Goal: Task Accomplishment & Management: Use online tool/utility

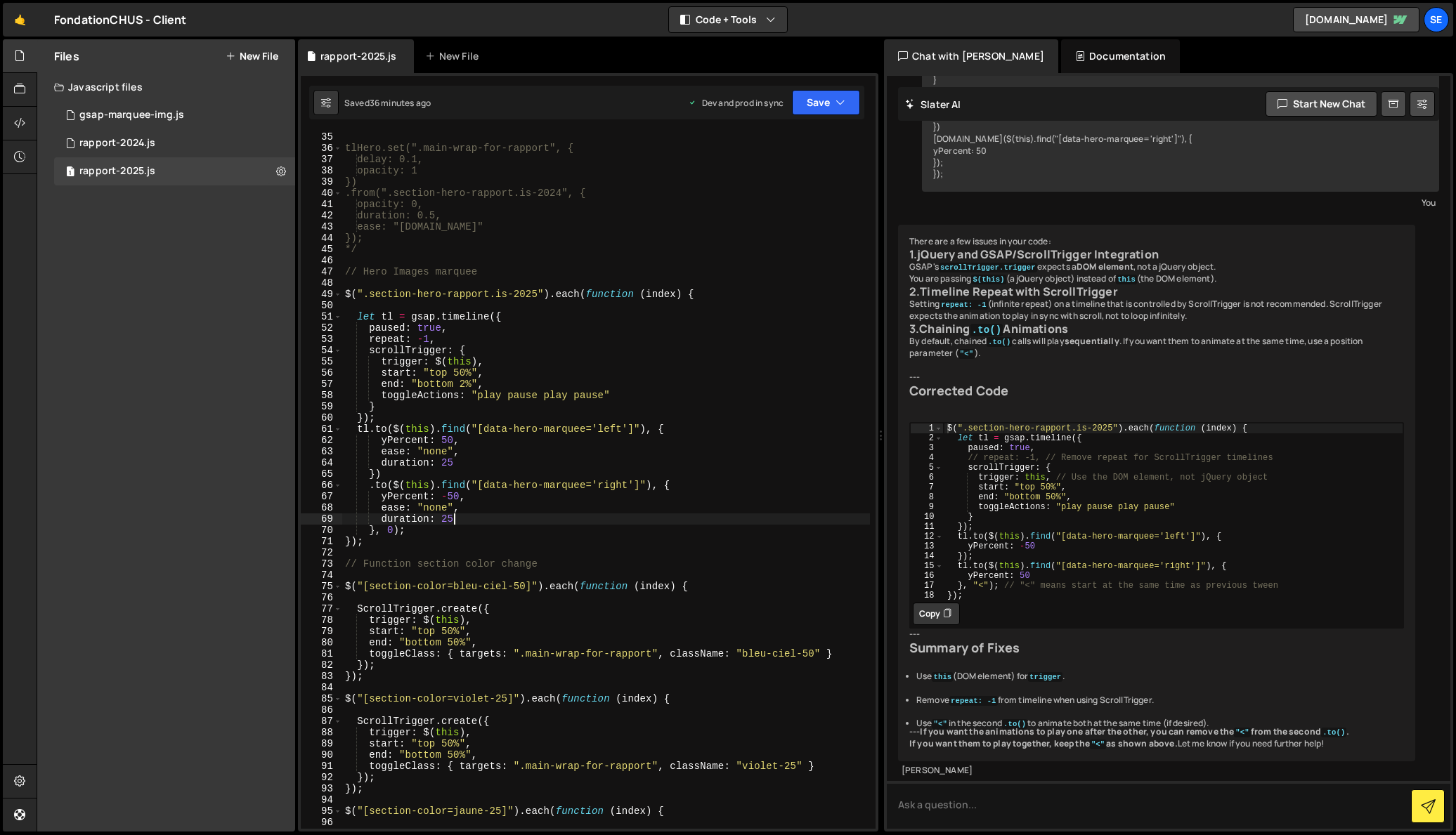
scroll to position [393, 0]
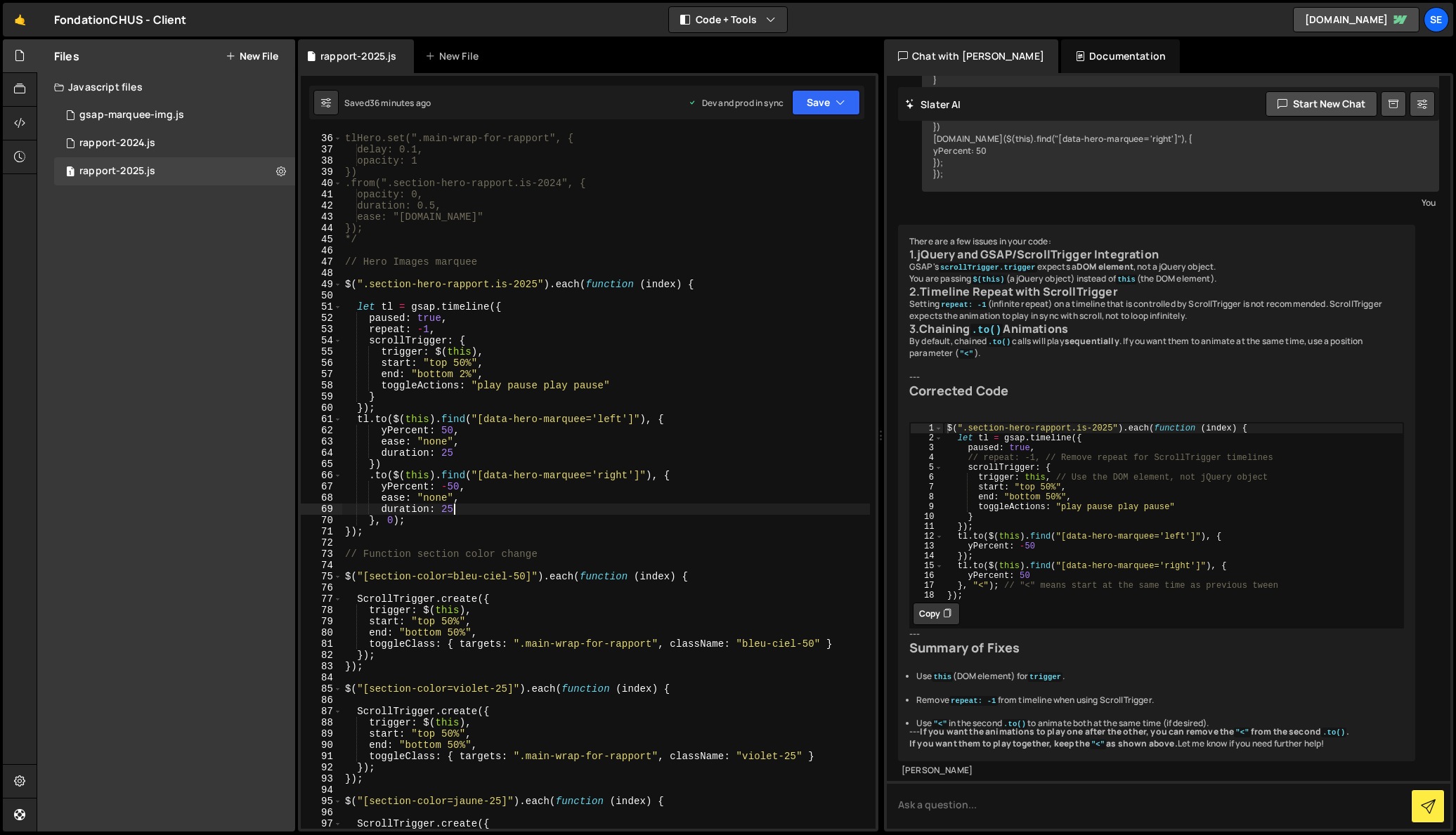
click at [509, 261] on div "tlHero.set(".main-wrap-for-rapport", { delay: 0.1, opacity: 1 }) .from(".sectio…" at bounding box center [606, 481] width 528 height 719
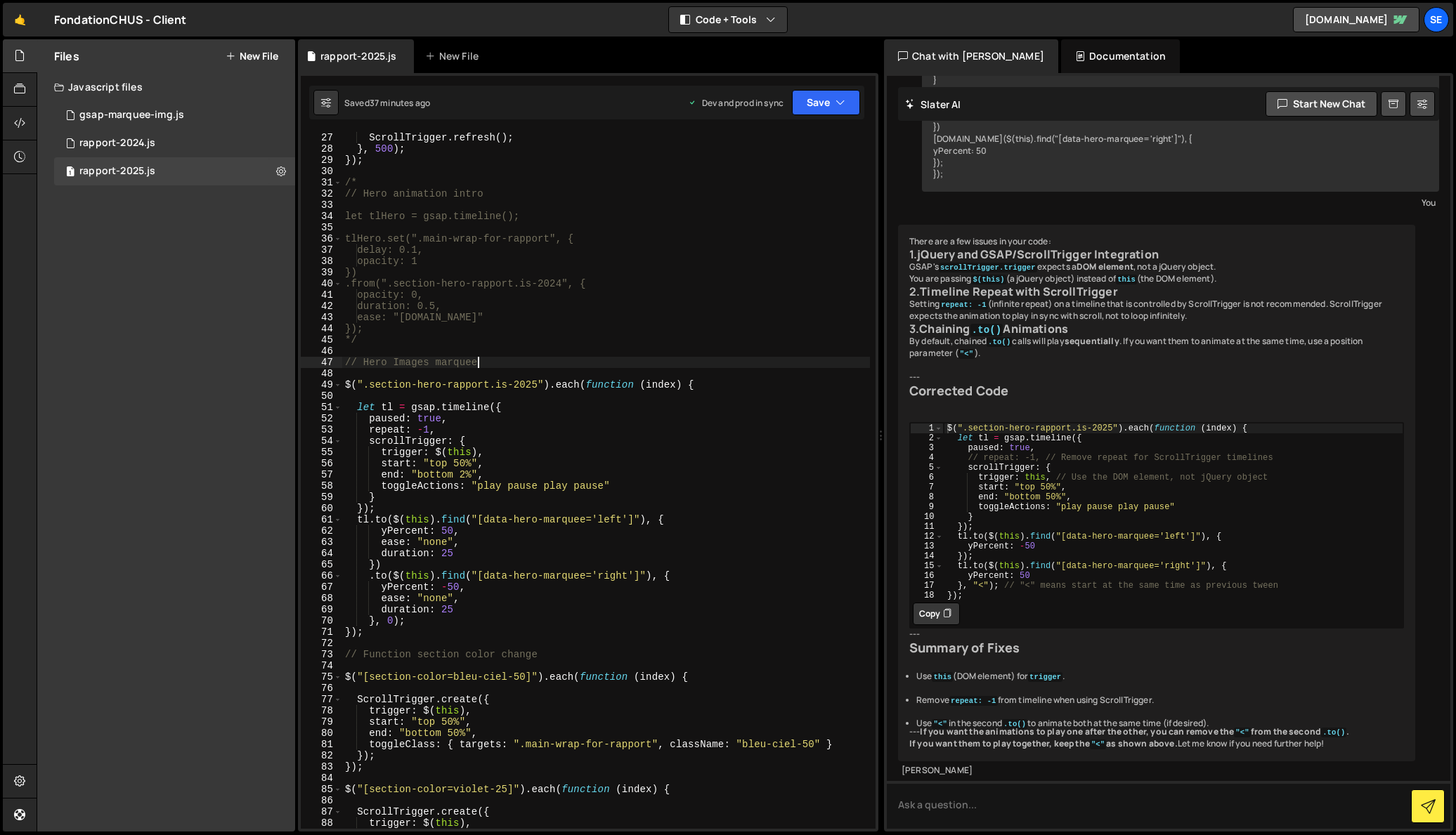
scroll to position [300, 0]
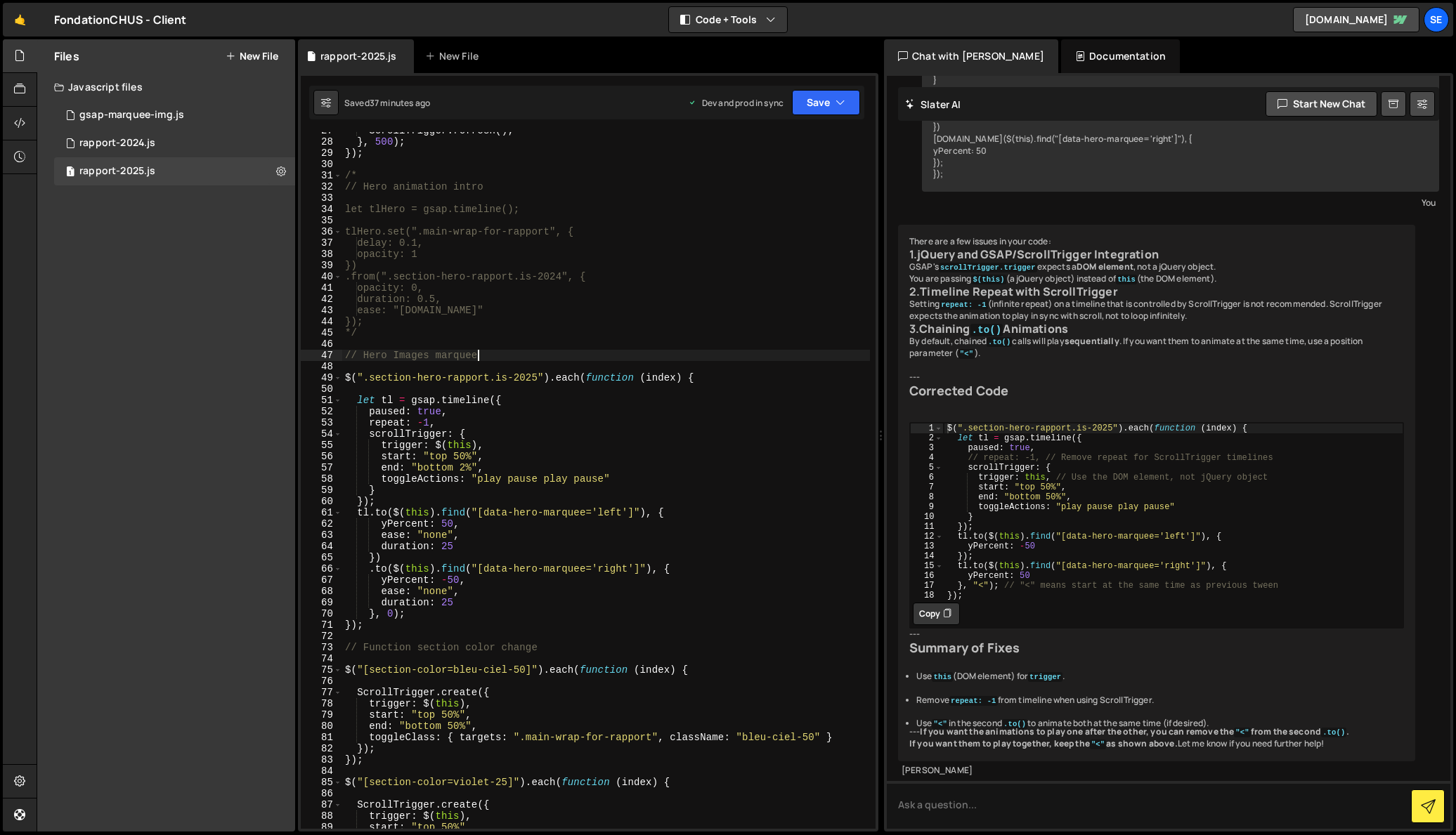
click at [512, 352] on div "ScrollTrigger . refresh ( ) ; } , 500 ) ; }) ; /* // Hero animation intro let t…" at bounding box center [606, 485] width 528 height 719
click at [471, 334] on div "ScrollTrigger . refresh ( ) ; } , 500 ) ; }) ; /* // Hero animation intro let t…" at bounding box center [606, 485] width 528 height 719
type textarea "*/"
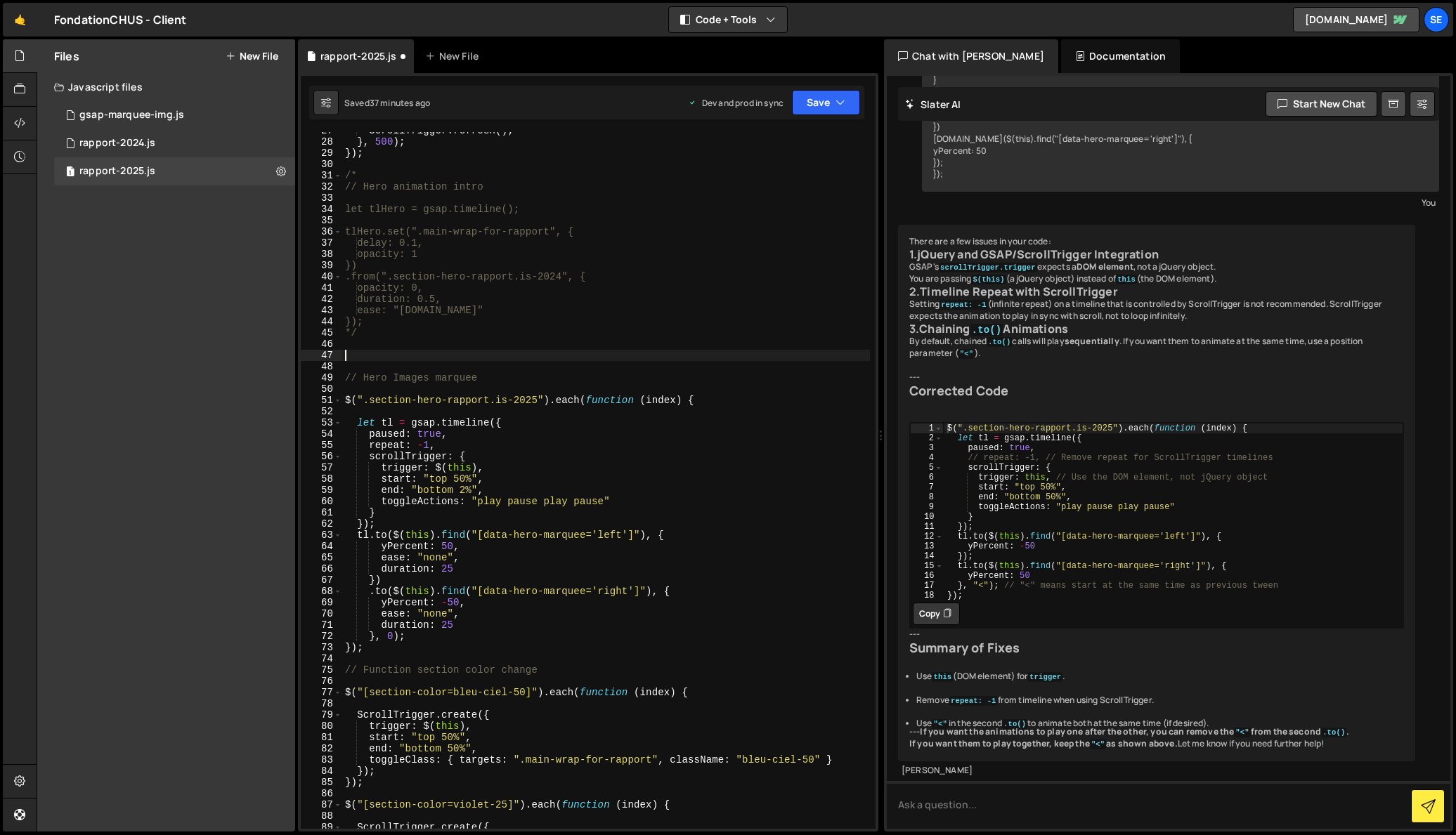
paste textarea "mmDesktopHome.add("(min-width: 991px)", () => {"
type textarea "mmDesktopHome.add("(min-width: 991px)", () => {"
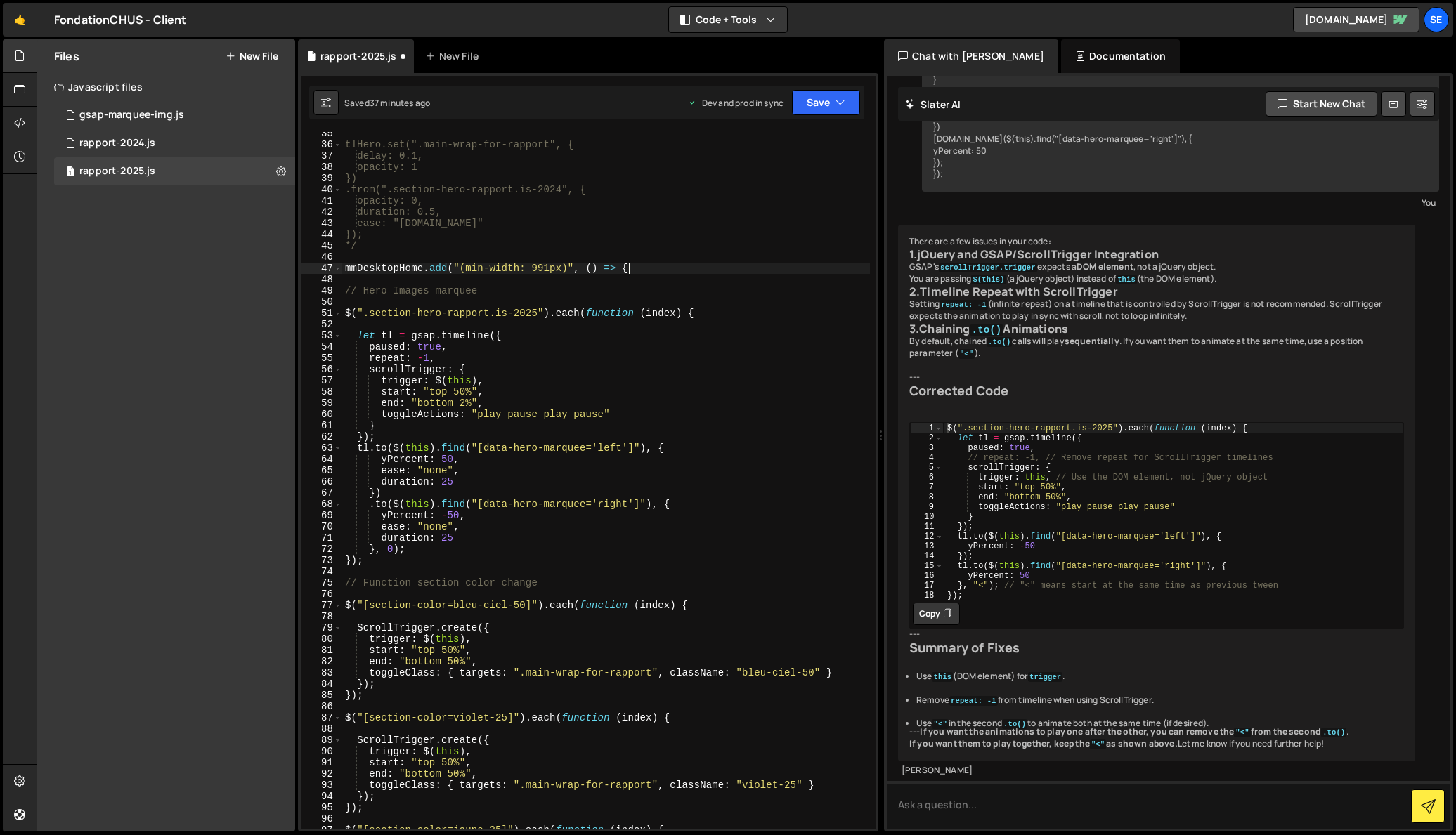
scroll to position [391, 0]
click at [378, 563] on div "tlHero.set(".main-wrap-for-rapport", { delay: 0.1, opacity: 1 }) .from(".sectio…" at bounding box center [606, 484] width 528 height 719
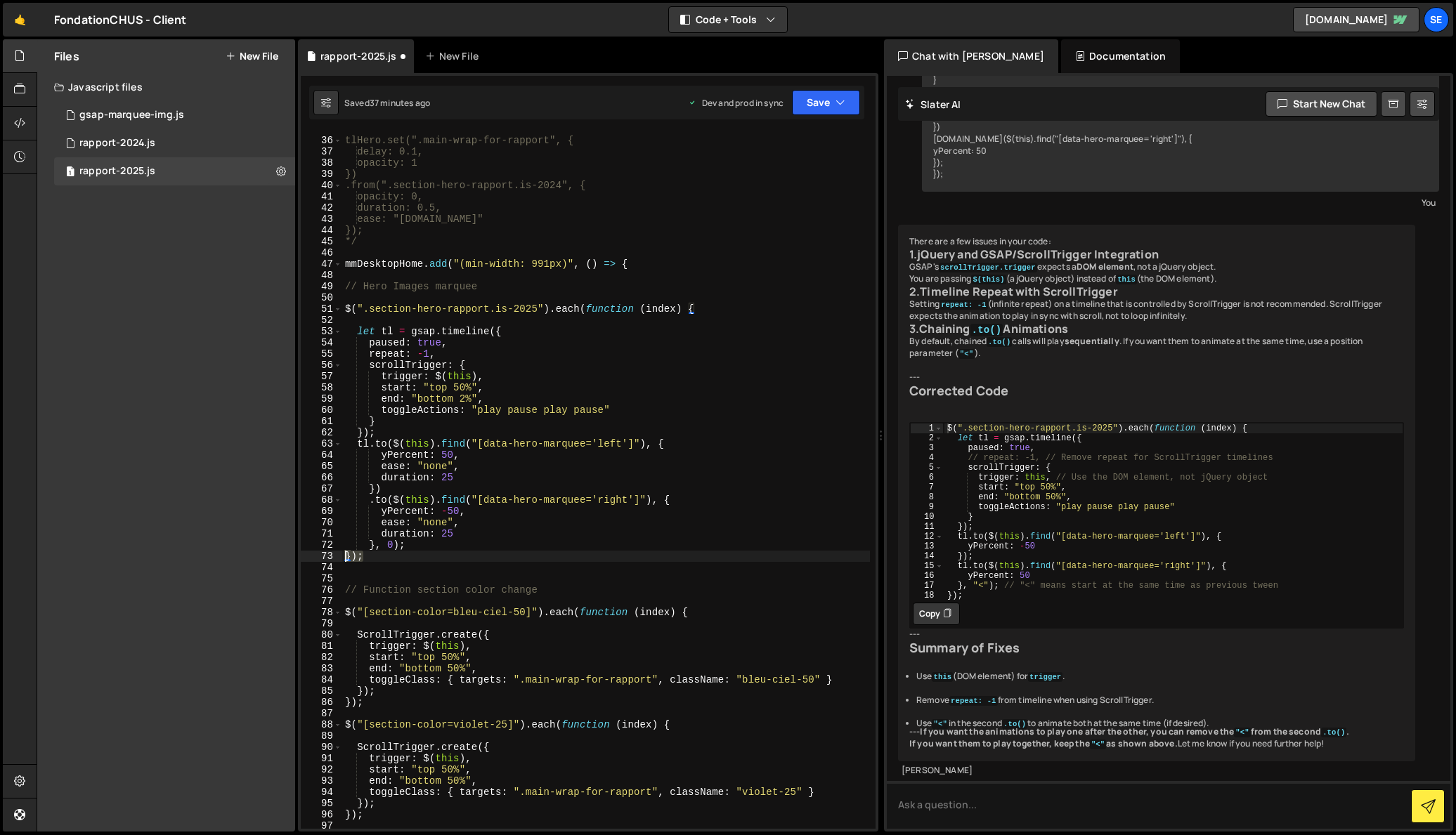
drag, startPoint x: 364, startPoint y: 560, endPoint x: 332, endPoint y: 559, distance: 32.0
click at [333, 559] on div "35 36 37 38 39 40 41 42 43 44 45 46 47 48 49 50 51 52 53 54 55 56 57 58 59 60 6…" at bounding box center [588, 481] width 575 height 697
type textarea "});"
click at [357, 575] on div "tlHero.set(".main-wrap-for-rapport", { delay: 0.1, opacity: 1 }) .from(".sectio…" at bounding box center [606, 484] width 528 height 719
paste textarea "});"
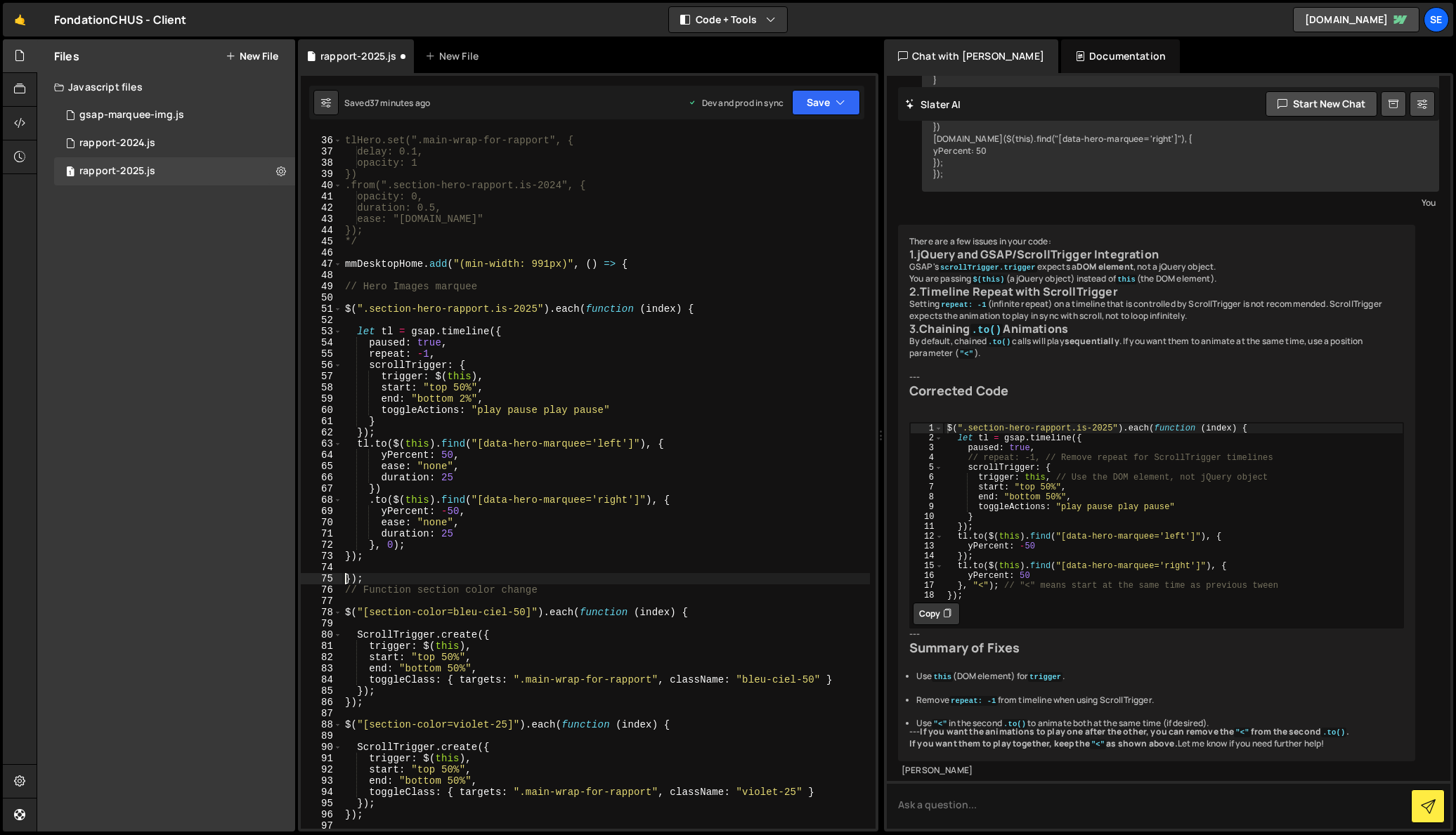
click at [344, 578] on div "tlHero.set(".main-wrap-for-rapport", { delay: 0.1, opacity: 1 }) .from(".sectio…" at bounding box center [606, 484] width 528 height 719
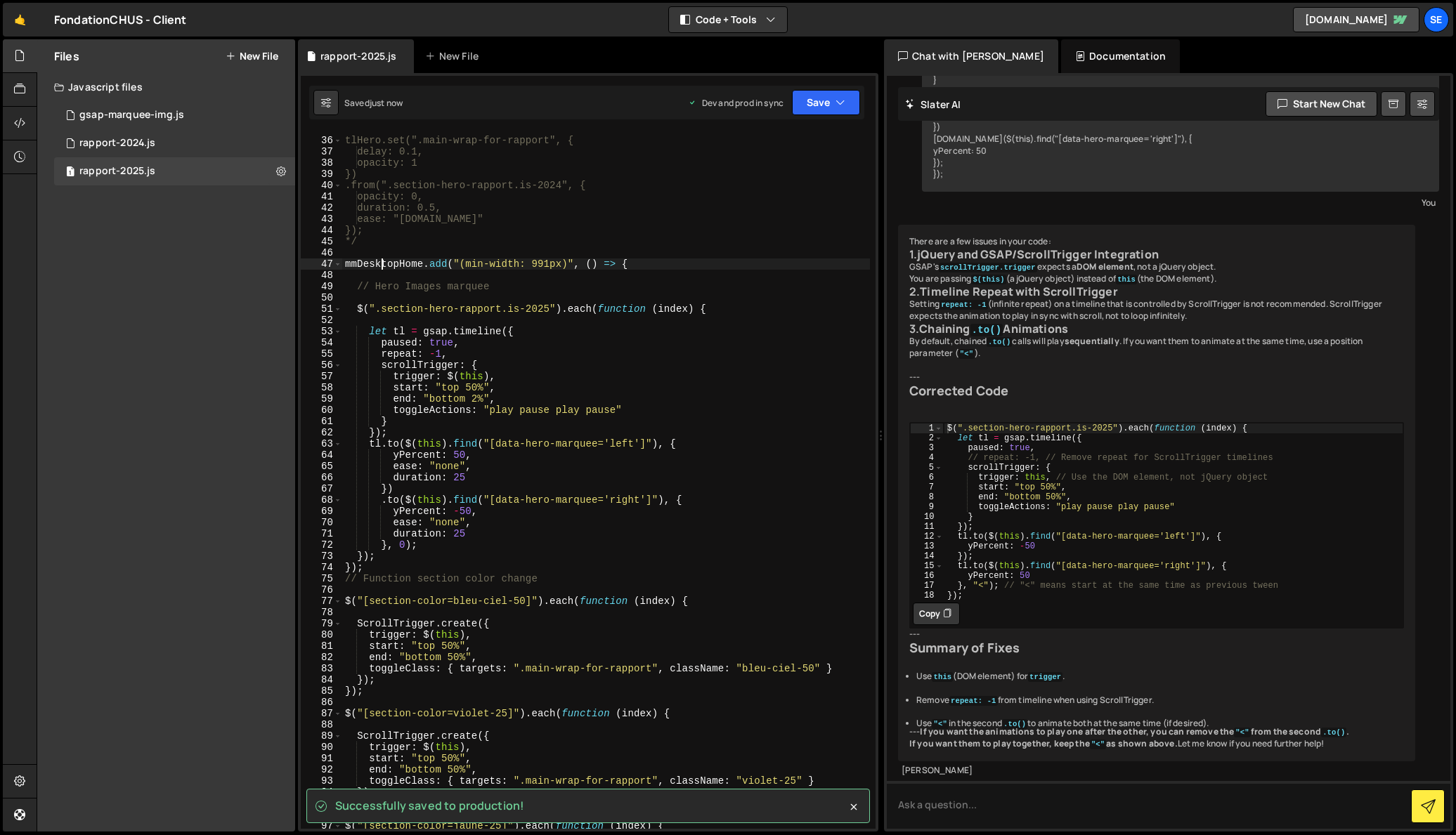
click at [383, 263] on div "tlHero.set(".main-wrap-for-rapport", { delay: 0.1, opacity: 1 }) .from(".sectio…" at bounding box center [606, 484] width 528 height 719
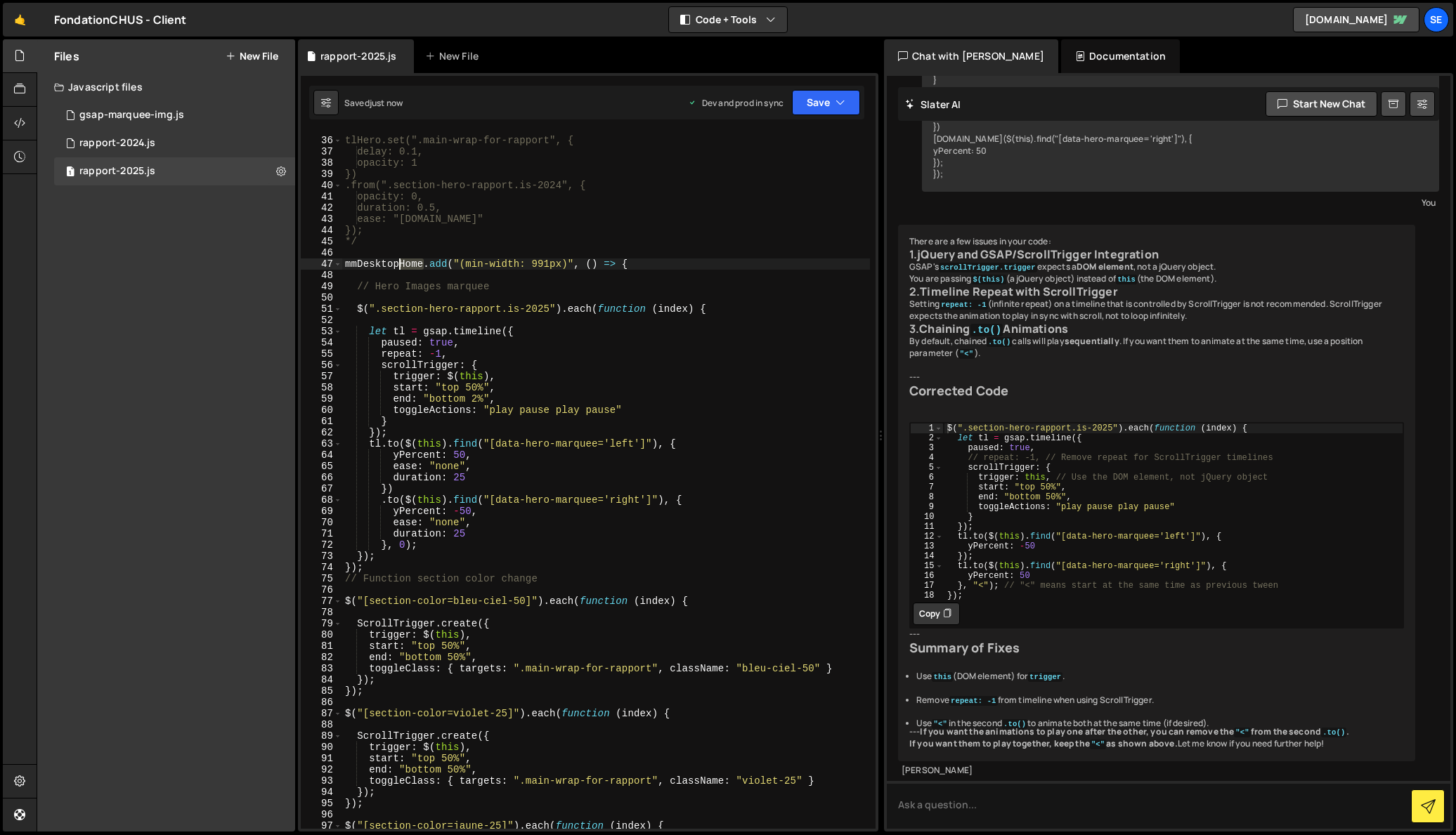
drag, startPoint x: 423, startPoint y: 264, endPoint x: 398, endPoint y: 262, distance: 25.1
click at [398, 262] on div "tlHero.set(".main-wrap-for-rapport", { delay: 0.1, opacity: 1 }) .from(".sectio…" at bounding box center [606, 484] width 528 height 719
drag, startPoint x: 525, startPoint y: 263, endPoint x: 522, endPoint y: 283, distance: 20.2
click at [525, 263] on div "tlHero.set(".main-wrap-for-rapport", { delay: 0.1, opacity: 1 }) .from(".sectio…" at bounding box center [606, 484] width 528 height 719
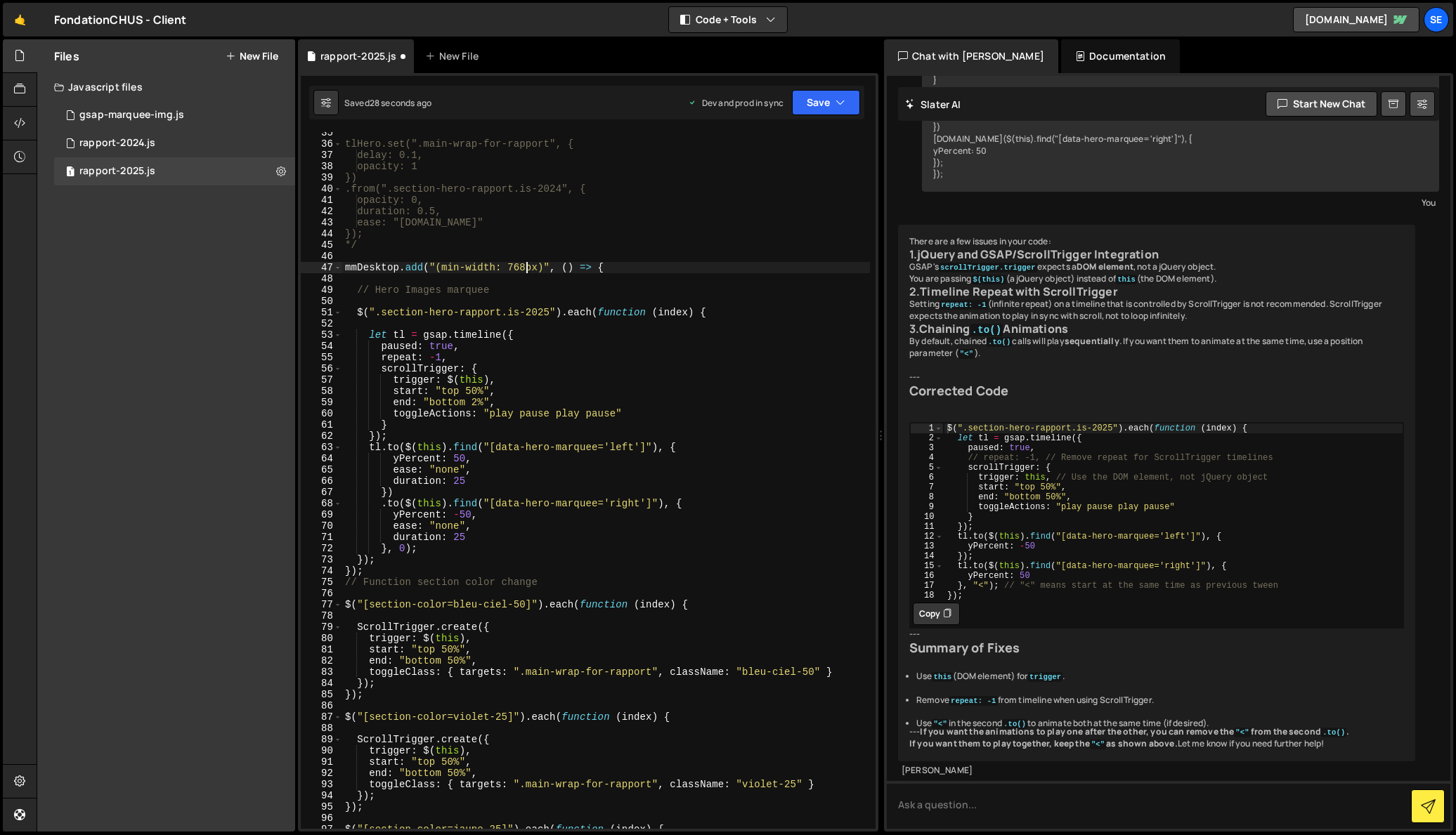
click at [449, 566] on div "tlHero.set(".main-wrap-for-rapport", { delay: 0.1, opacity: 1 }) .from(".sectio…" at bounding box center [606, 487] width 528 height 719
type textarea "});"
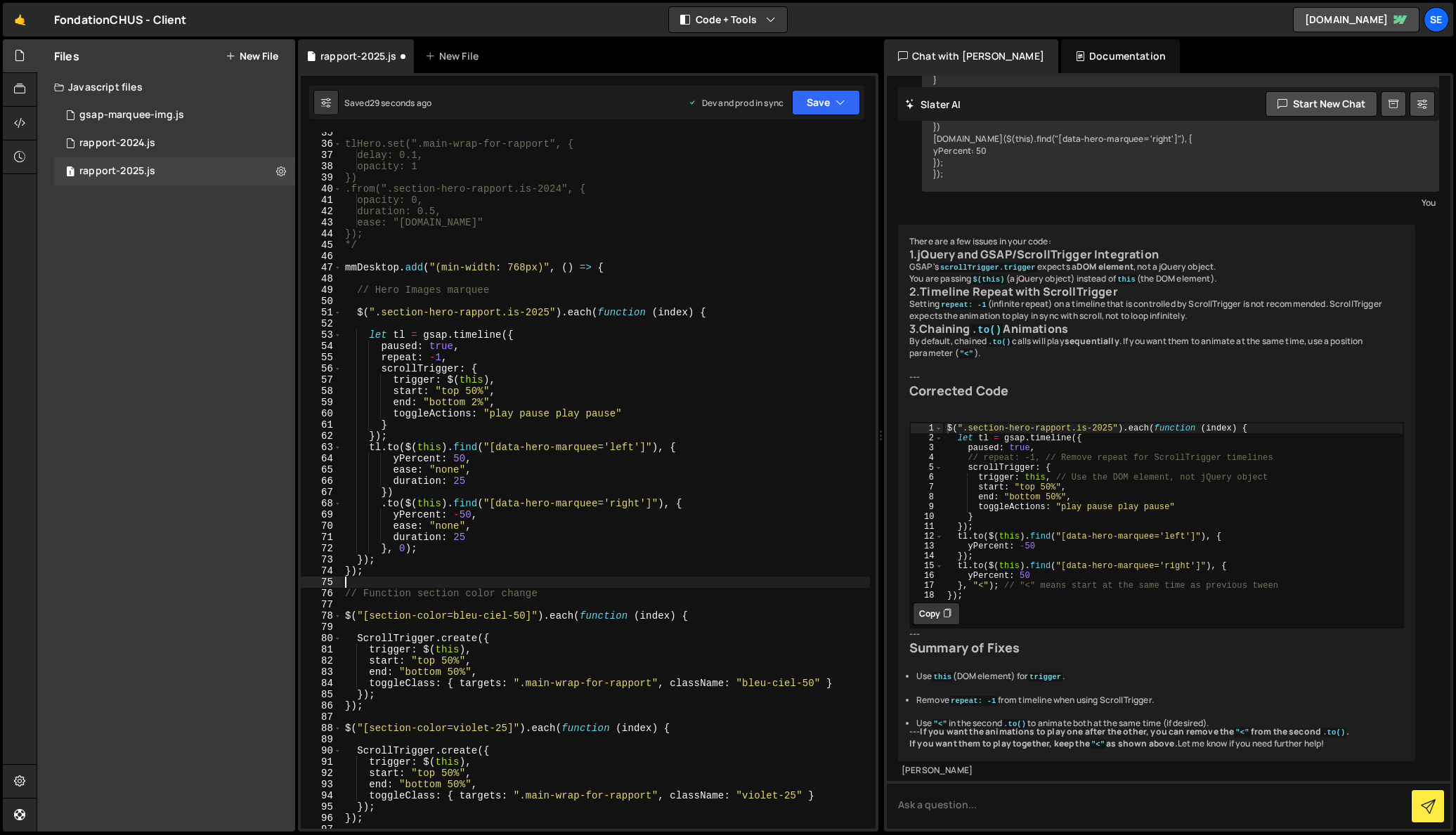
scroll to position [0, 0]
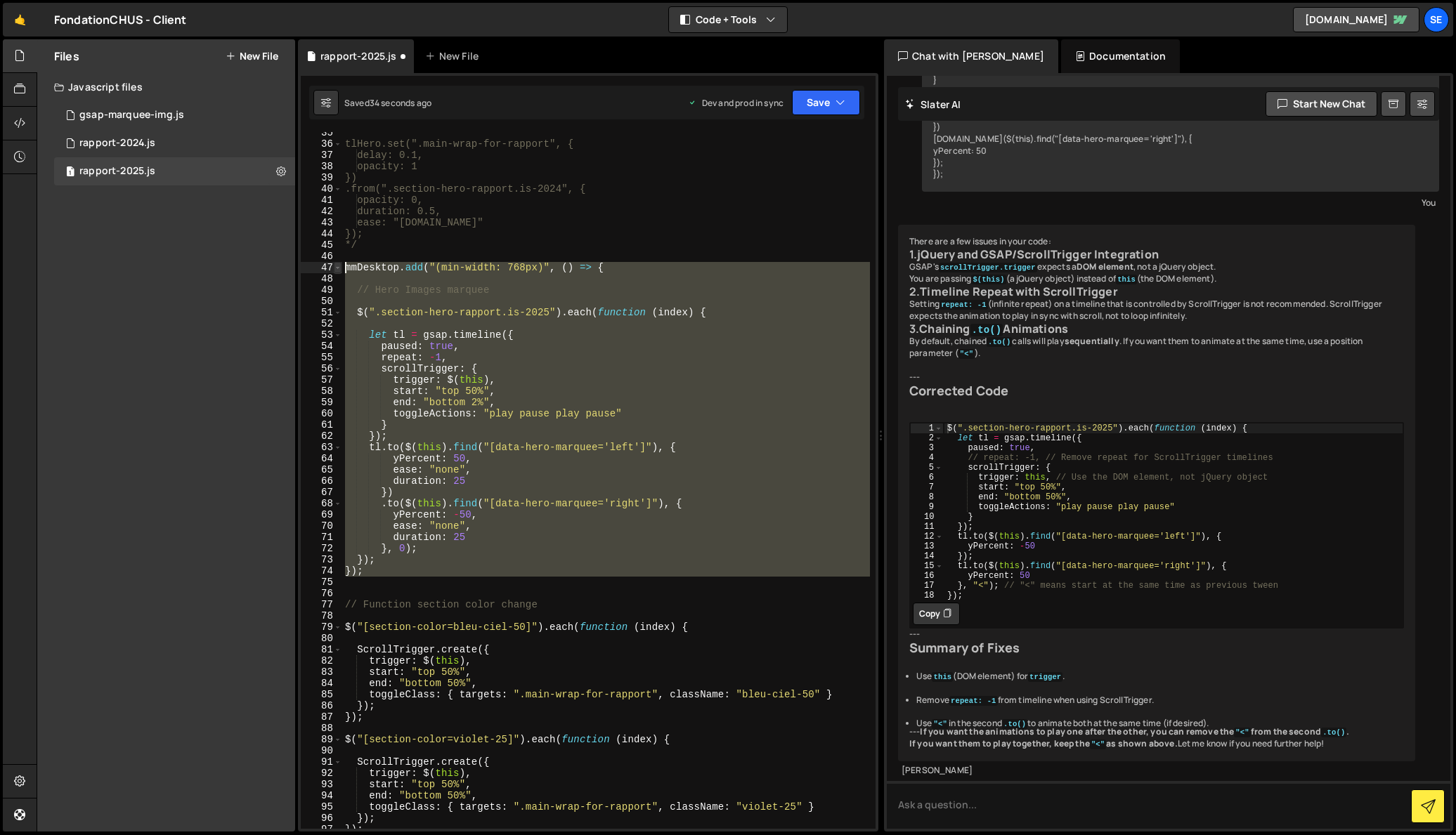
drag, startPoint x: 374, startPoint y: 580, endPoint x: 340, endPoint y: 265, distance: 316.8
click at [339, 264] on div "35 36 37 38 39 40 41 42 43 44 45 46 47 48 49 50 51 52 53 54 55 56 57 58 59 60 6…" at bounding box center [588, 481] width 575 height 697
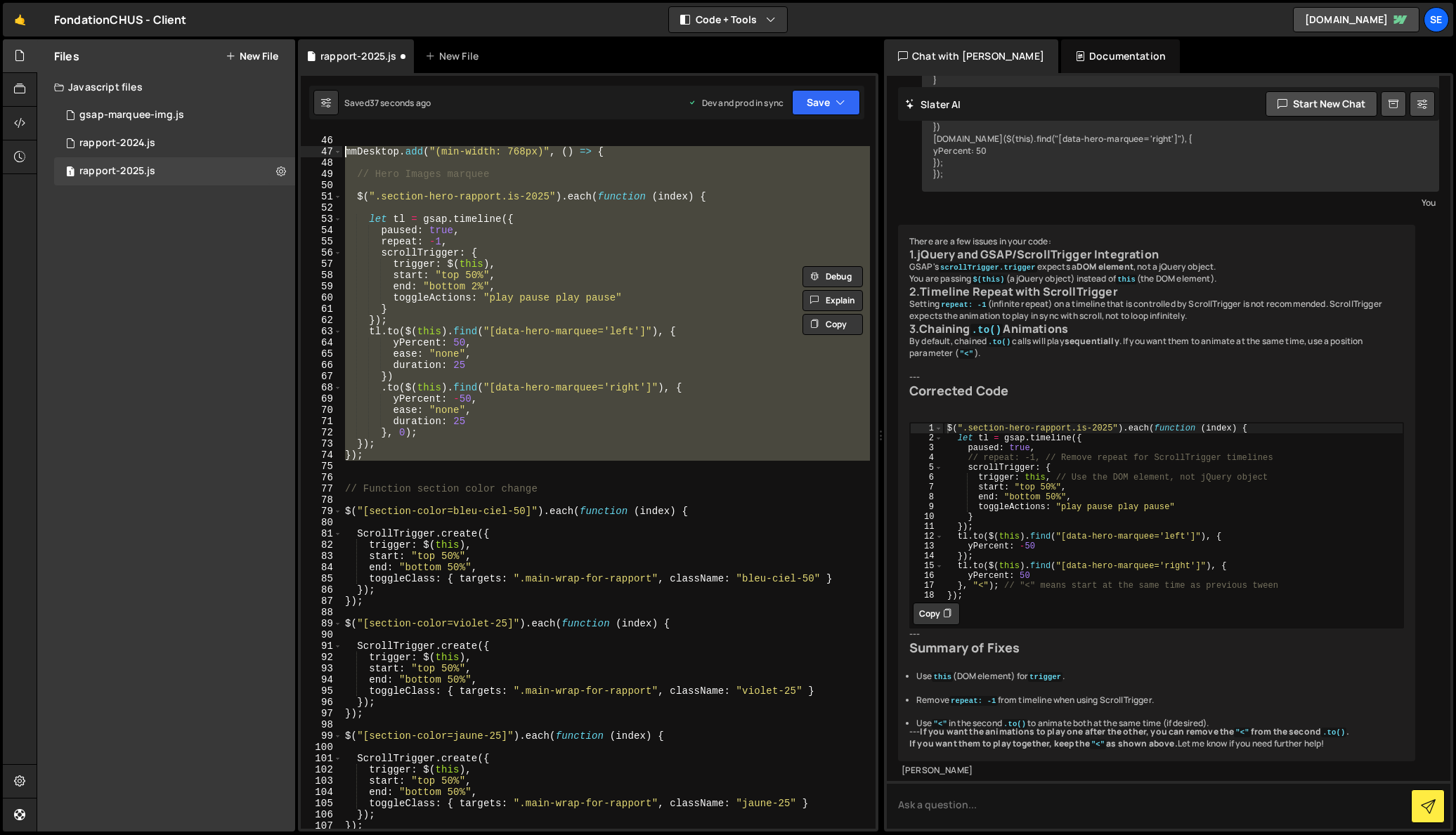
scroll to position [504, 0]
click at [383, 456] on div "*/ mmDesktop . add ( "(min-width: 768px)" , ( ) => { // Hero Images marquee $ (…" at bounding box center [606, 481] width 528 height 697
type textarea "});"
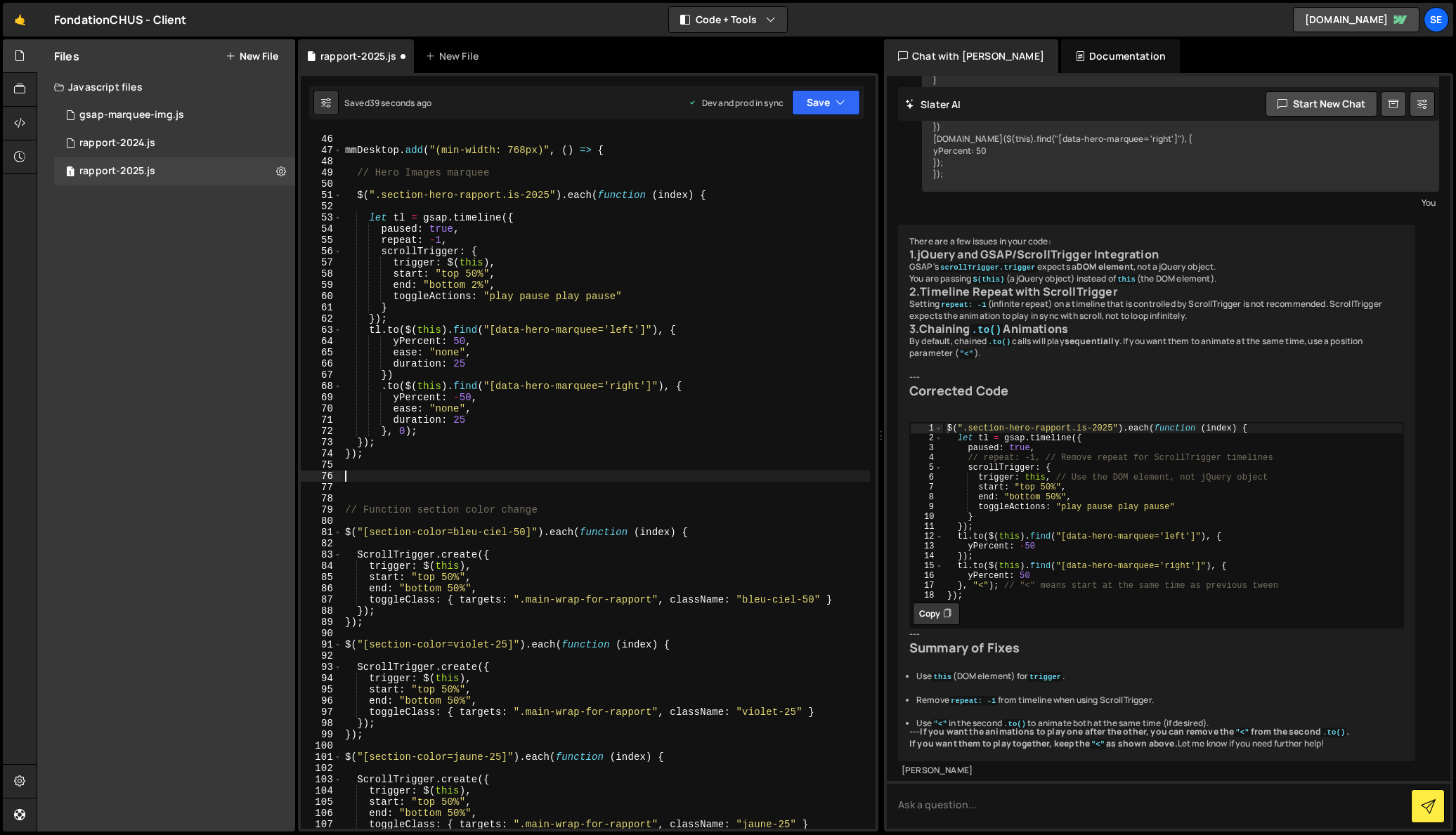
paste textarea "mmDesktop.add("(min-width: 768px)", () => {"
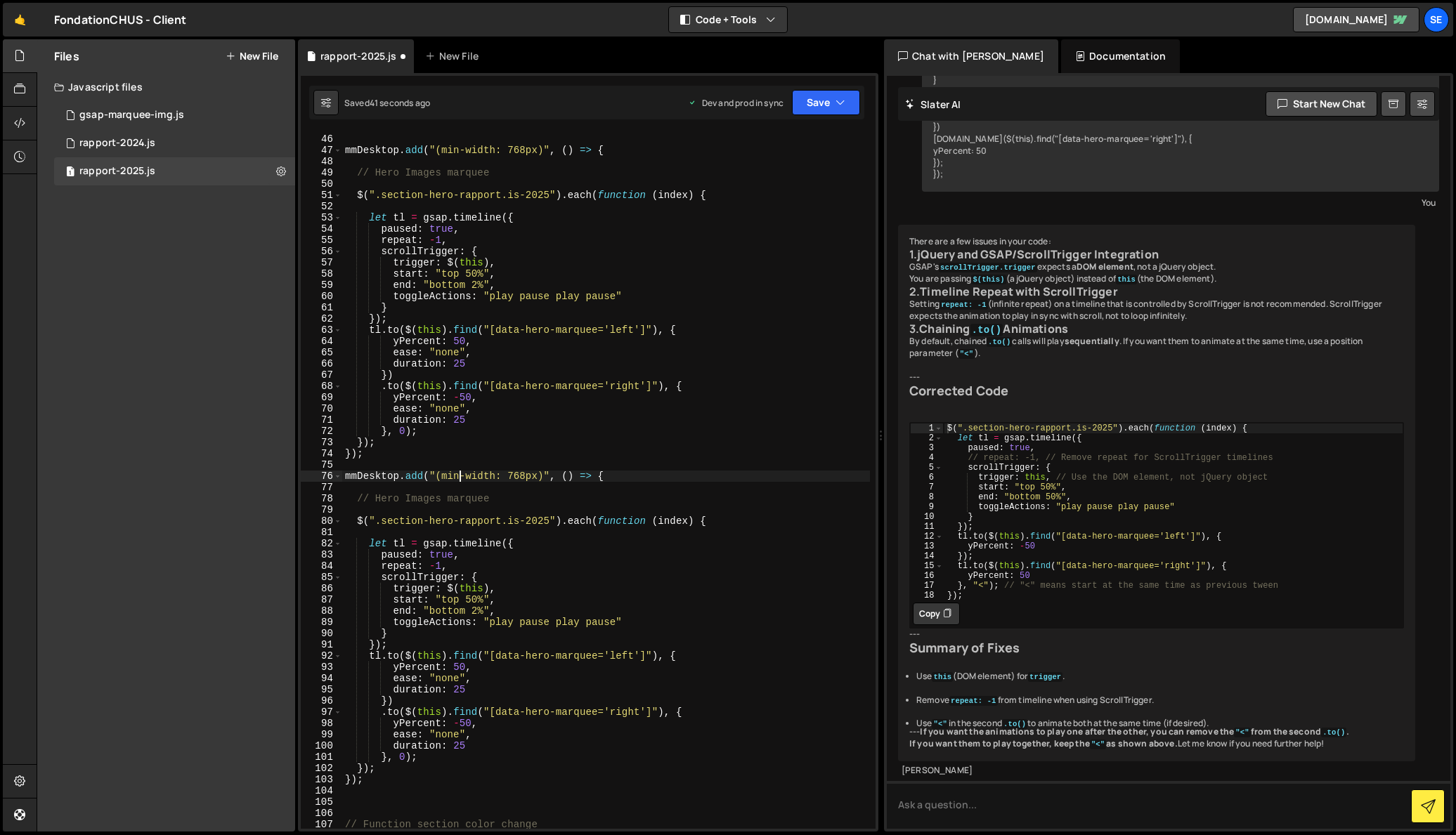
click at [458, 478] on div "*/ mmDesktop . add ( "(min-width: 768px)" , ( ) => { // Hero Images marquee $ (…" at bounding box center [606, 482] width 528 height 719
drag, startPoint x: 520, startPoint y: 476, endPoint x: 527, endPoint y: 500, distance: 25.0
click at [520, 476] on div "*/ mmDesktop . add ( "(min-width: 768px)" , ( ) => { // Hero Images marquee $ (…" at bounding box center [606, 482] width 528 height 719
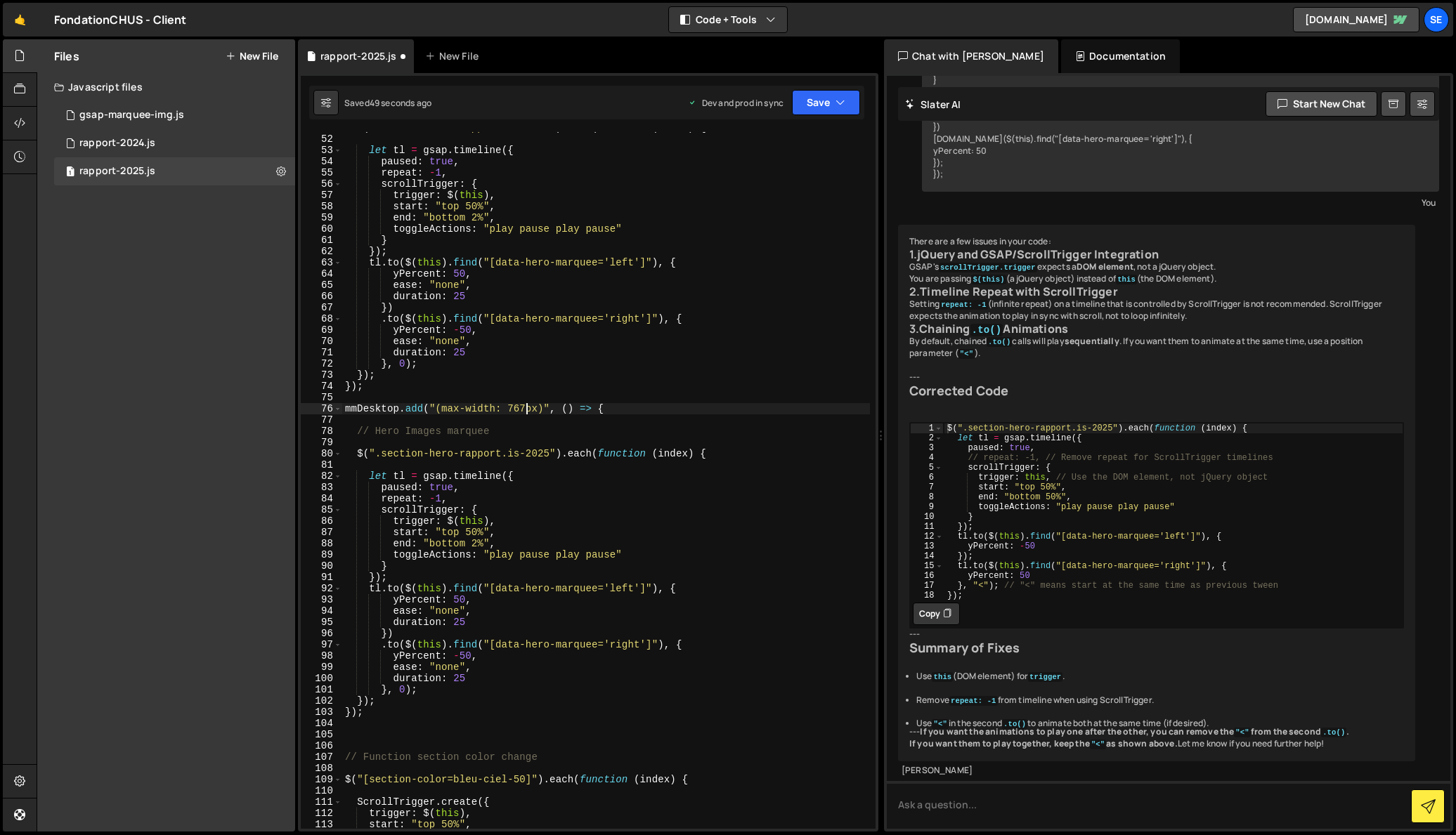
scroll to position [579, 0]
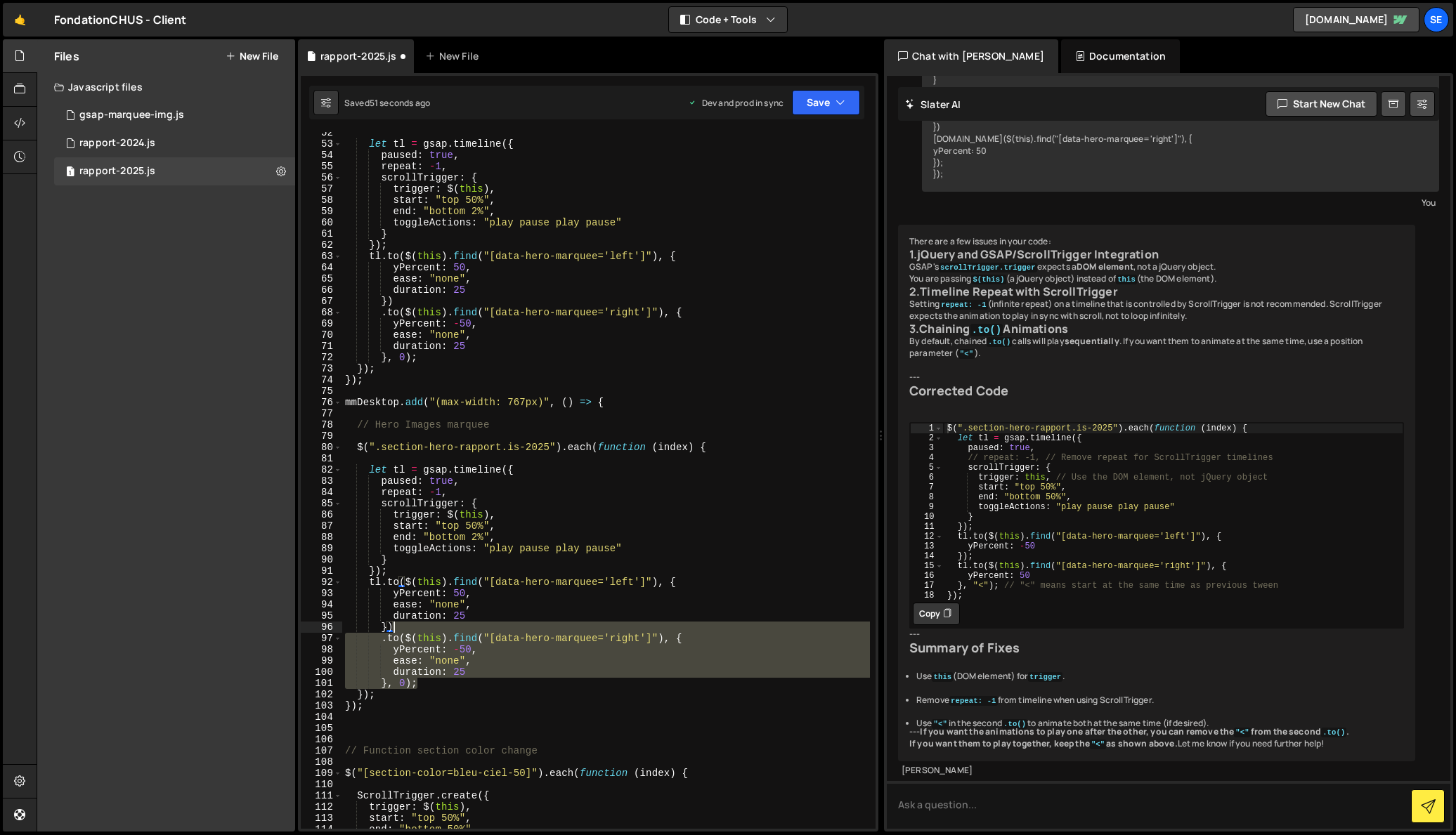
drag, startPoint x: 426, startPoint y: 685, endPoint x: 392, endPoint y: 629, distance: 65.5
click at [392, 629] on div "let tl = gsap . timeline ({ paused : true , repeat : - 1 , scrollTrigger : { tr…" at bounding box center [606, 487] width 528 height 719
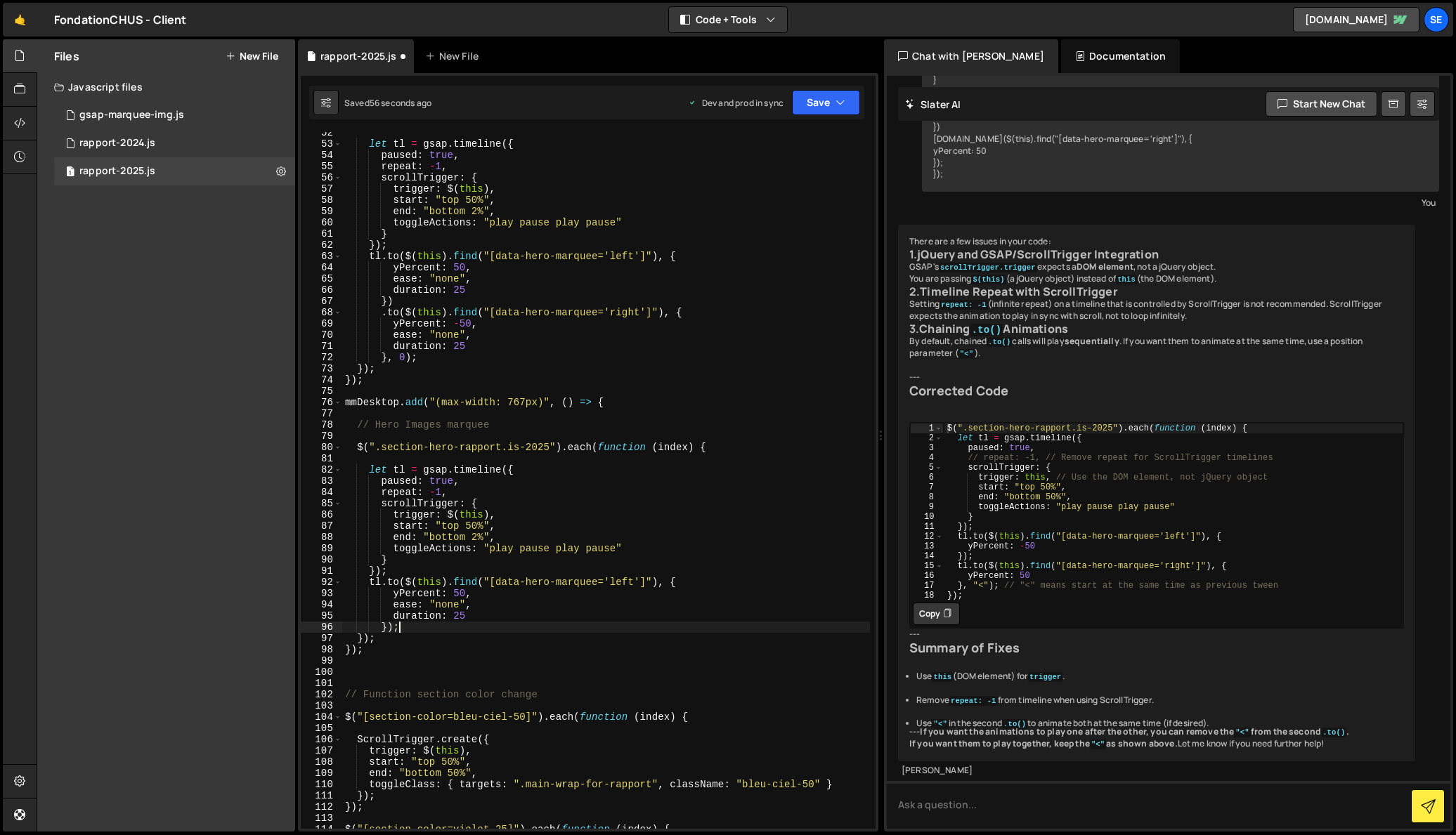
click at [455, 593] on div "let tl = gsap . timeline ({ paused : true , repeat : - 1 , scrollTrigger : { tr…" at bounding box center [606, 487] width 528 height 719
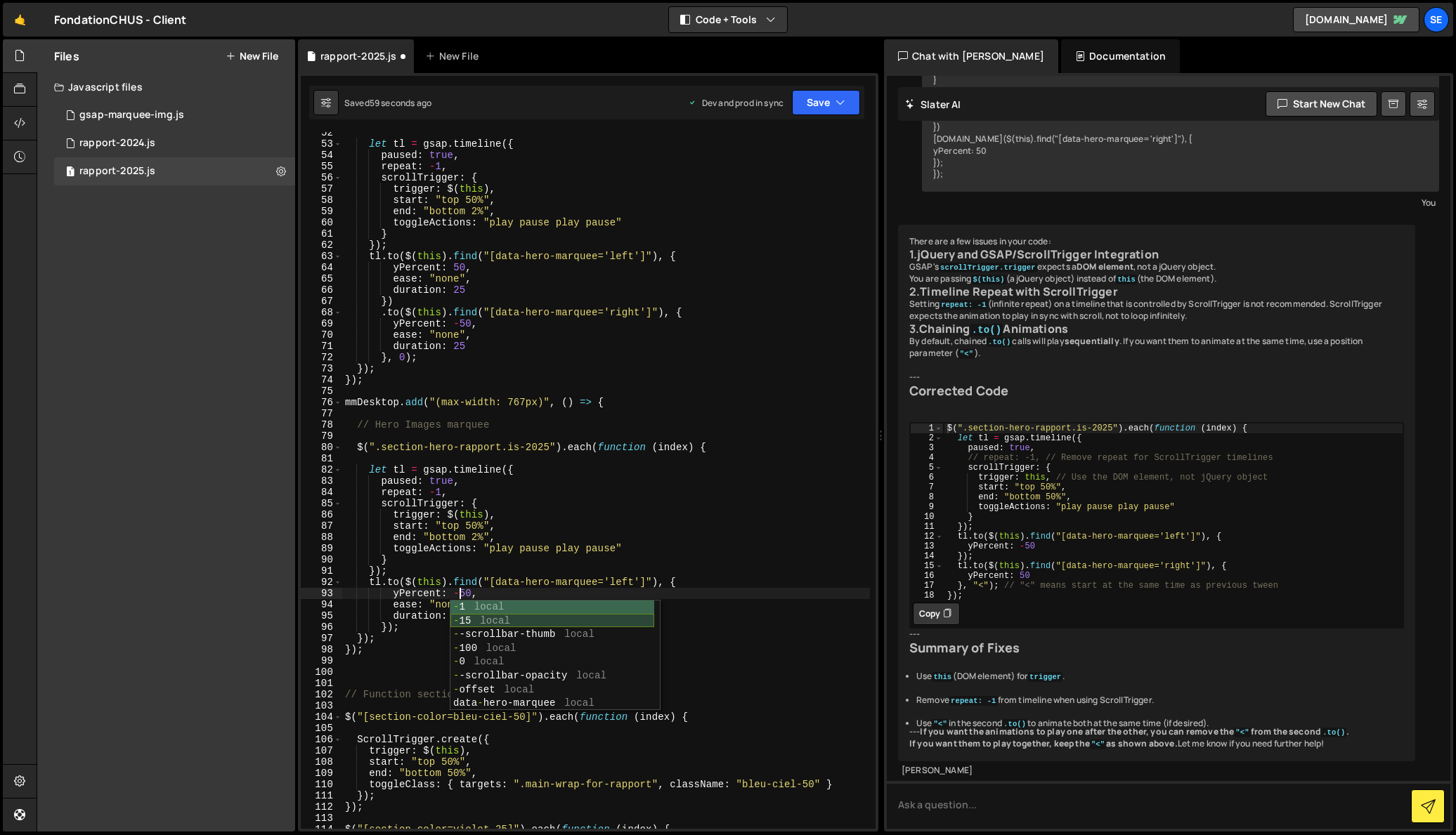
scroll to position [5, 0]
click at [511, 569] on div "let tl = gsap . timeline ({ paused : true , repeat : - 1 , scrollTrigger : { tr…" at bounding box center [606, 487] width 528 height 719
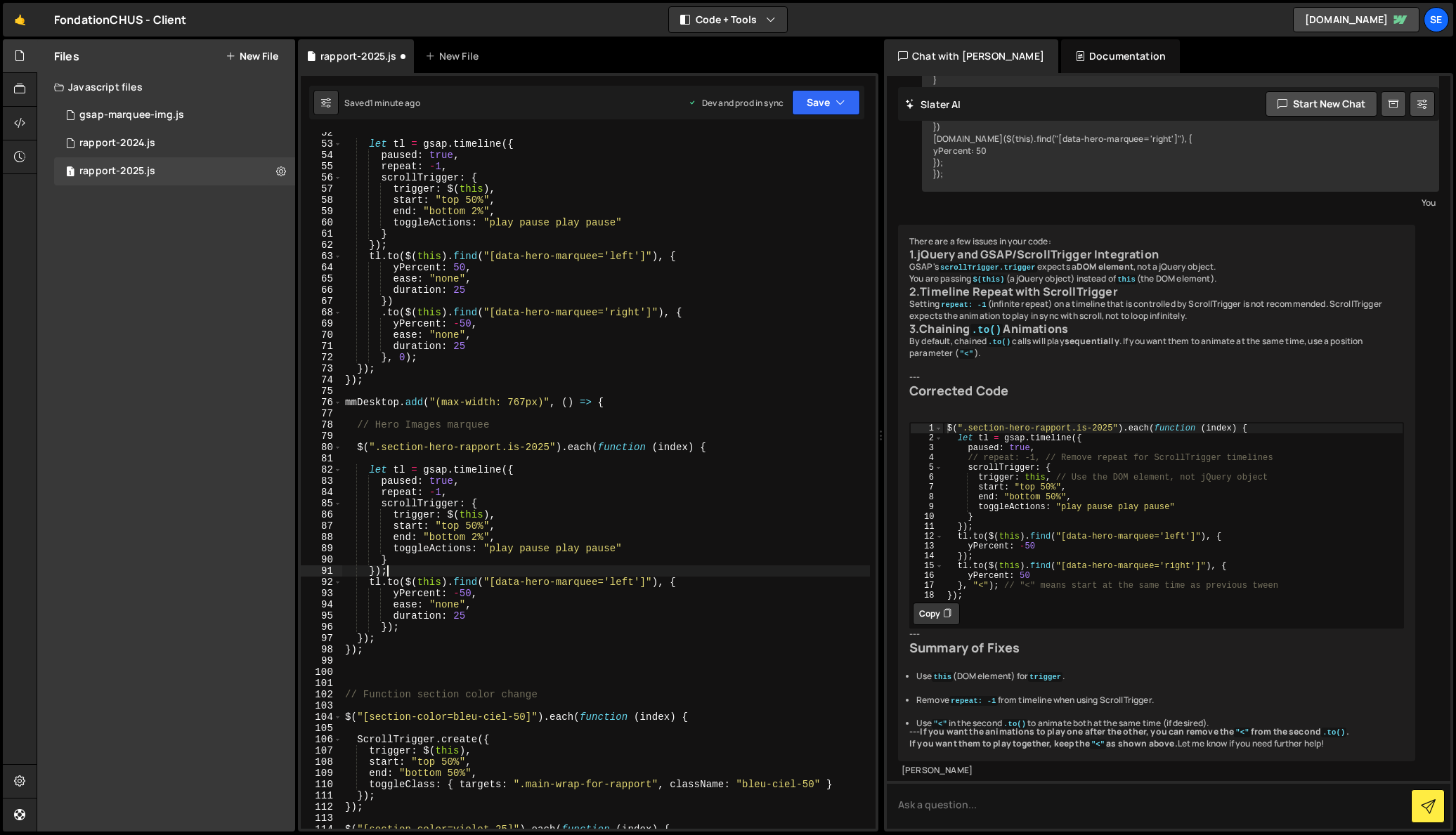
click at [467, 614] on div "let tl = gsap . timeline ({ paused : true , repeat : - 1 , scrollTrigger : { tr…" at bounding box center [606, 487] width 528 height 719
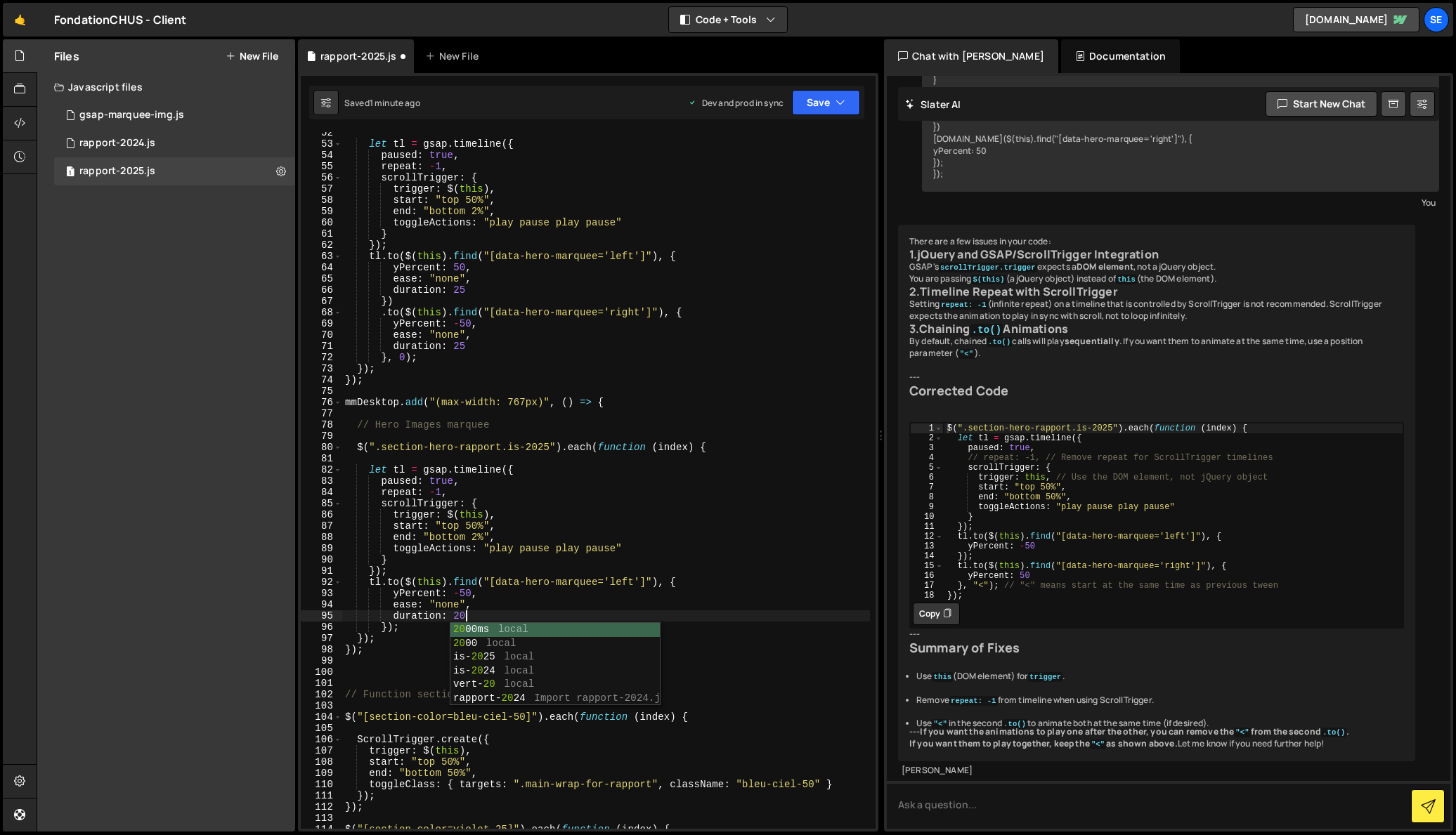
scroll to position [0, 8]
click at [487, 616] on div "let tl = gsap . timeline ({ paused : true , repeat : - 1 , scrollTrigger : { tr…" at bounding box center [606, 487] width 528 height 719
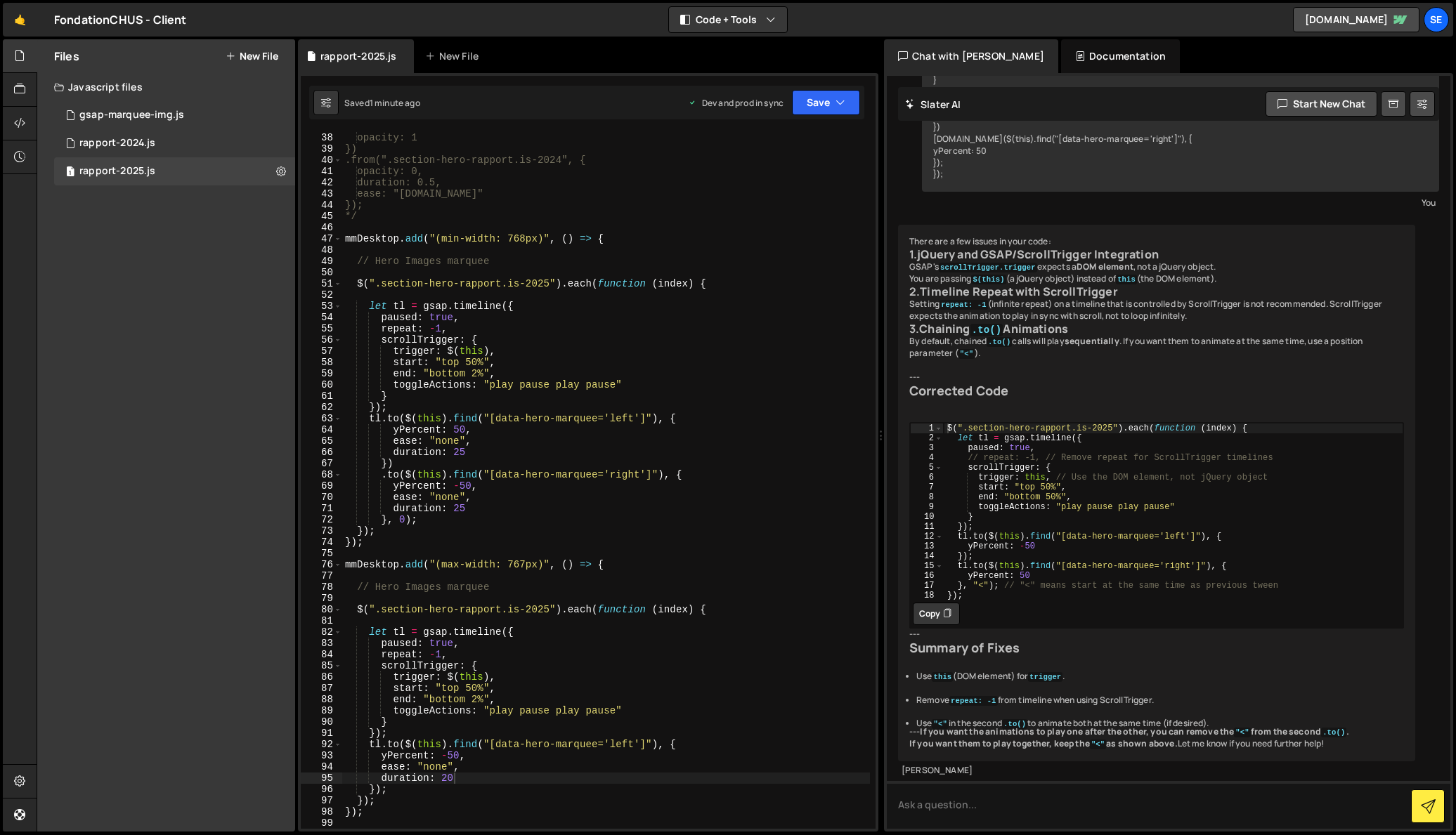
scroll to position [410, 0]
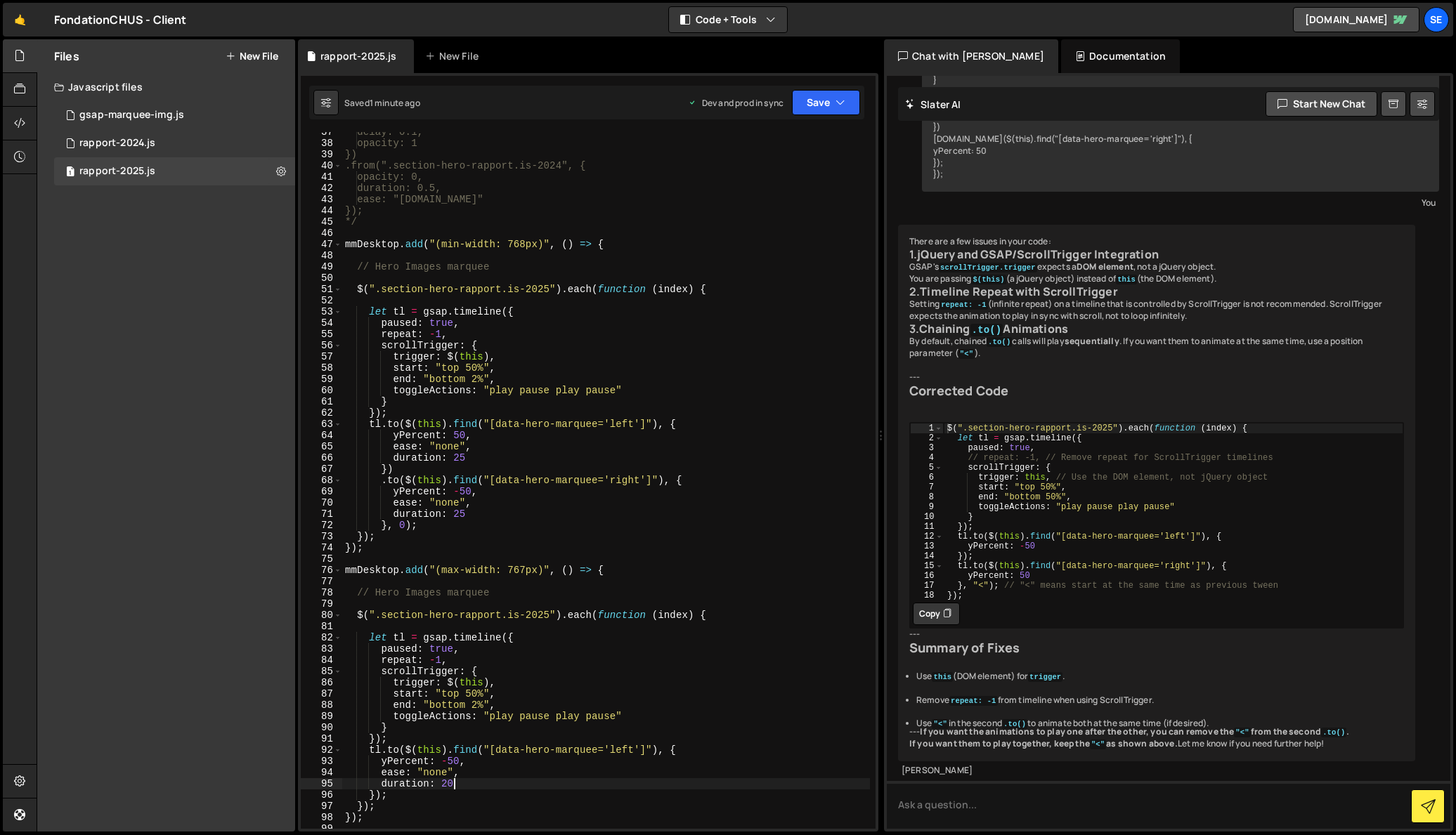
click at [459, 573] on div "delay: 0.1, opacity: 1 }) .from(".section-hero-rapport.is-2024", { opacity: 0, …" at bounding box center [606, 487] width 528 height 719
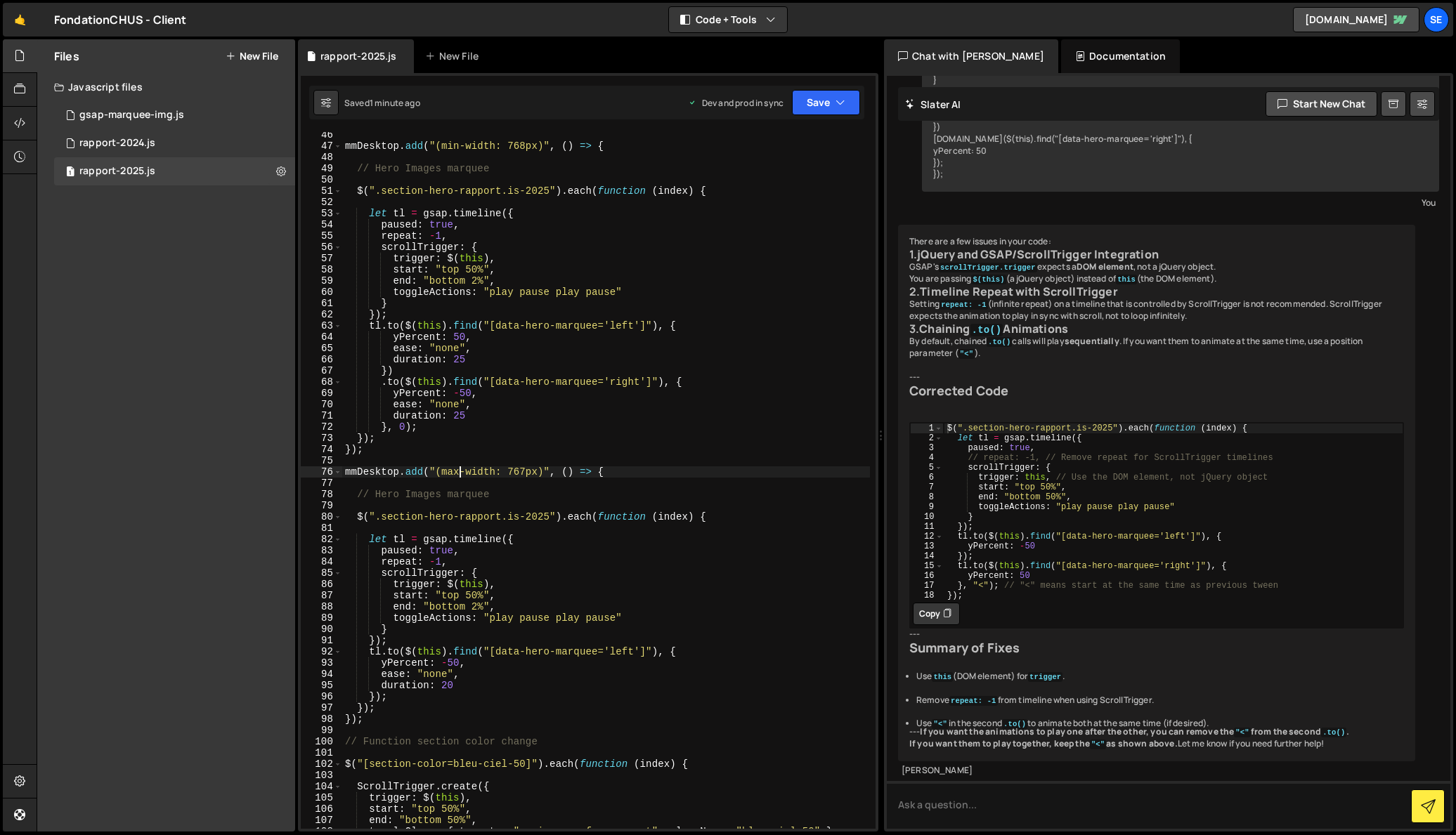
scroll to position [509, 0]
drag, startPoint x: 399, startPoint y: 471, endPoint x: 357, endPoint y: 486, distance: 44.6
click at [358, 469] on div "mmDesktop . add ( "(min-width: 768px)" , ( ) => { // Hero Images marquee $ ( ".…" at bounding box center [606, 488] width 528 height 719
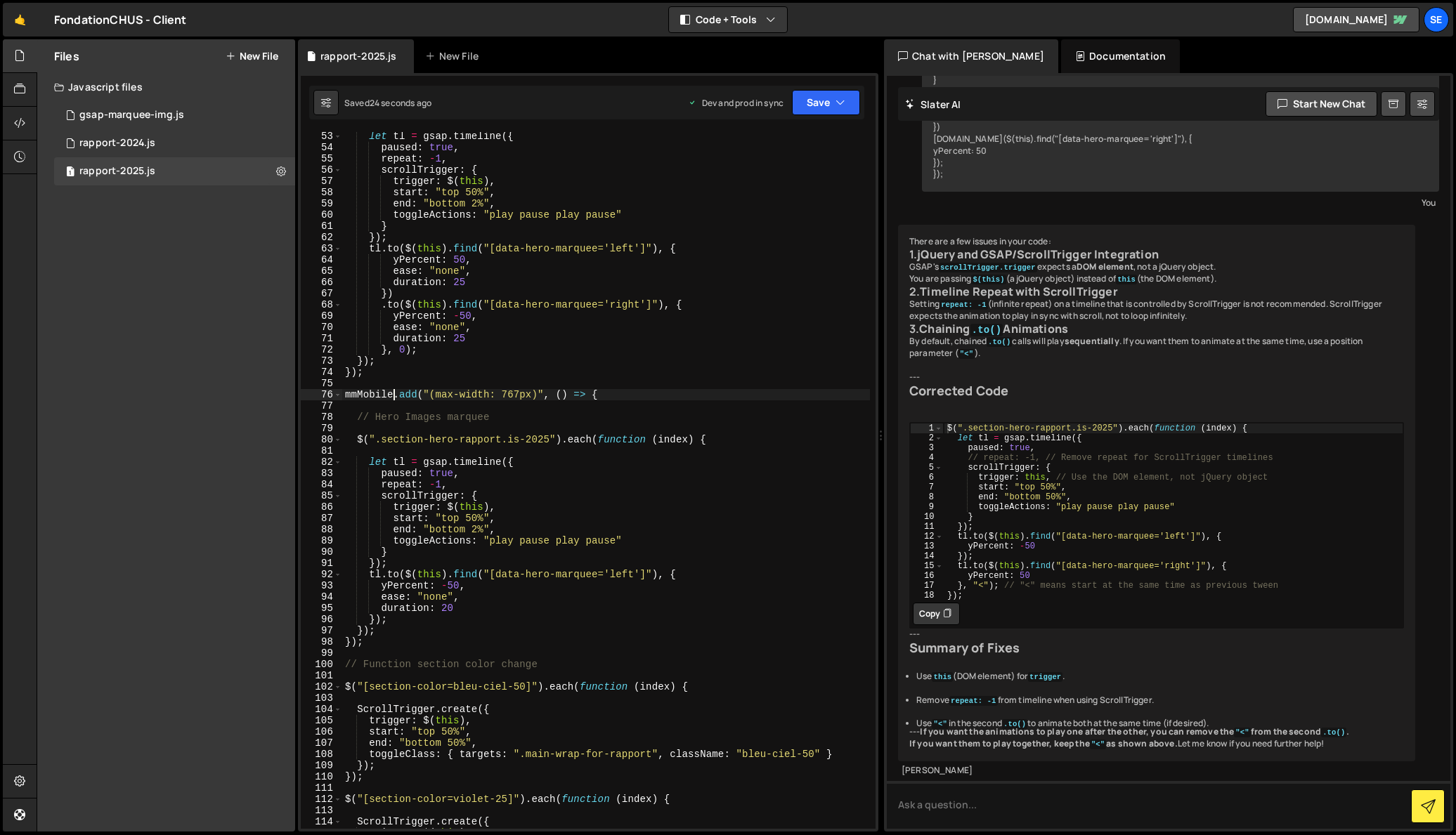
scroll to position [586, 0]
click at [842, 104] on icon "button" at bounding box center [840, 102] width 9 height 14
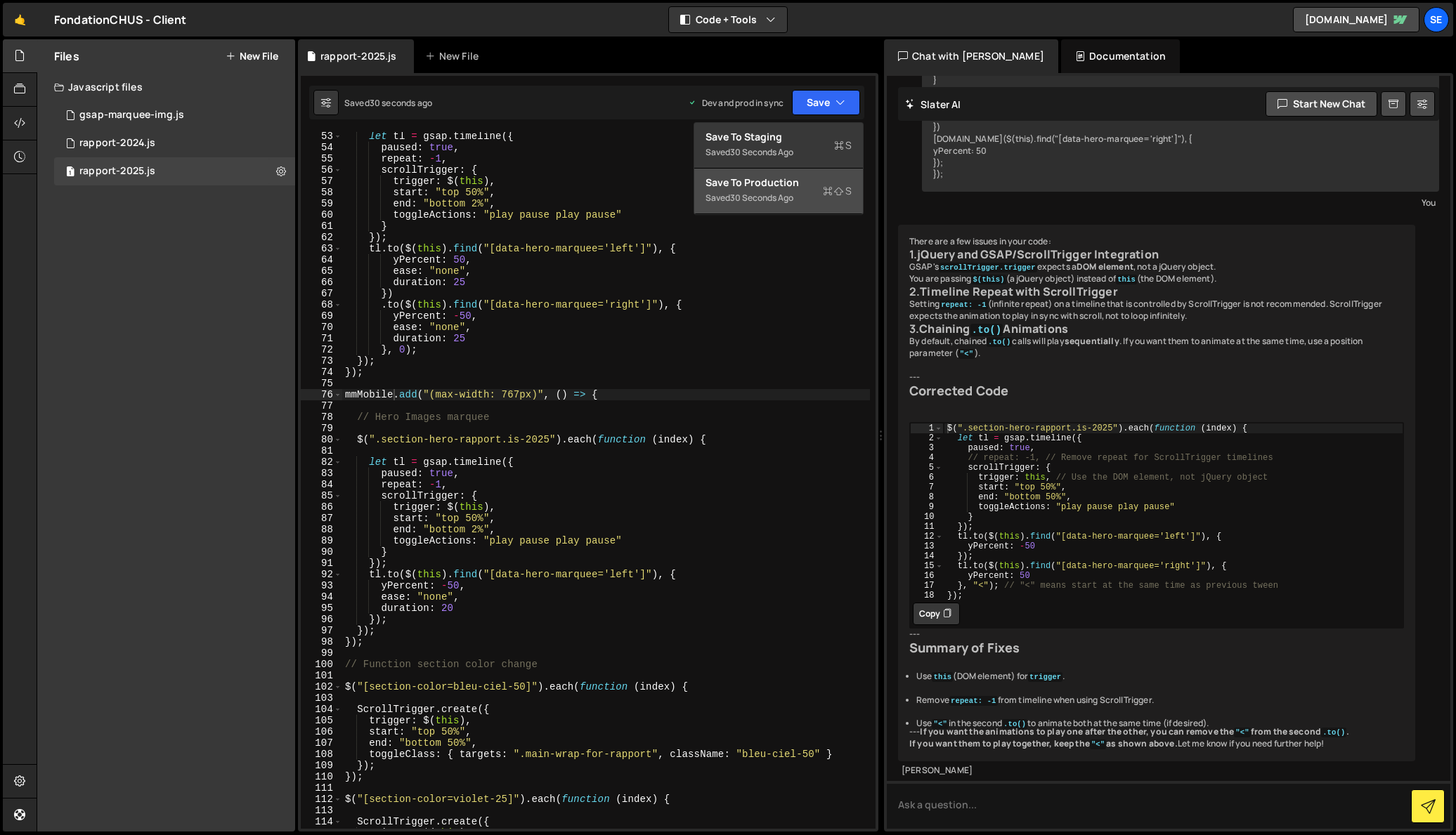
click at [800, 182] on div "Save to Production S" at bounding box center [779, 182] width 147 height 14
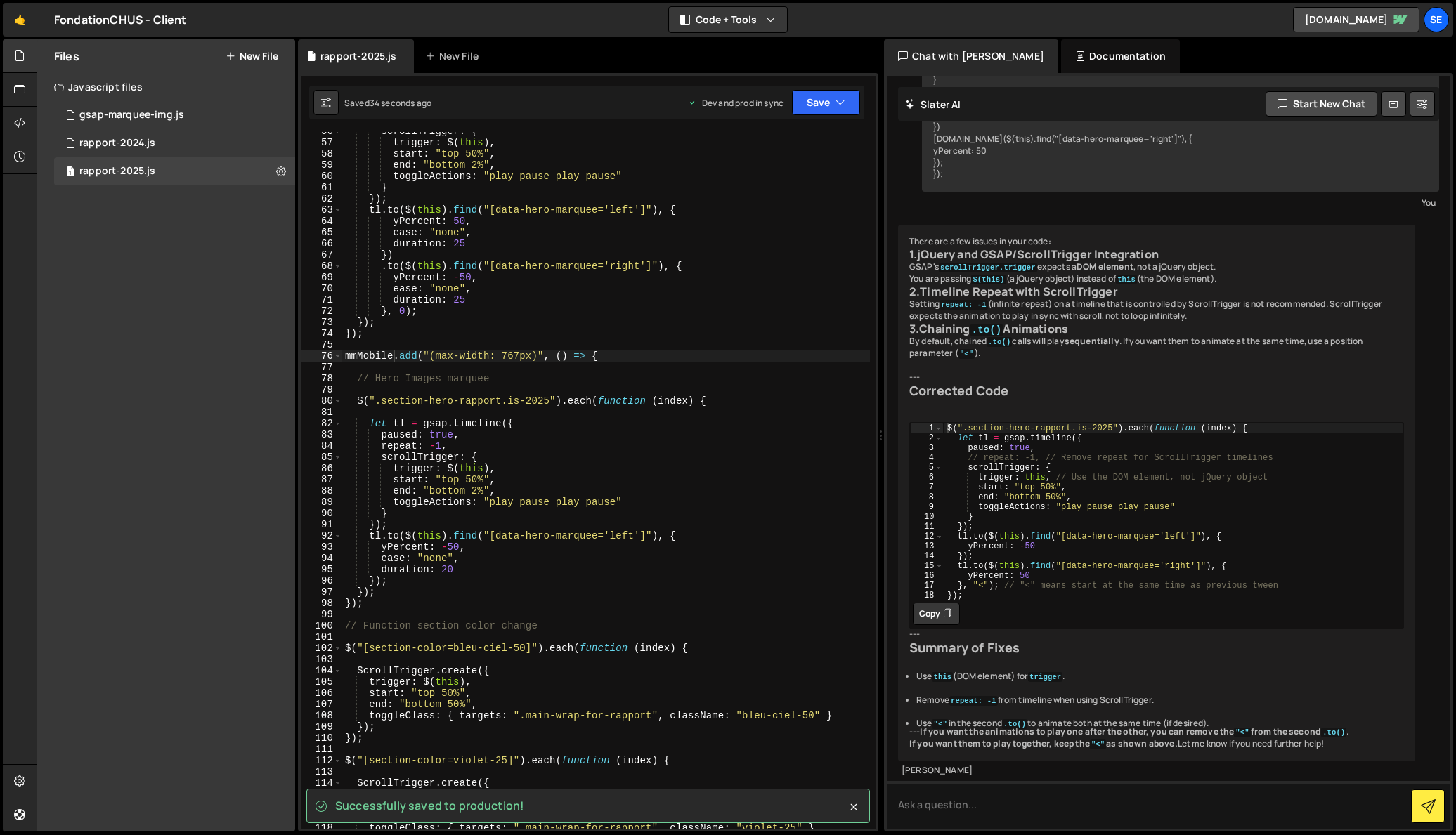
scroll to position [626, 0]
type textarea "start: "top 50%","
click at [505, 474] on div "scrollTrigger : { trigger : $ ( this ) , start : "top 50%" , end : "bottom 2%" …" at bounding box center [606, 484] width 528 height 719
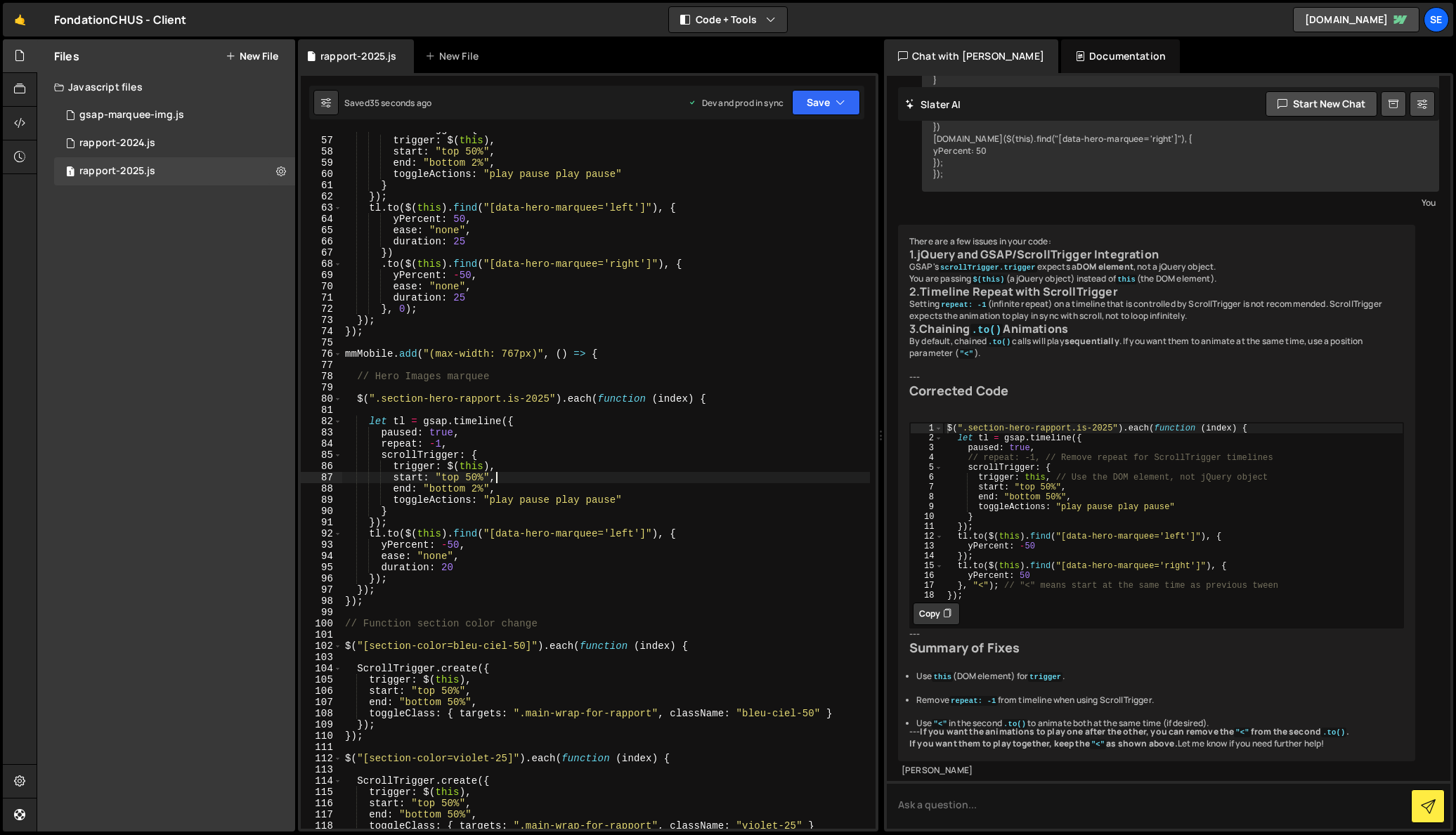
click at [392, 341] on div "scrollTrigger : { trigger : $ ( this ) , start : "top 50%" , end : "bottom 2%" …" at bounding box center [606, 484] width 528 height 719
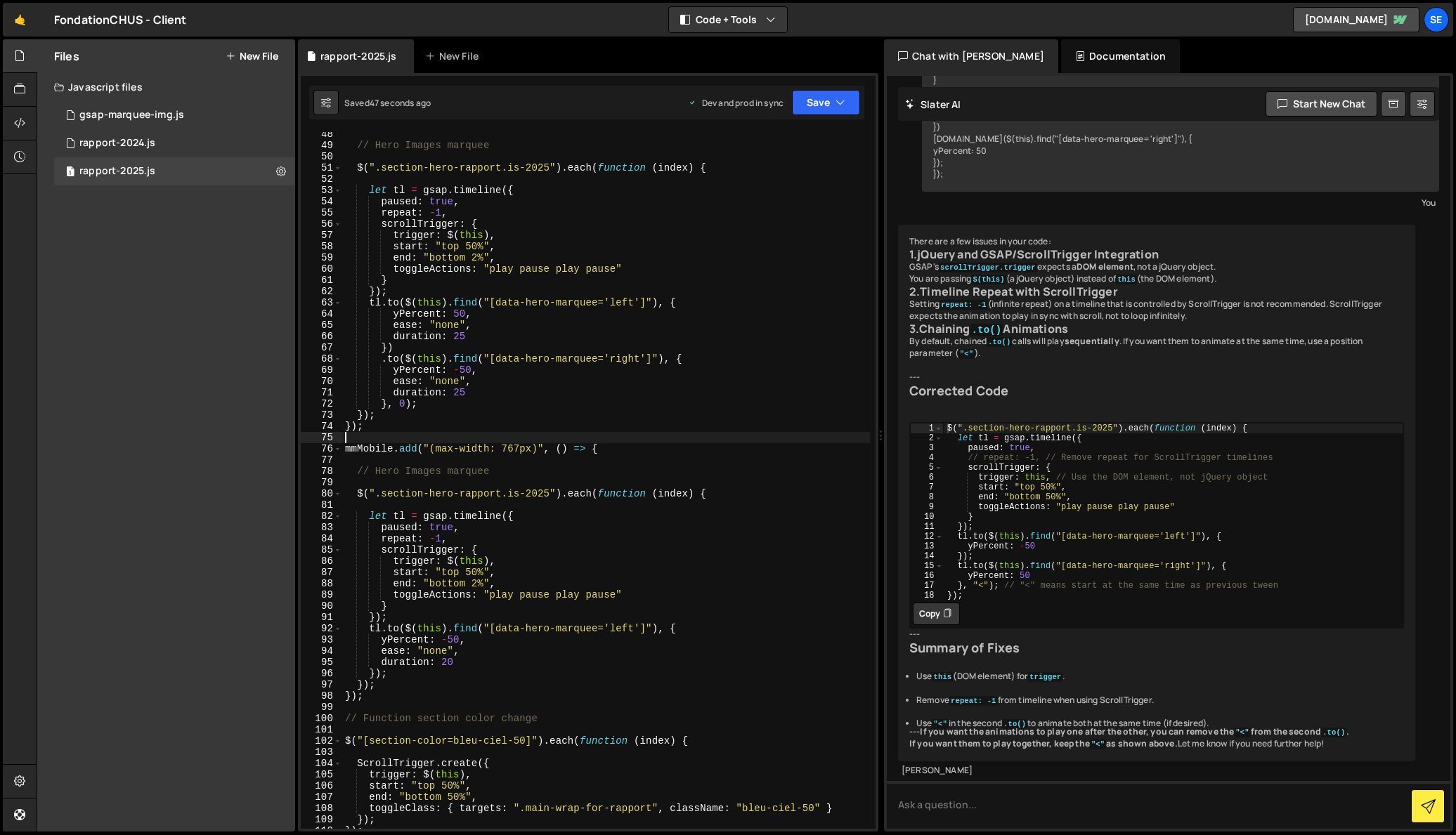
scroll to position [533, 0]
drag, startPoint x: 376, startPoint y: 699, endPoint x: 358, endPoint y: 702, distance: 18.2
click at [342, 694] on div "48 49 50 51 52 53 54 55 56 57 58 59 60 61 62 63 64 65 66 67 68 69 70 71 72 73 7…" at bounding box center [588, 481] width 575 height 697
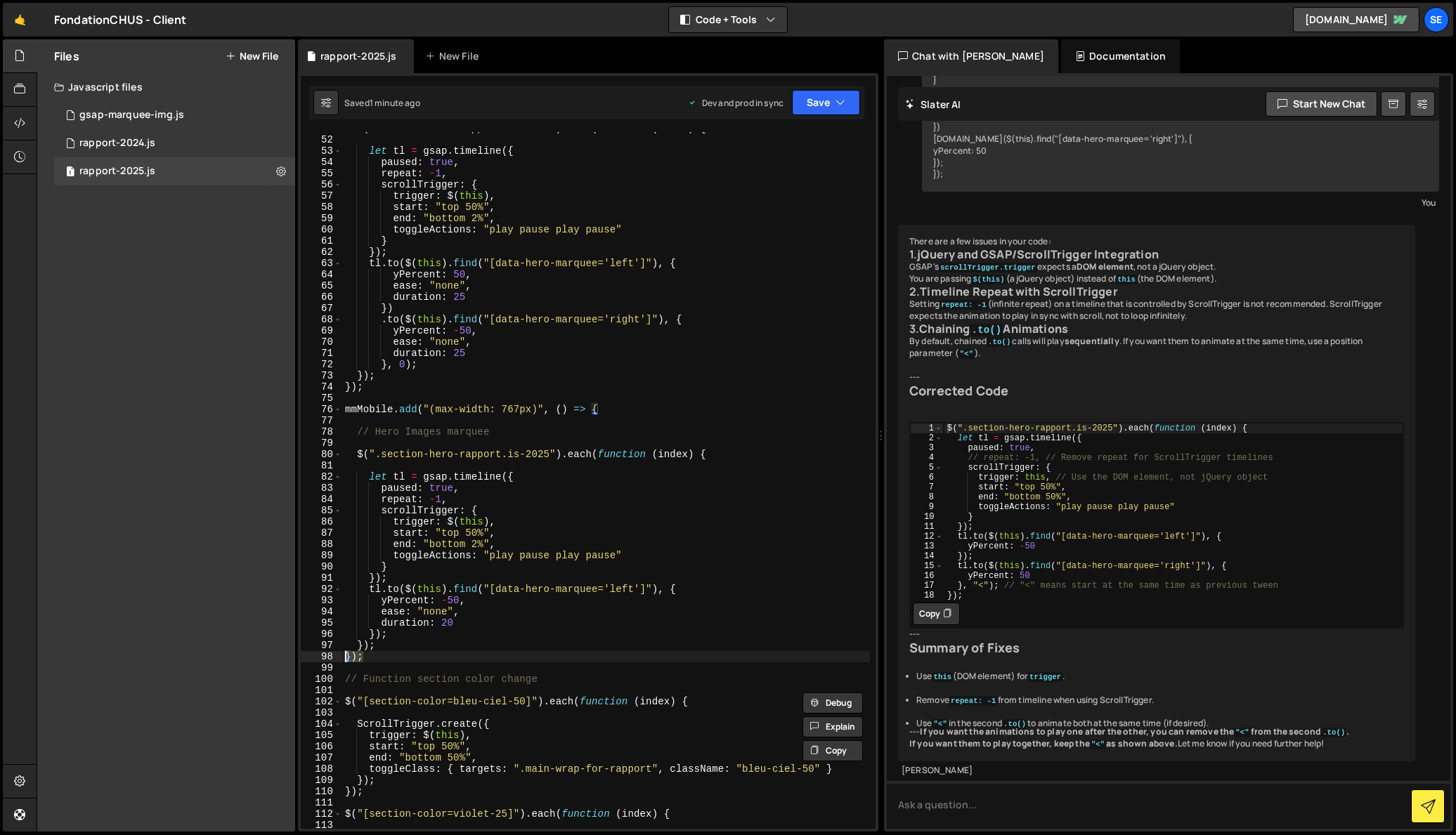
scroll to position [562, 0]
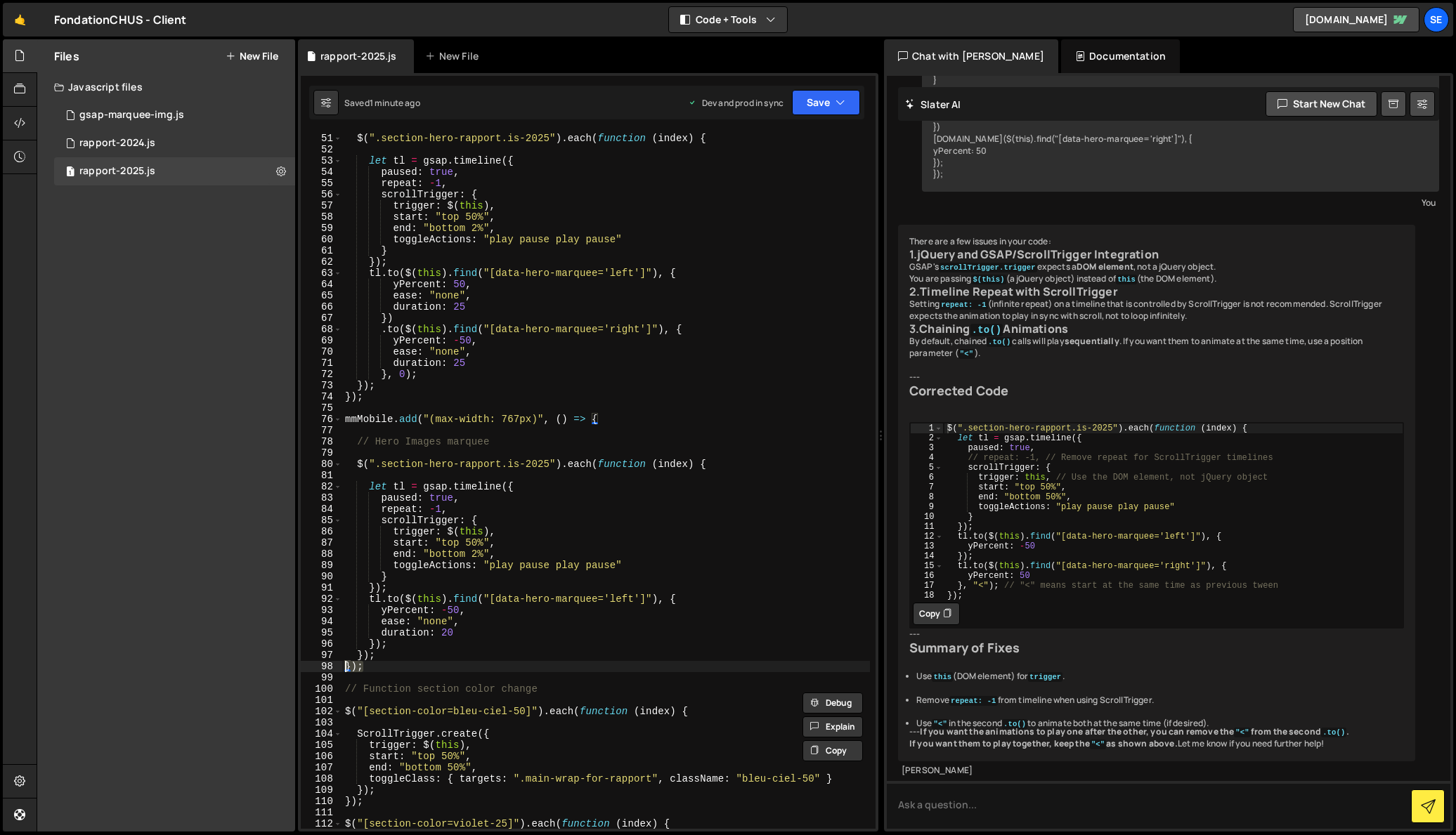
click at [477, 655] on div "$ ( ".section-hero-rapport.is-2025" ) . each ( function ( index ) { let tl = gs…" at bounding box center [606, 481] width 528 height 719
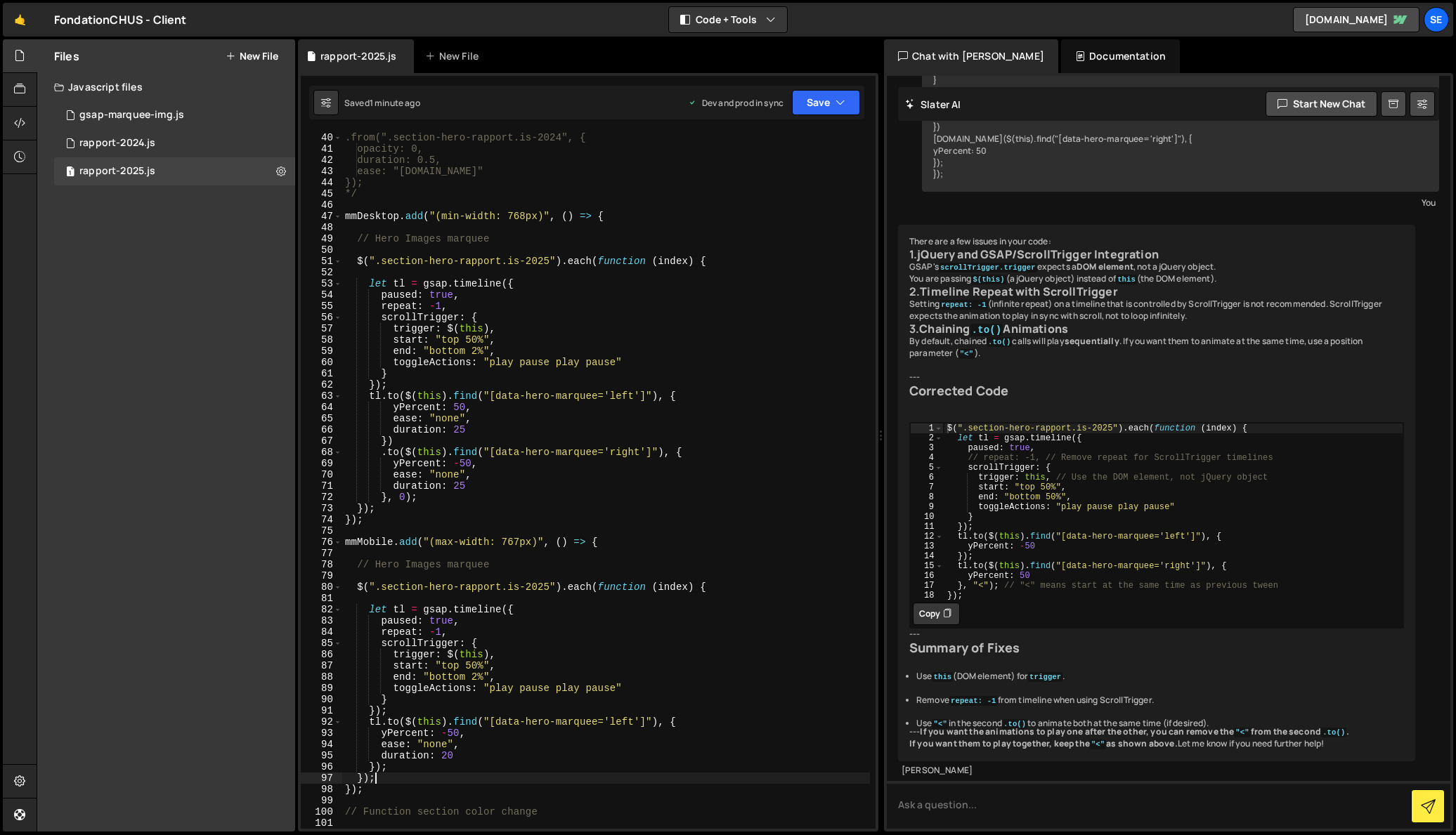
scroll to position [434, 0]
click at [460, 221] on div "}) .from(".section-hero-rapport.is-2024", { opacity: 0, duration: 0.5, ease: "[…" at bounding box center [606, 486] width 528 height 719
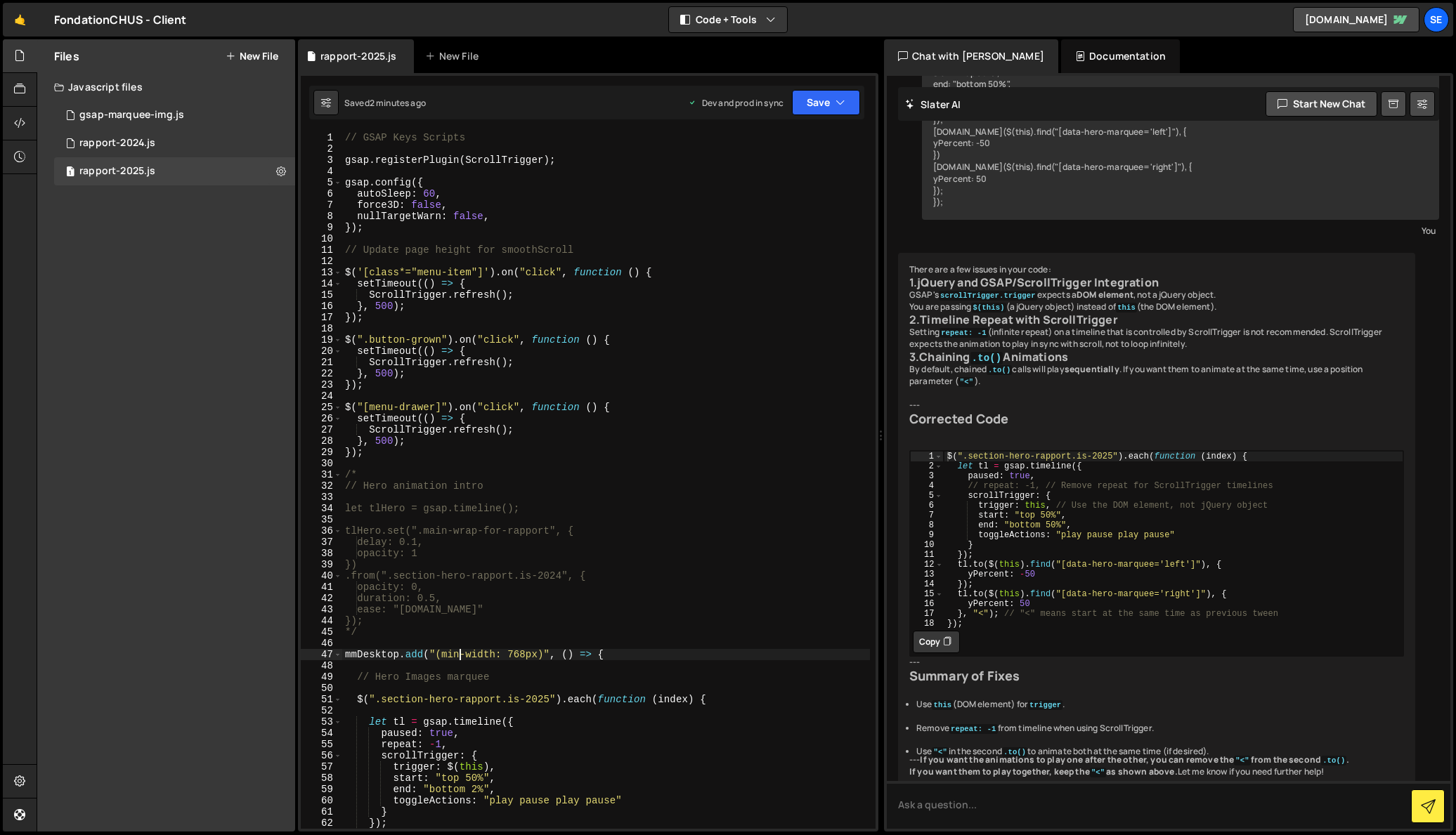
scroll to position [0, 0]
click at [480, 594] on div "// GSAP Keys Scripts gsap . registerPlugin ( ScrollTrigger ) ; gsap . config ({…" at bounding box center [606, 492] width 528 height 719
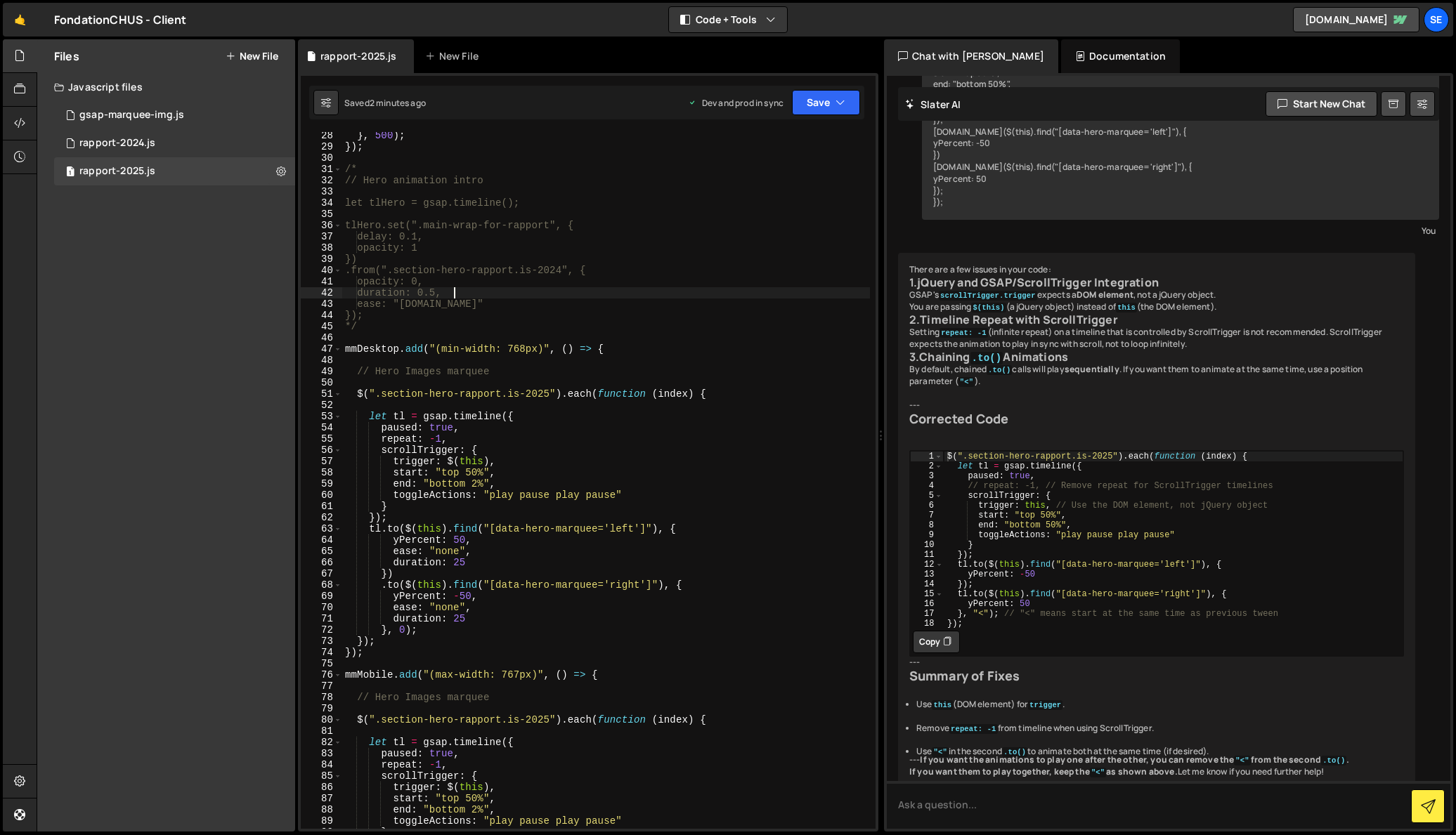
scroll to position [305, 0]
click at [512, 626] on div "} , 500 ) ; }) ; /* // Hero animation intro let tlHero = gsap.timeline(); tlHer…" at bounding box center [606, 489] width 528 height 719
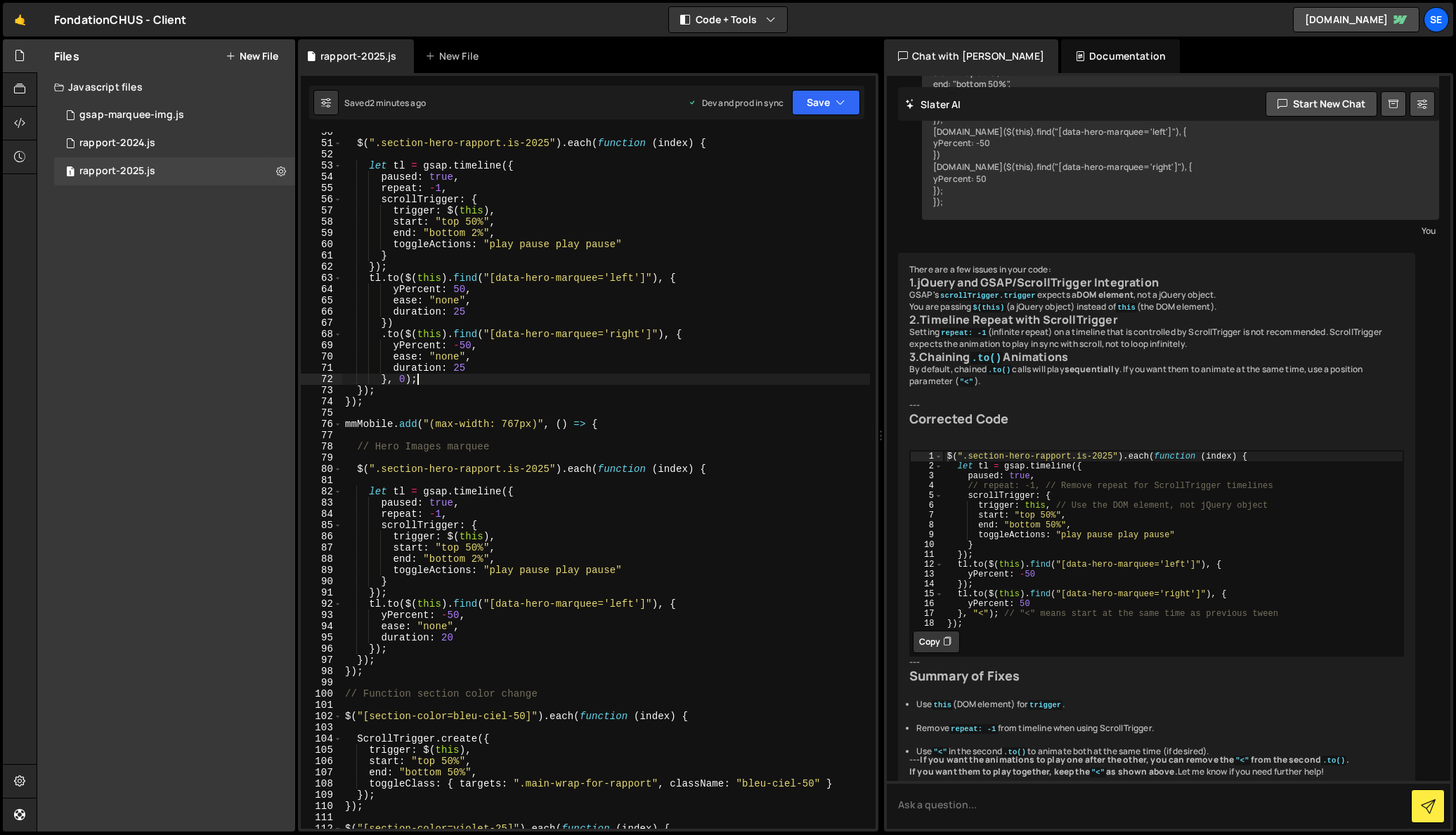
scroll to position [556, 0]
click at [384, 673] on div "$ ( ".section-hero-rapport.is-2025" ) . each ( function ( index ) { let tl = gs…" at bounding box center [606, 487] width 528 height 719
type textarea "});"
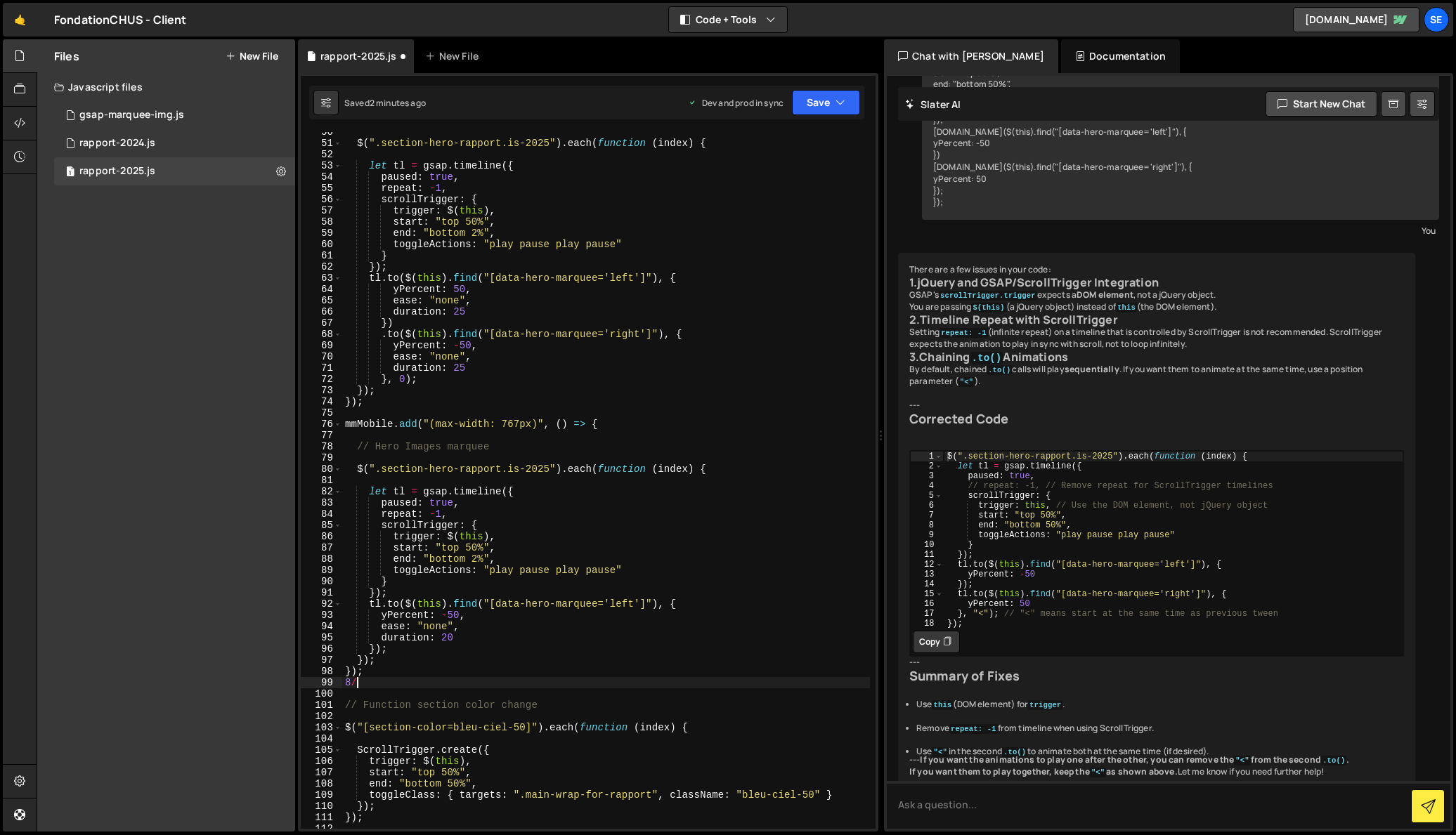
type textarea "8"
type textarea "*/"
click at [362, 412] on div "$ ( ".section-hero-rapport.is-2025" ) . each ( function ( index ) { let tl = gs…" at bounding box center [606, 487] width 528 height 719
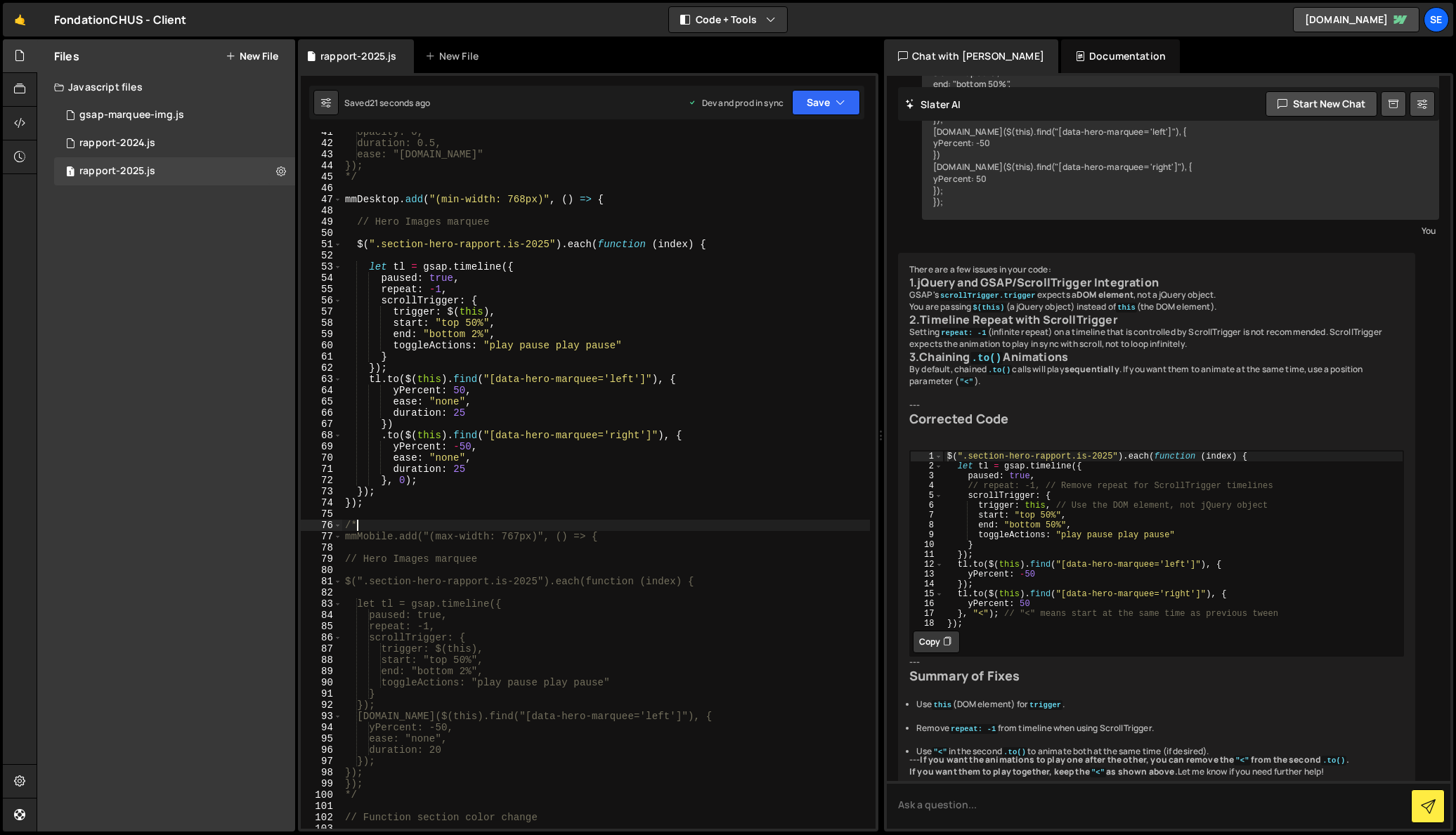
scroll to position [456, 0]
drag, startPoint x: 625, startPoint y: 199, endPoint x: 339, endPoint y: 198, distance: 286.0
click at [339, 198] on div "/* 41 42 43 44 45 46 47 48 49 50 51 52 53 54 55 56 57 58 59 60 61 62 63 64 65 6…" at bounding box center [588, 481] width 575 height 697
type textarea "mmDesktop.add("(min-width: 768px)", () => {"
drag, startPoint x: 357, startPoint y: 501, endPoint x: 339, endPoint y: 501, distance: 18.0
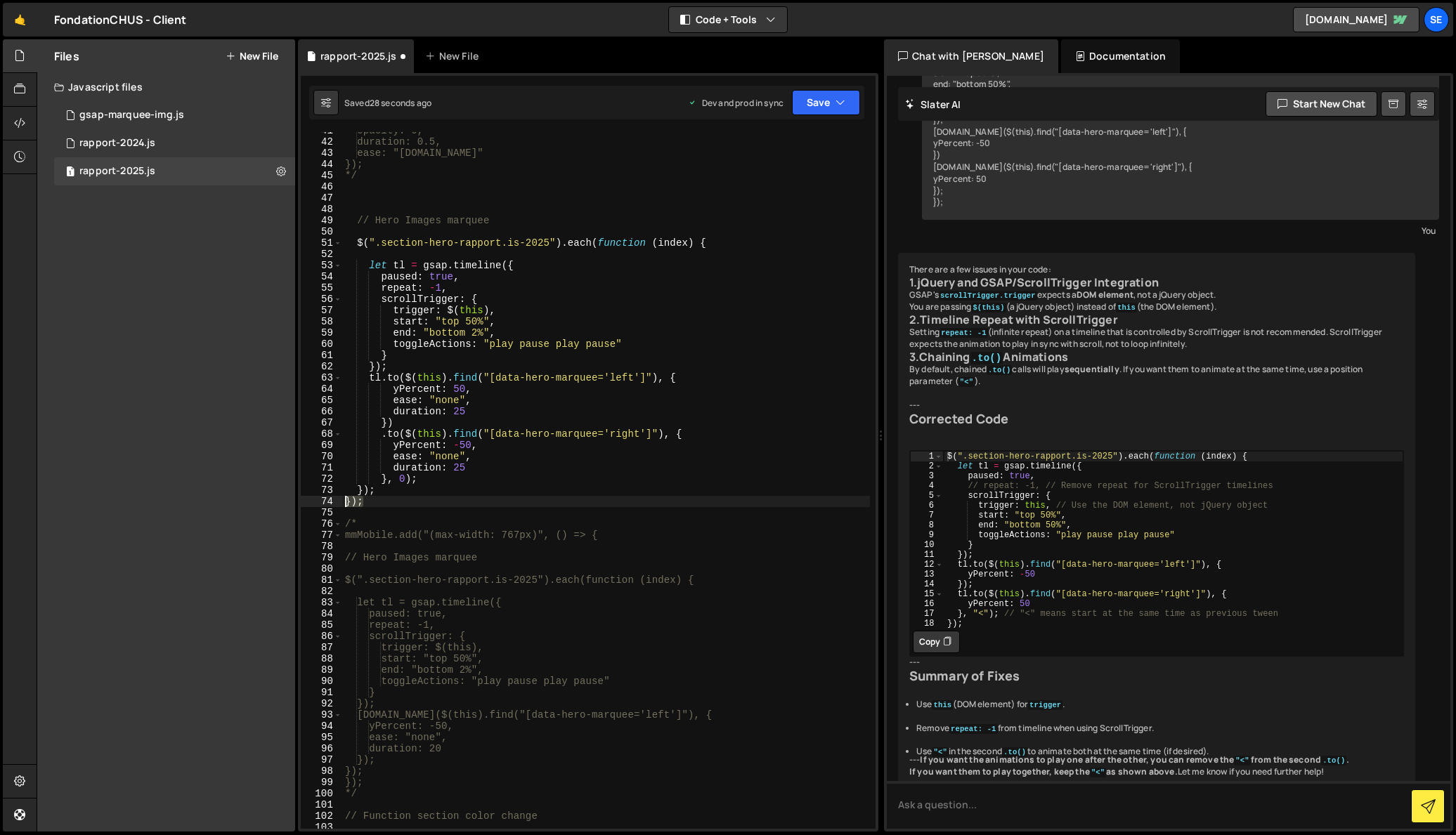
click at [339, 501] on div "41 42 43 44 45 46 47 48 49 50 51 52 53 54 55 56 57 58 59 60 61 62 63 64 65 66 6…" at bounding box center [588, 481] width 575 height 697
type textarea "});"
type textarea "mmMobile.add("(max-width: 767px)", () => {"
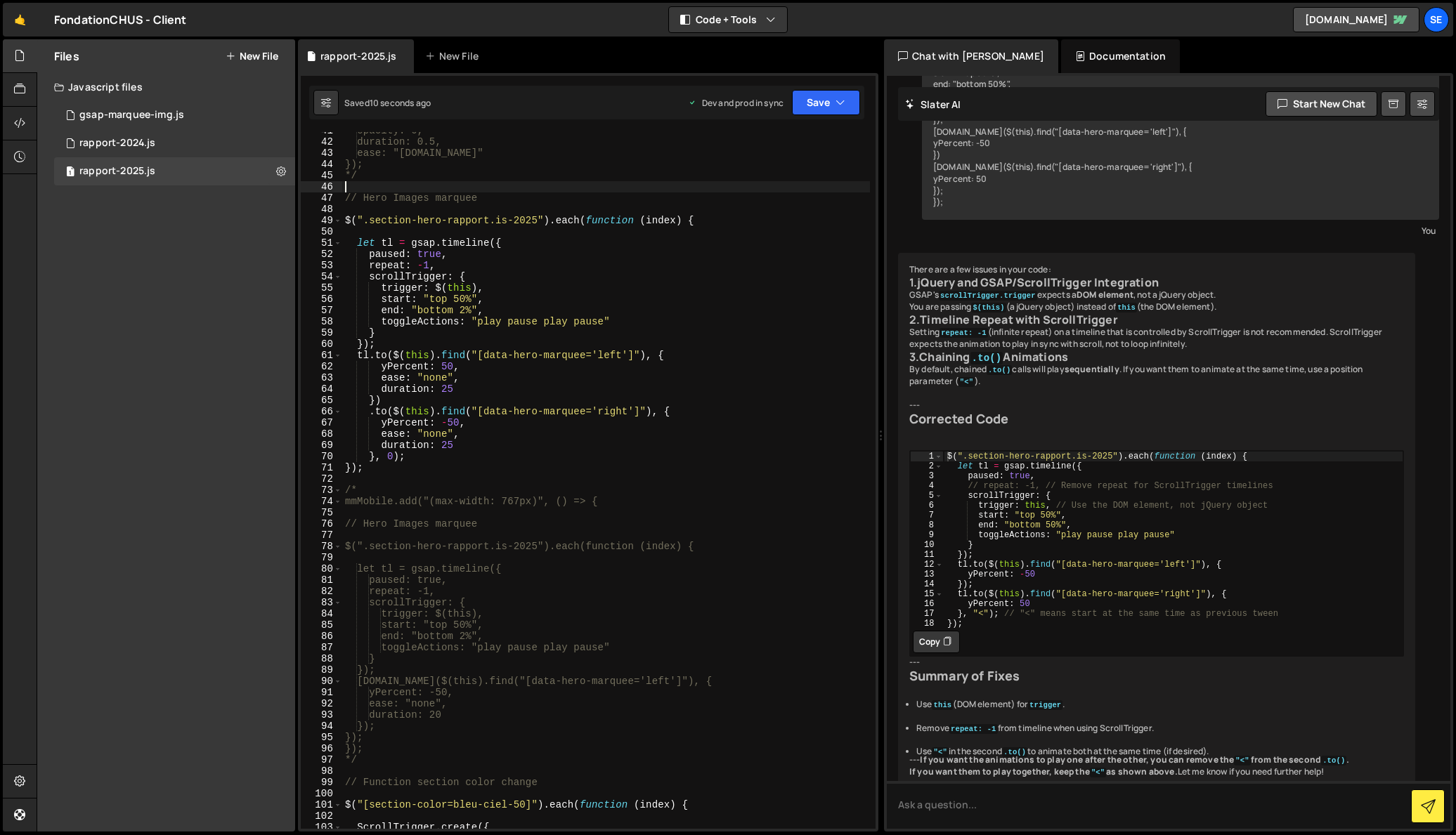
click at [392, 184] on div "opacity: 0, duration: 0.5, ease: "[DOMAIN_NAME]" }); */ // Hero Images marquee …" at bounding box center [606, 485] width 528 height 719
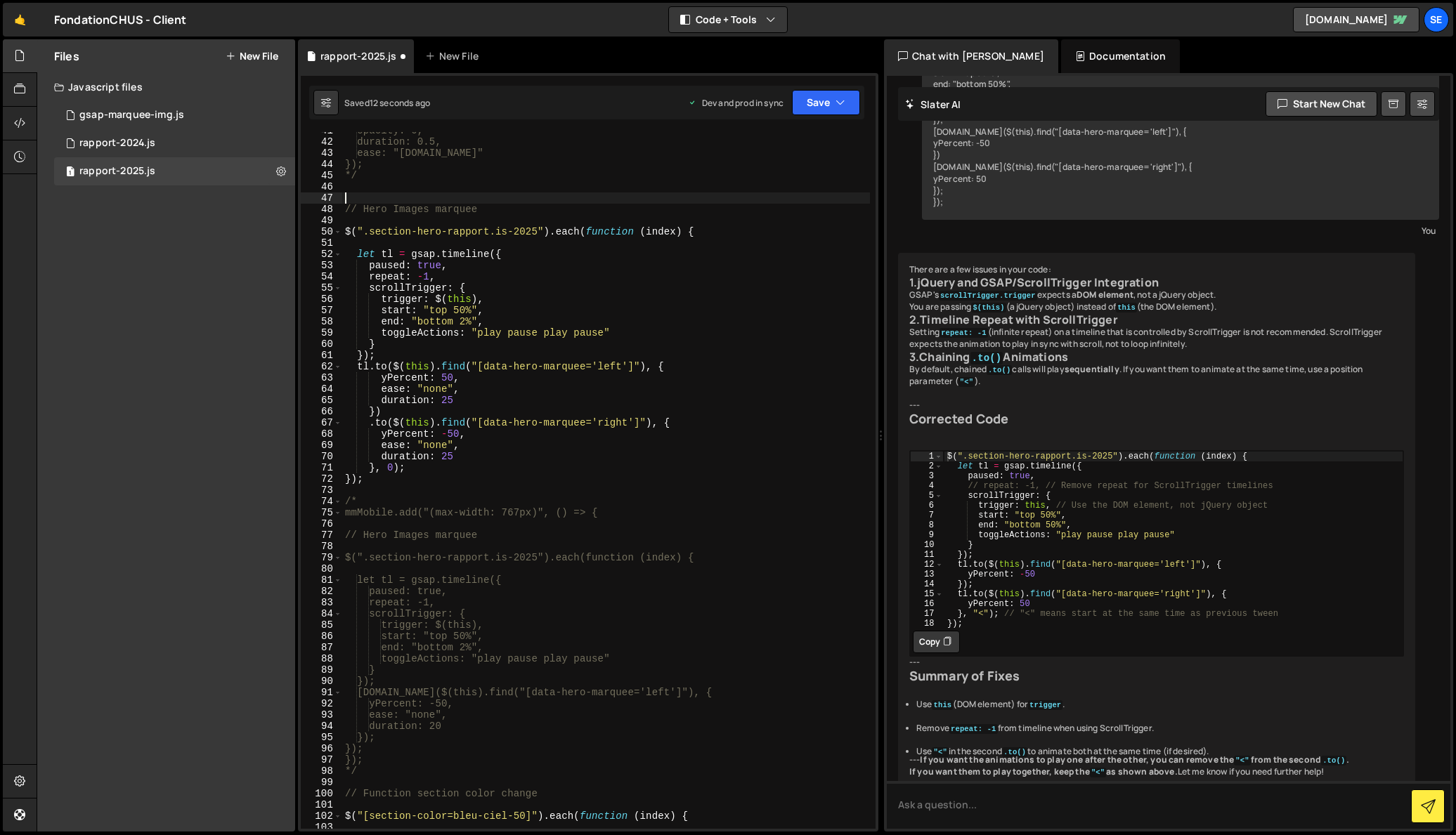
paste textarea "mmDesktop.add("(min-width: 768px)", () => {"
type textarea "mmDesktop.add("(min-width: 768px)", () => {"
click at [368, 486] on div "opacity: 0, duration: 0.5, ease: "[DOMAIN_NAME]" }); */ mmDesktop . add ( "(min…" at bounding box center [606, 485] width 528 height 719
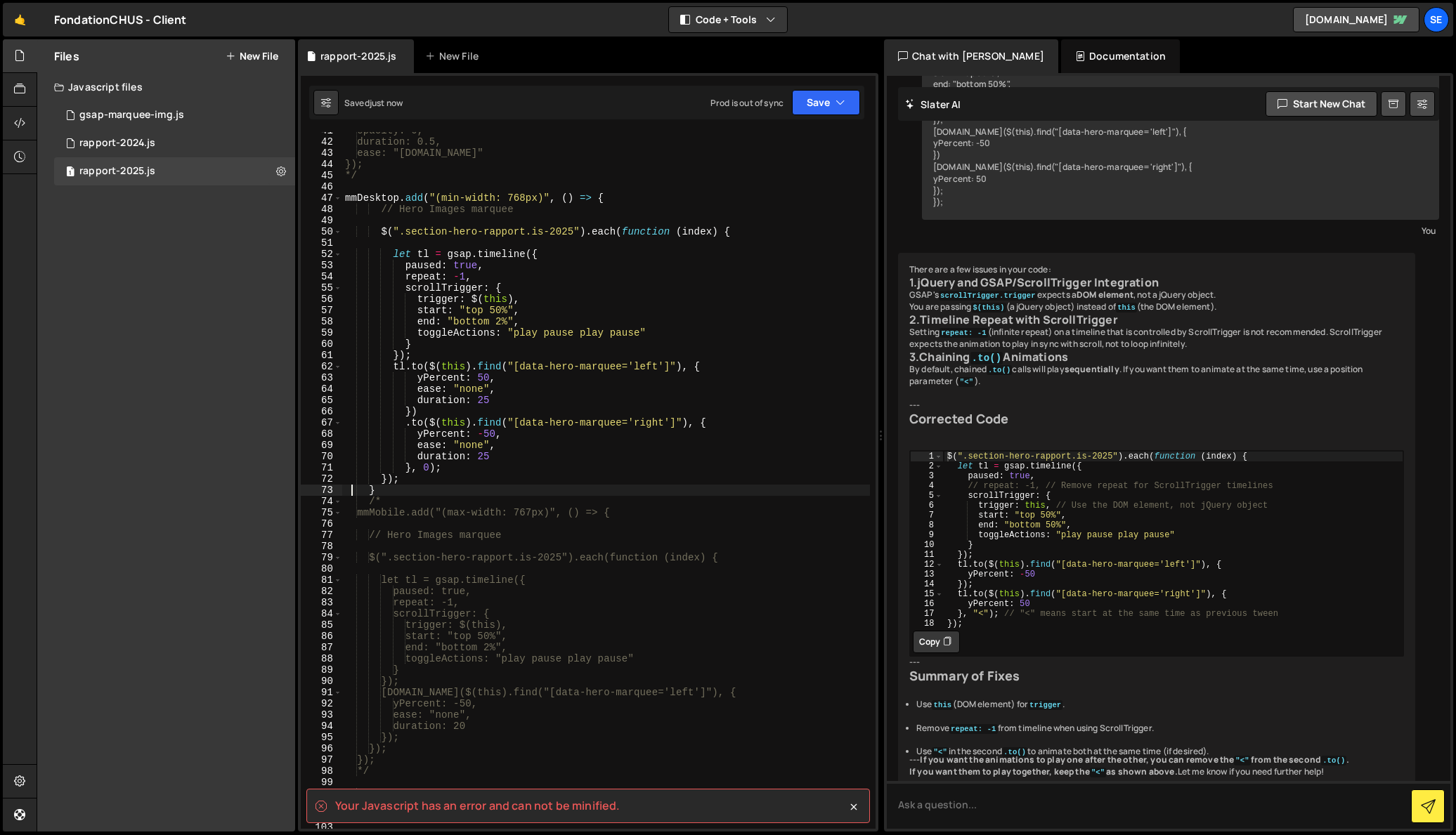
click at [391, 492] on div "opacity: 0, duration: 0.5, ease: "[DOMAIN_NAME]" }); */ mmDesktop . add ( "(min…" at bounding box center [606, 485] width 528 height 719
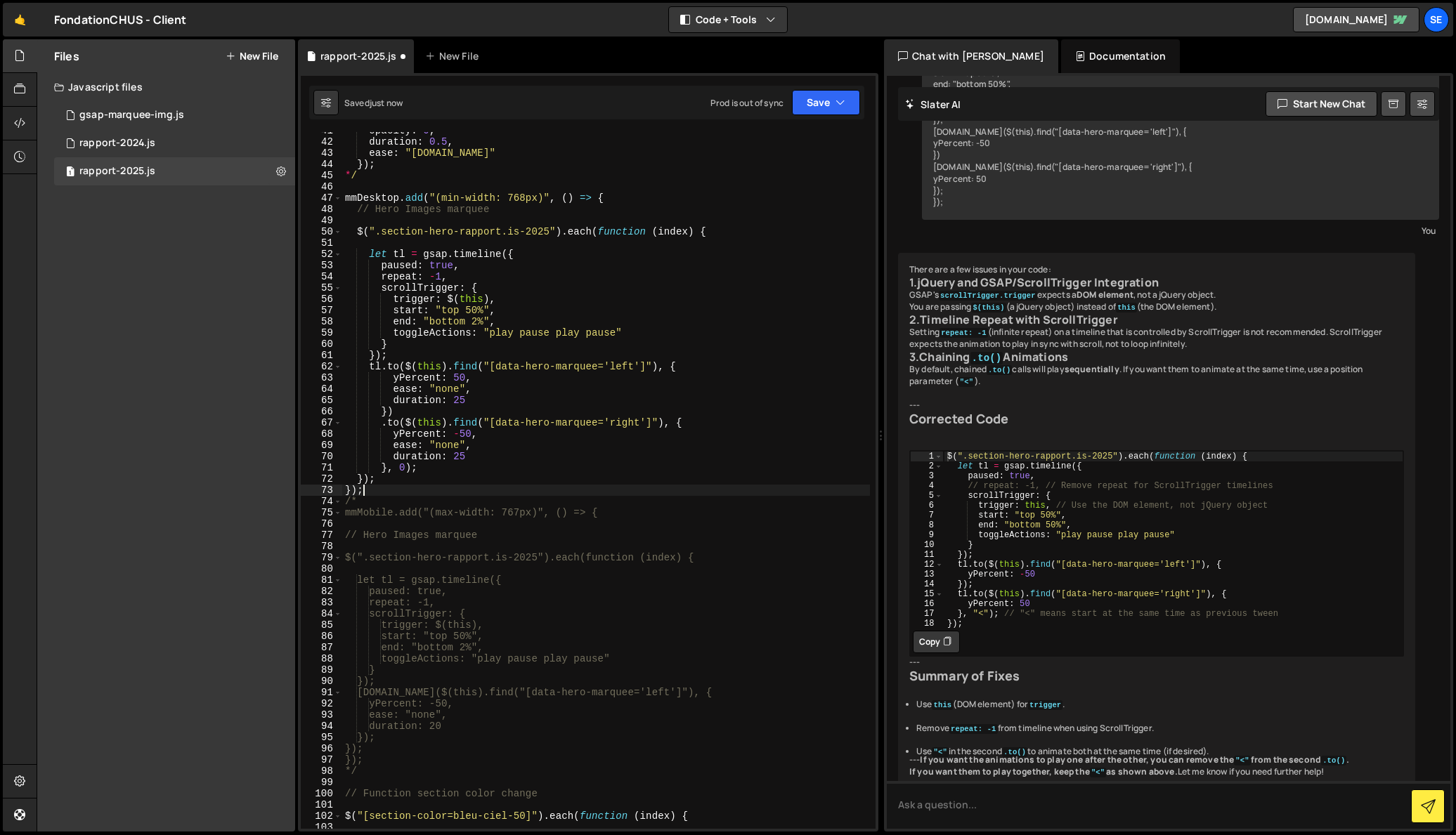
scroll to position [0, 1]
drag, startPoint x: 460, startPoint y: 196, endPoint x: 463, endPoint y: 204, distance: 8.5
click at [459, 197] on div "opacity: 0, duration: 0.5, ease: "[DOMAIN_NAME]" }); */ mmDesktop . add ( "(min…" at bounding box center [606, 485] width 528 height 719
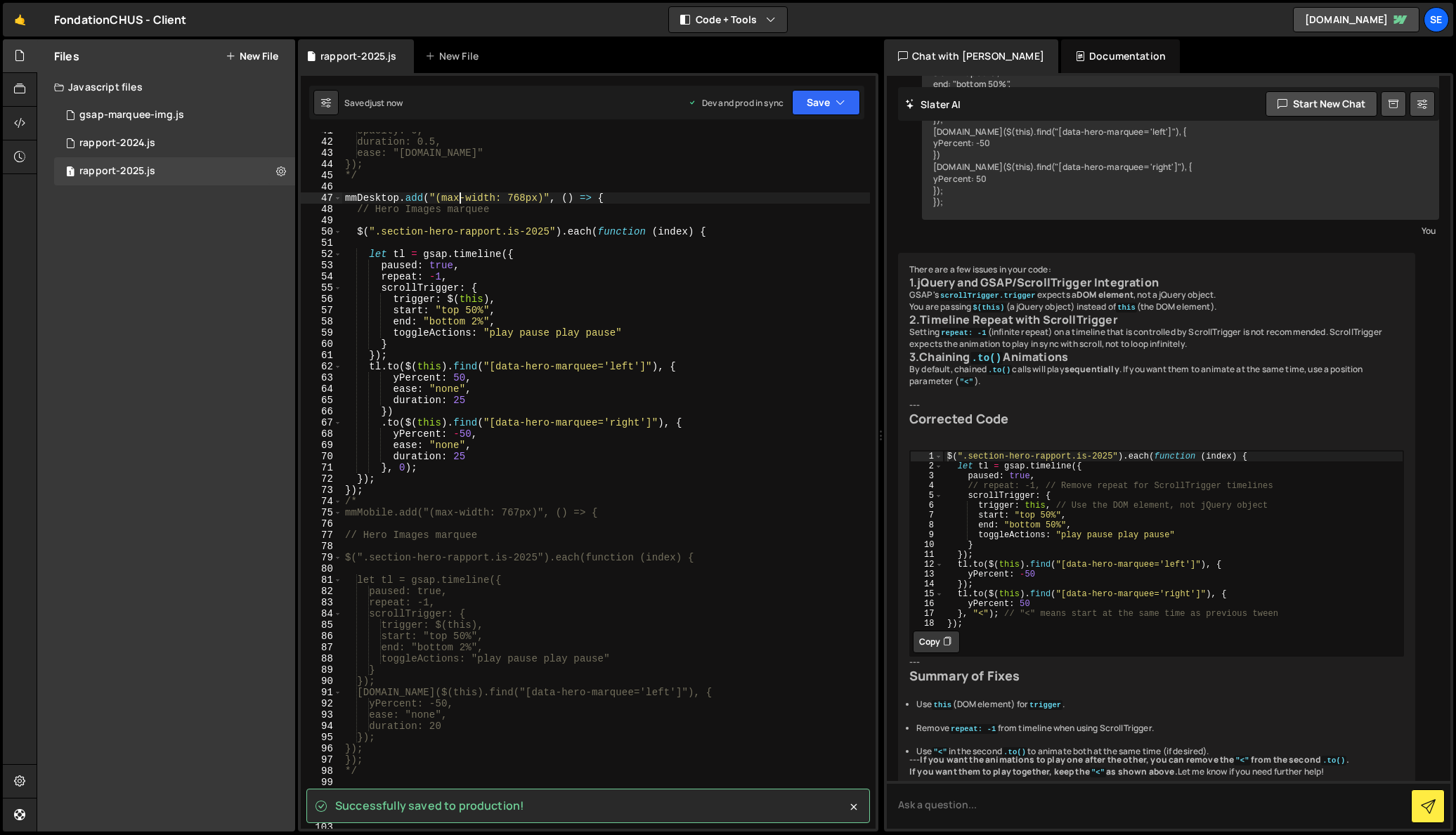
type textarea "mmDesktop.add("(max-width: 768px)", () => {"
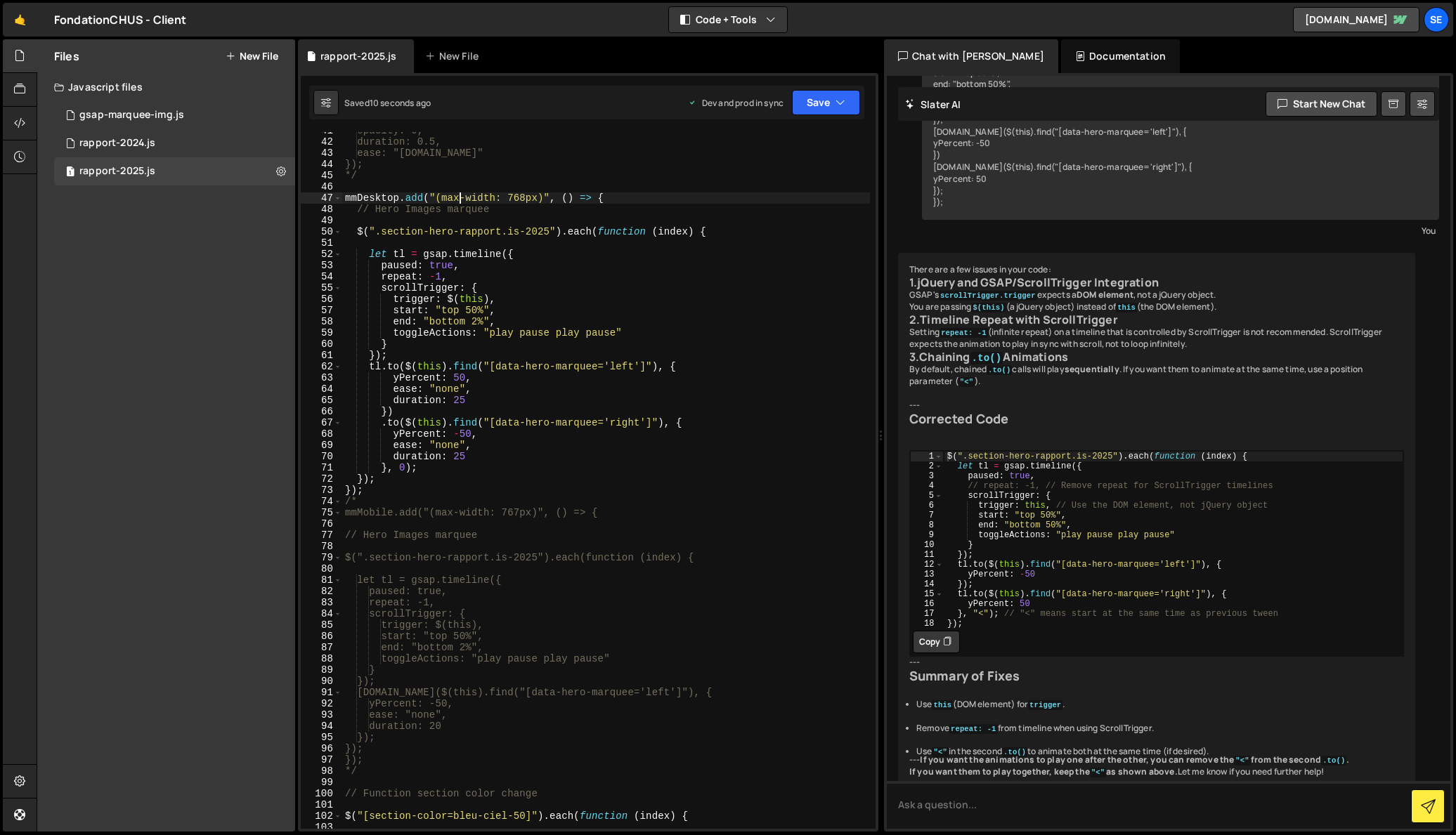
click at [621, 195] on div "opacity: 0, duration: 0.5, ease: "[DOMAIN_NAME]" }); */ mmDesktop . add ( "(max…" at bounding box center [606, 485] width 528 height 719
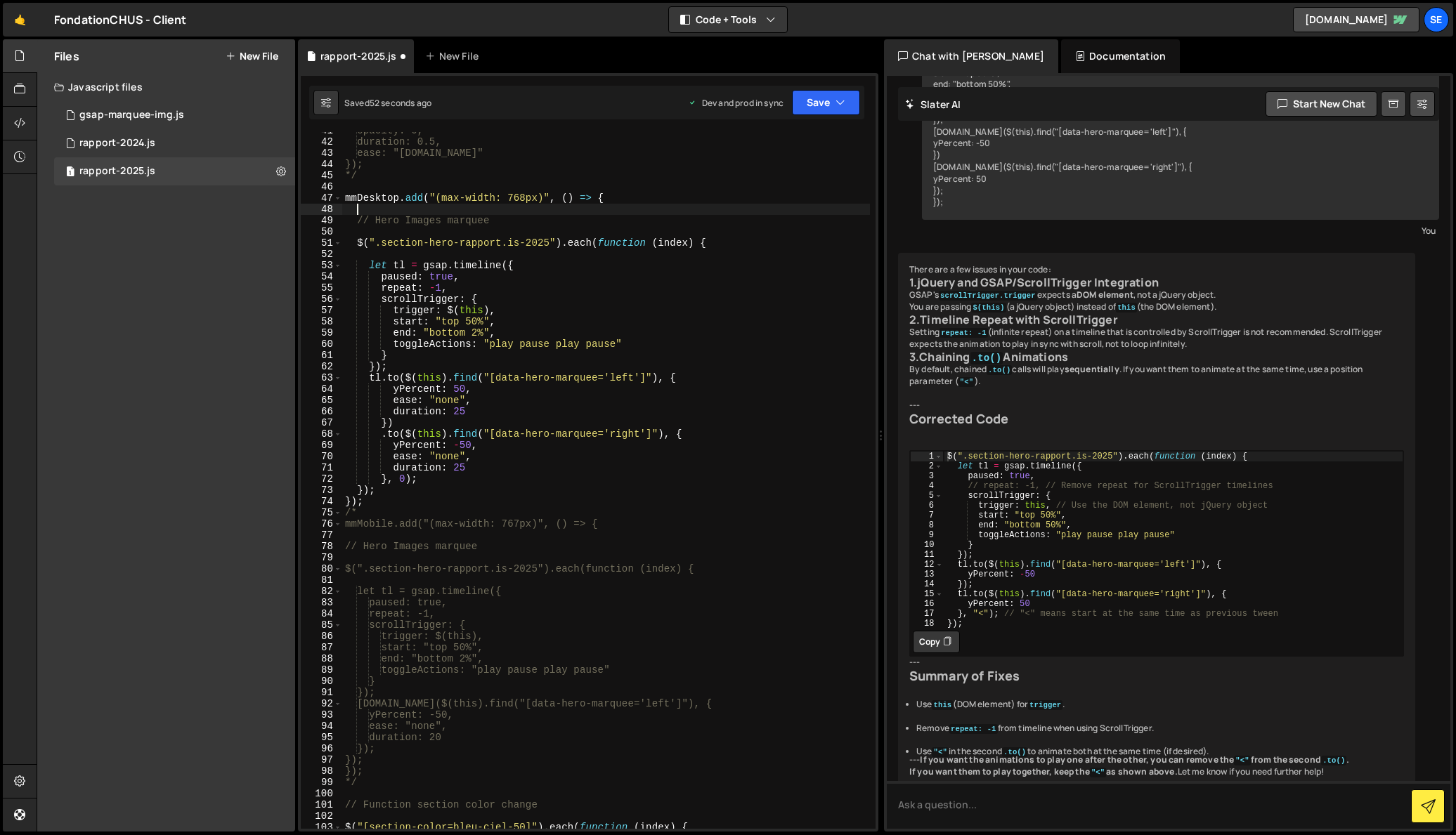
click at [612, 193] on div "opacity: 0, duration: 0.5, ease: "[DOMAIN_NAME]" }); */ mmDesktop . add ( "(max…" at bounding box center [606, 485] width 528 height 719
type textarea "mmDesktop.add("(max-width: 768px)", () => {"
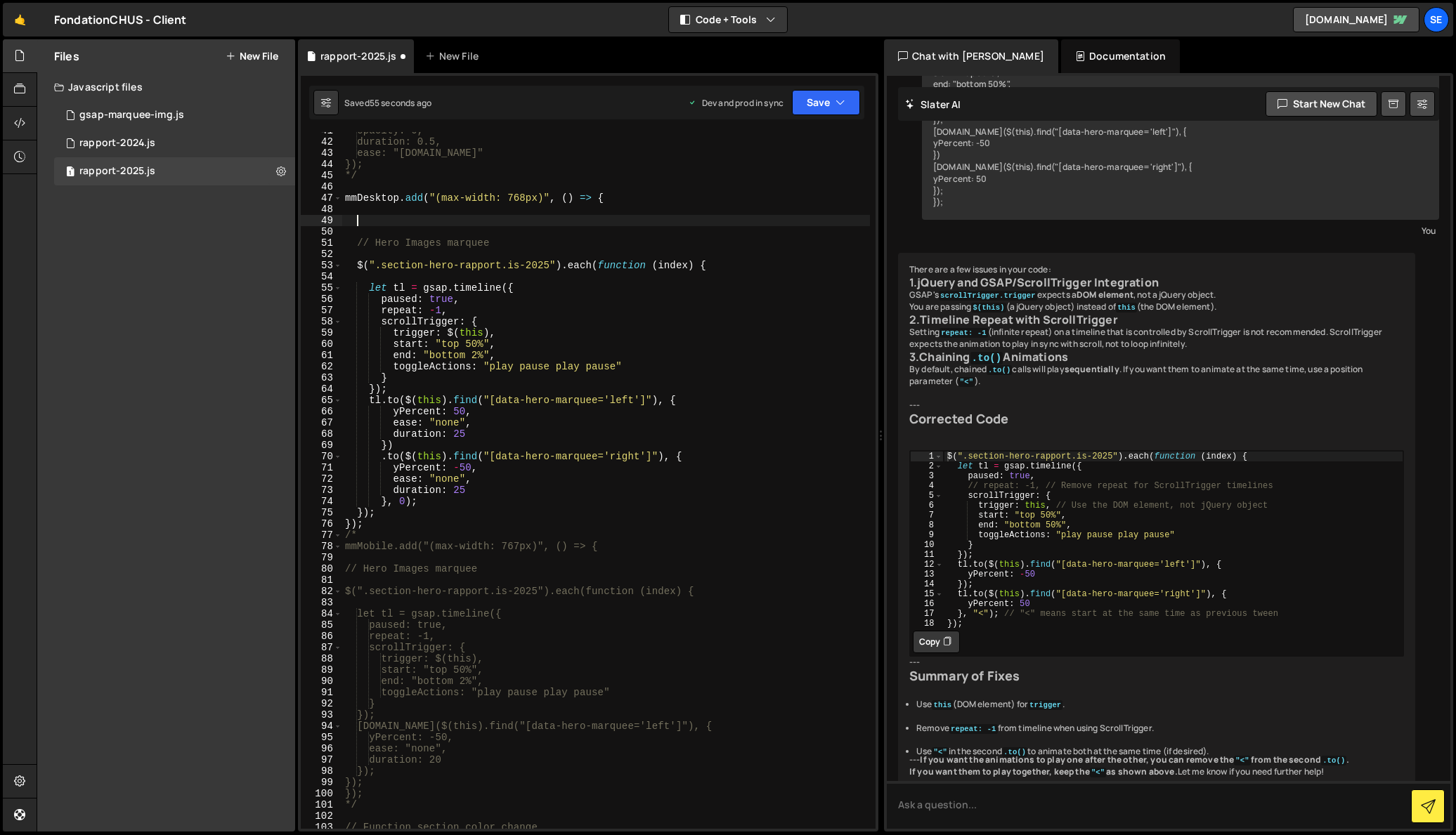
paste textarea "mm.add("(min-width: 800px)", () => {"
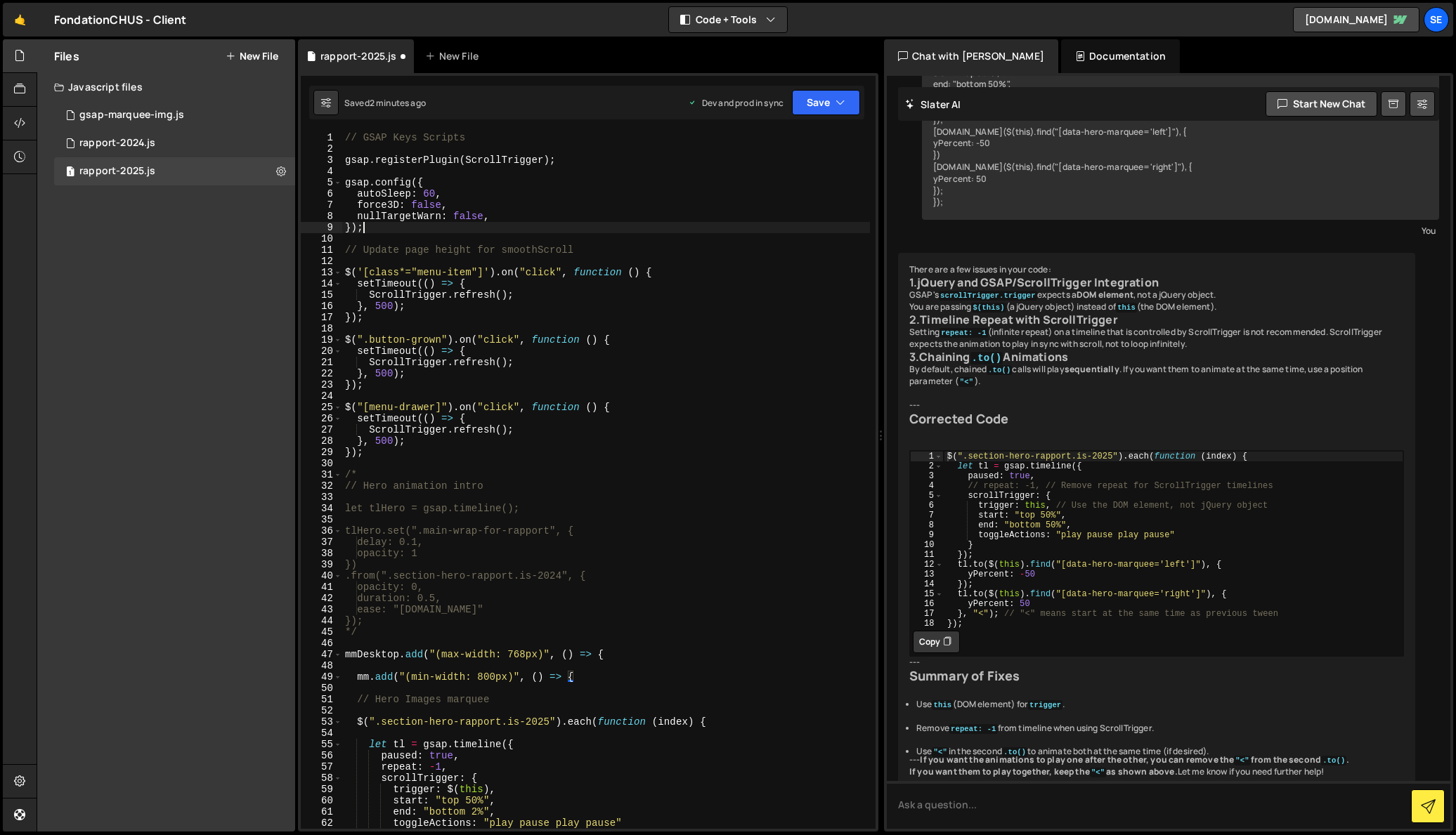
click at [380, 228] on div "// GSAP Keys Scripts gsap . registerPlugin ( ScrollTrigger ) ; gsap . config ({…" at bounding box center [606, 492] width 528 height 719
type textarea "});"
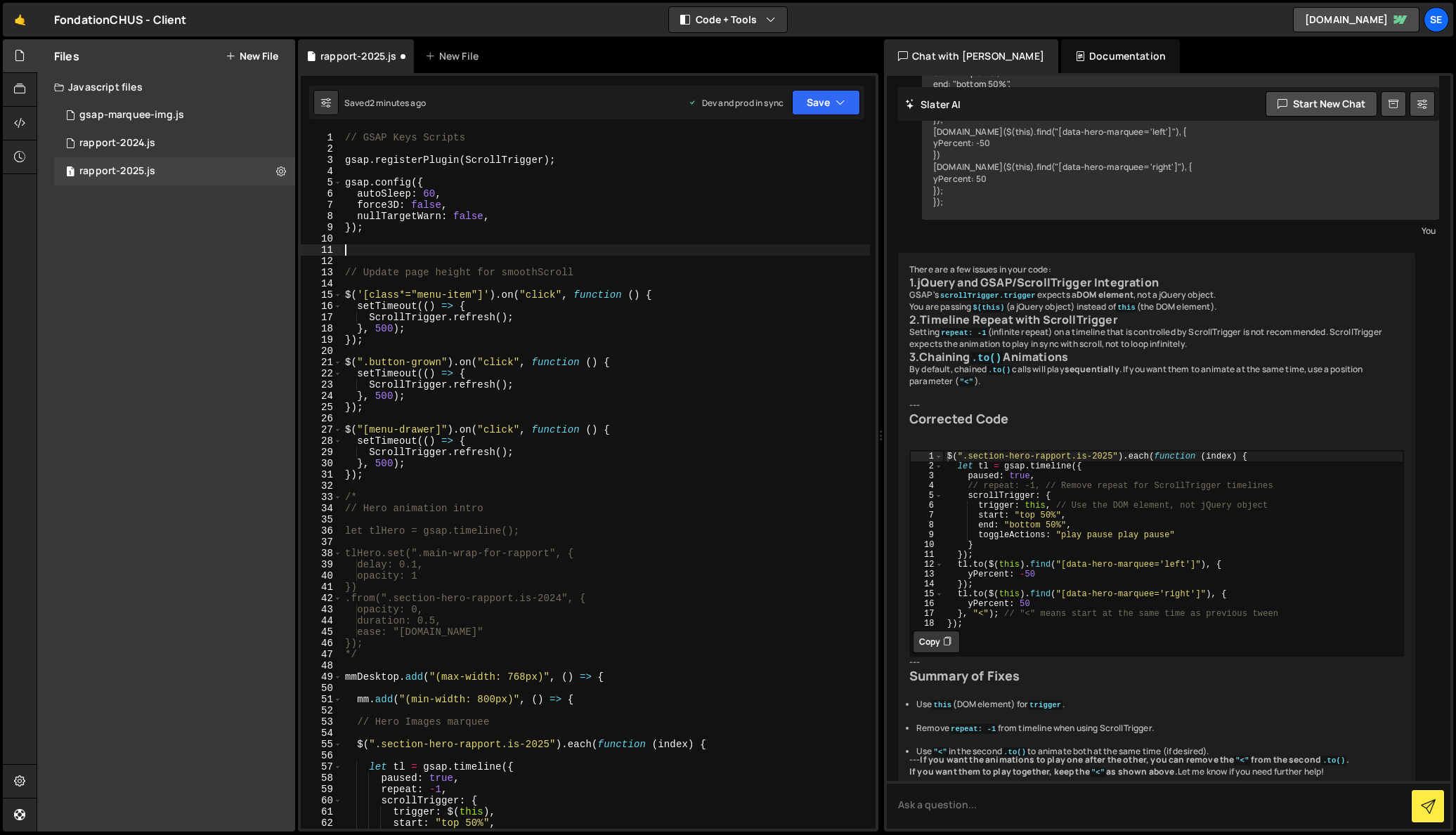
paste textarea "let mm = gsap.matchMedia();"
click at [380, 249] on div "// GSAP Keys Scripts gsap . registerPlugin ( ScrollTrigger ) ; gsap . config ({…" at bounding box center [606, 492] width 528 height 719
drag, startPoint x: 579, startPoint y: 701, endPoint x: 308, endPoint y: 697, distance: 271.0
click at [305, 697] on div "let mmDesktop = gsap.matchMedia(); 1 2 3 4 5 6 7 8 9 10 11 12 13 14 15 16 17 18…" at bounding box center [588, 481] width 575 height 697
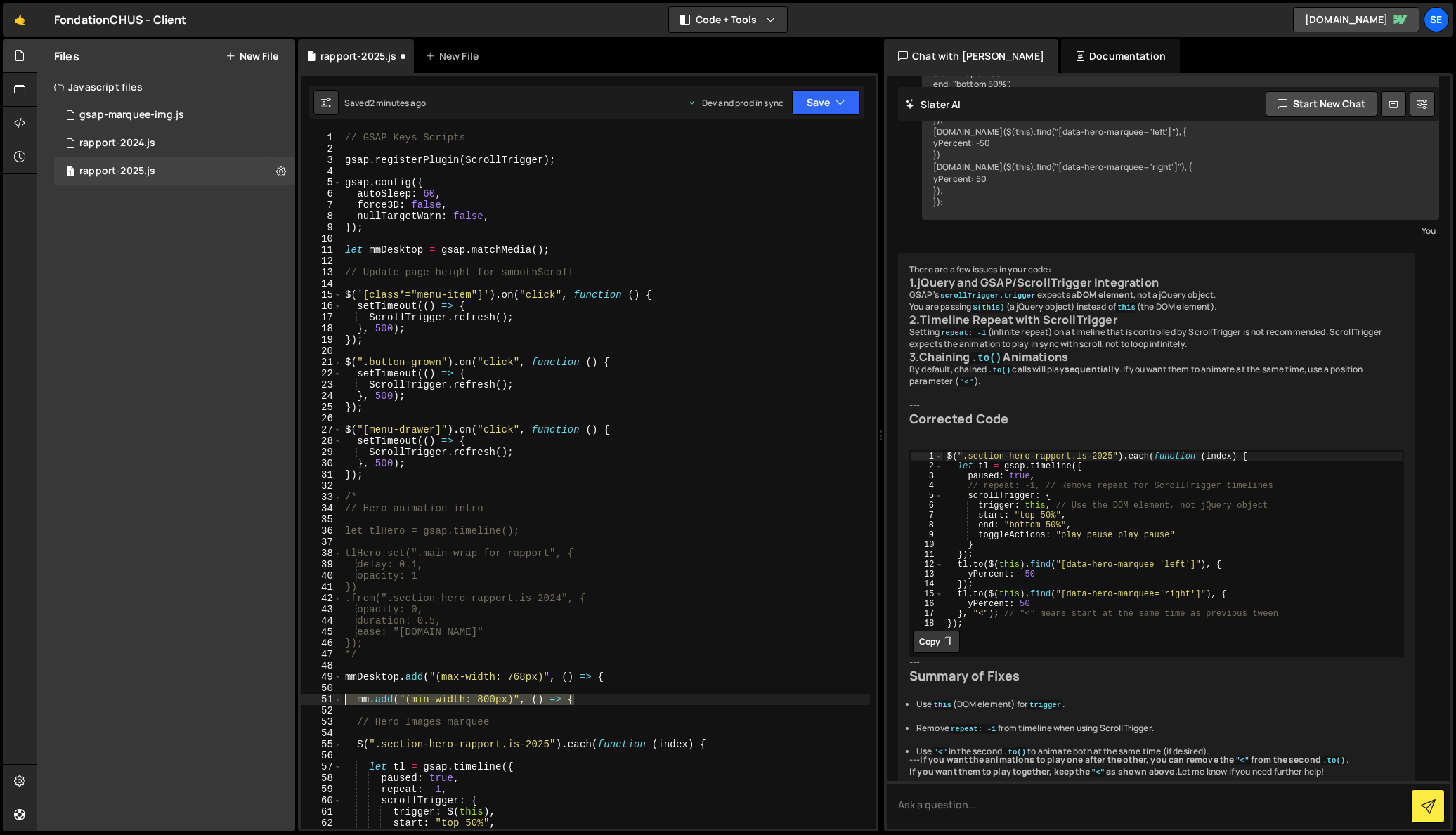
type textarea "mm.add("(min-width: 800px)", () => {"
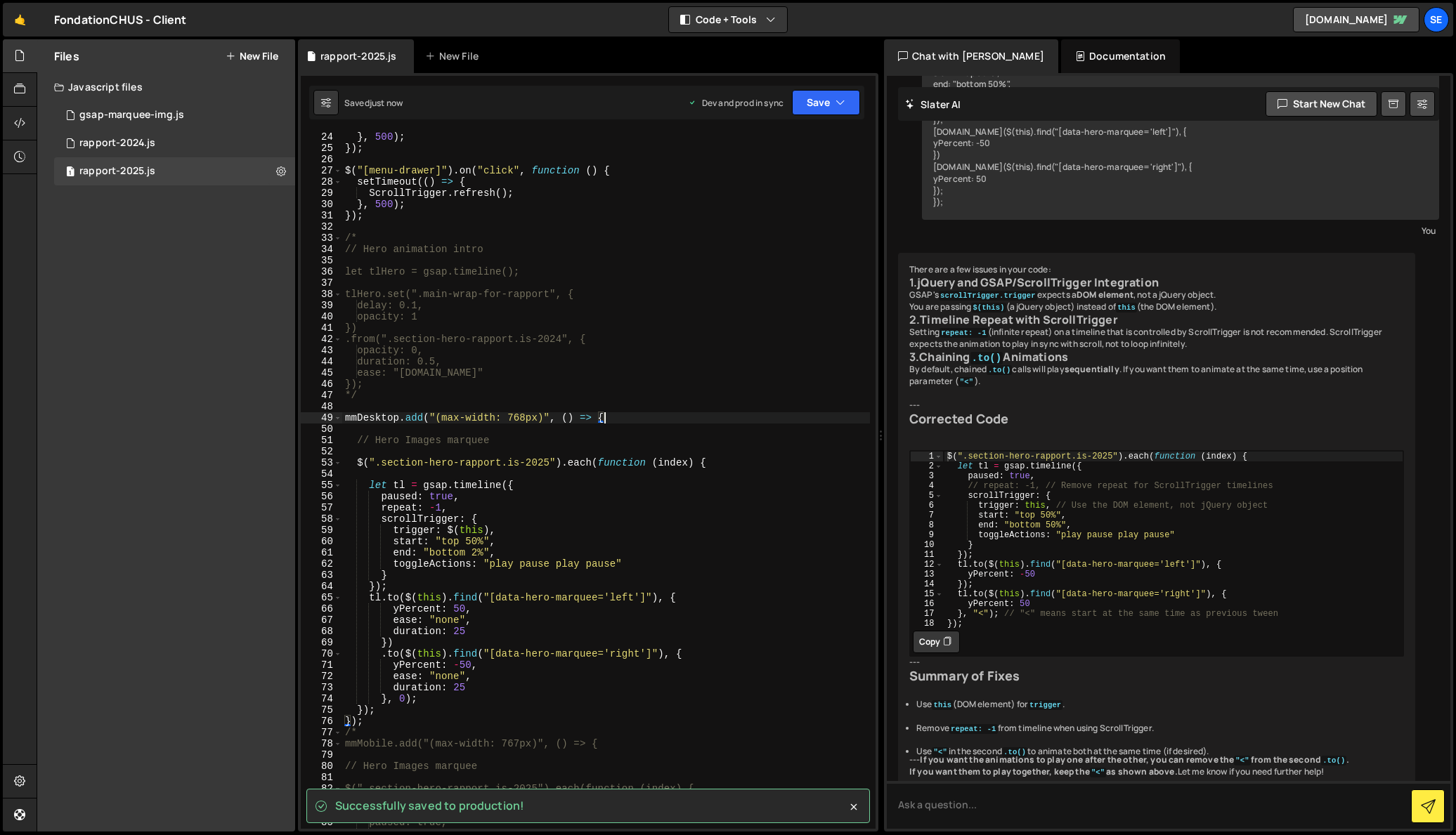
scroll to position [0, 0]
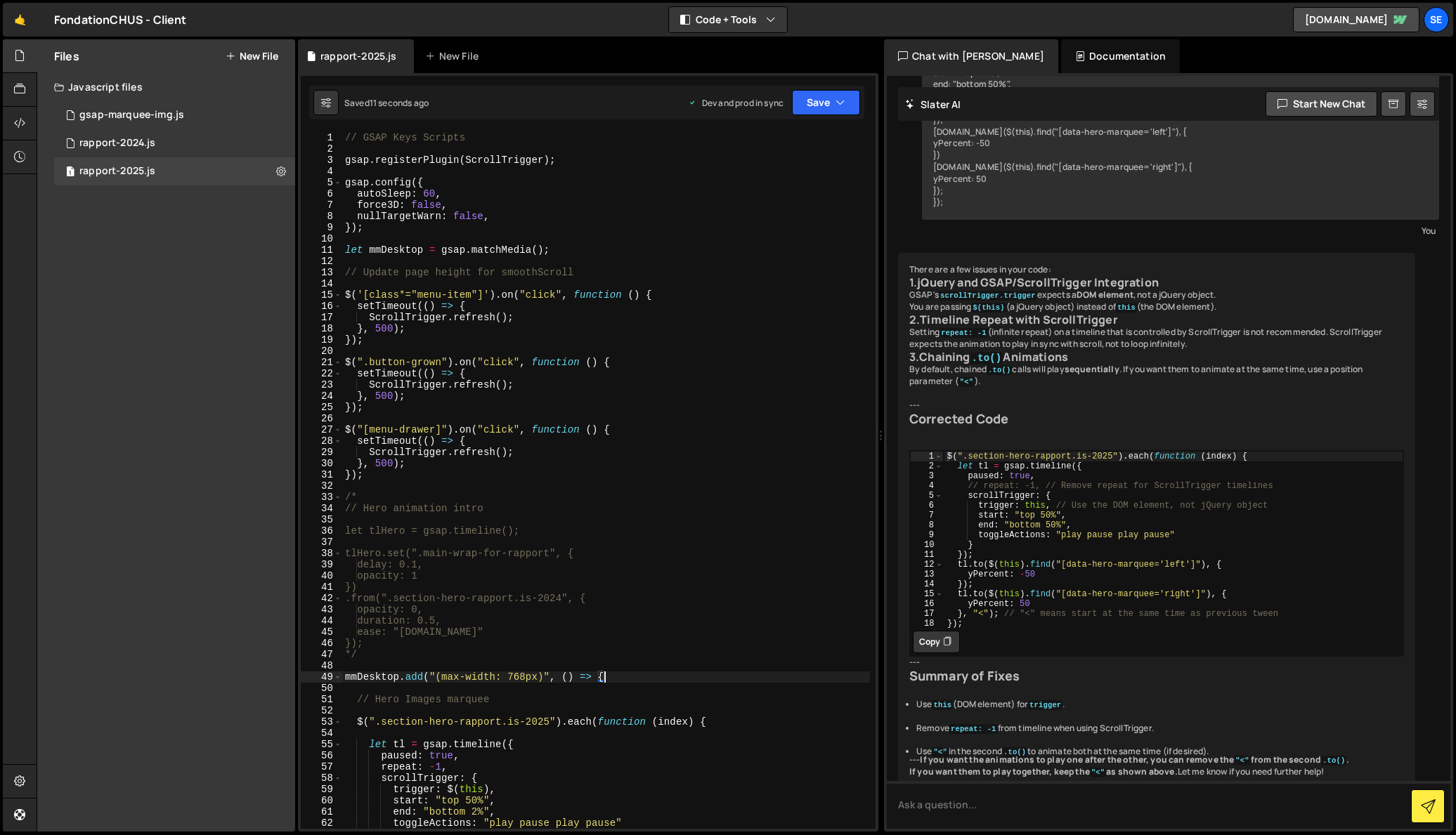
click at [460, 676] on div "// GSAP Keys Scripts gsap . registerPlugin ( ScrollTrigger ) ; gsap . config ({…" at bounding box center [606, 492] width 528 height 719
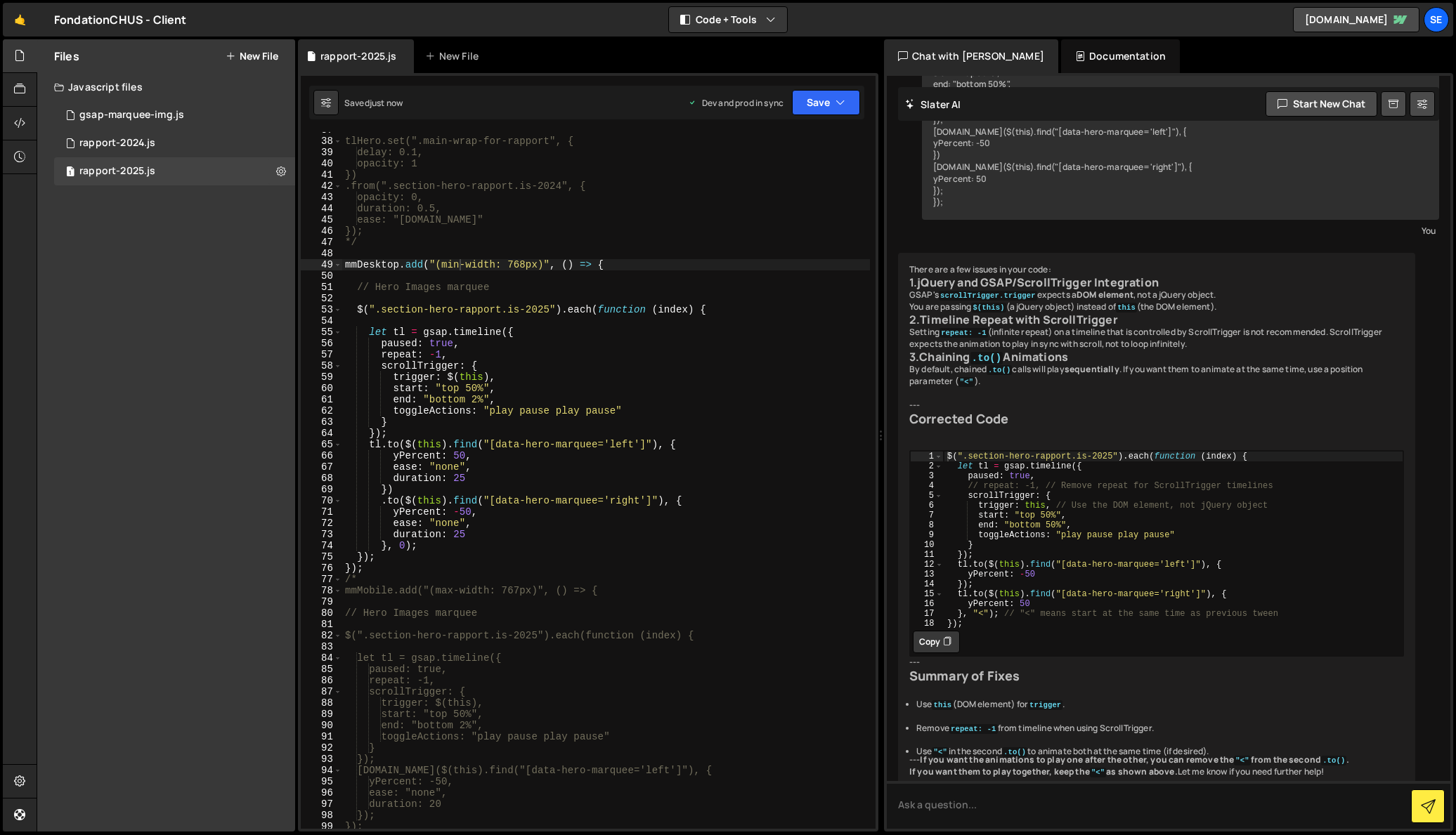
scroll to position [451, 0]
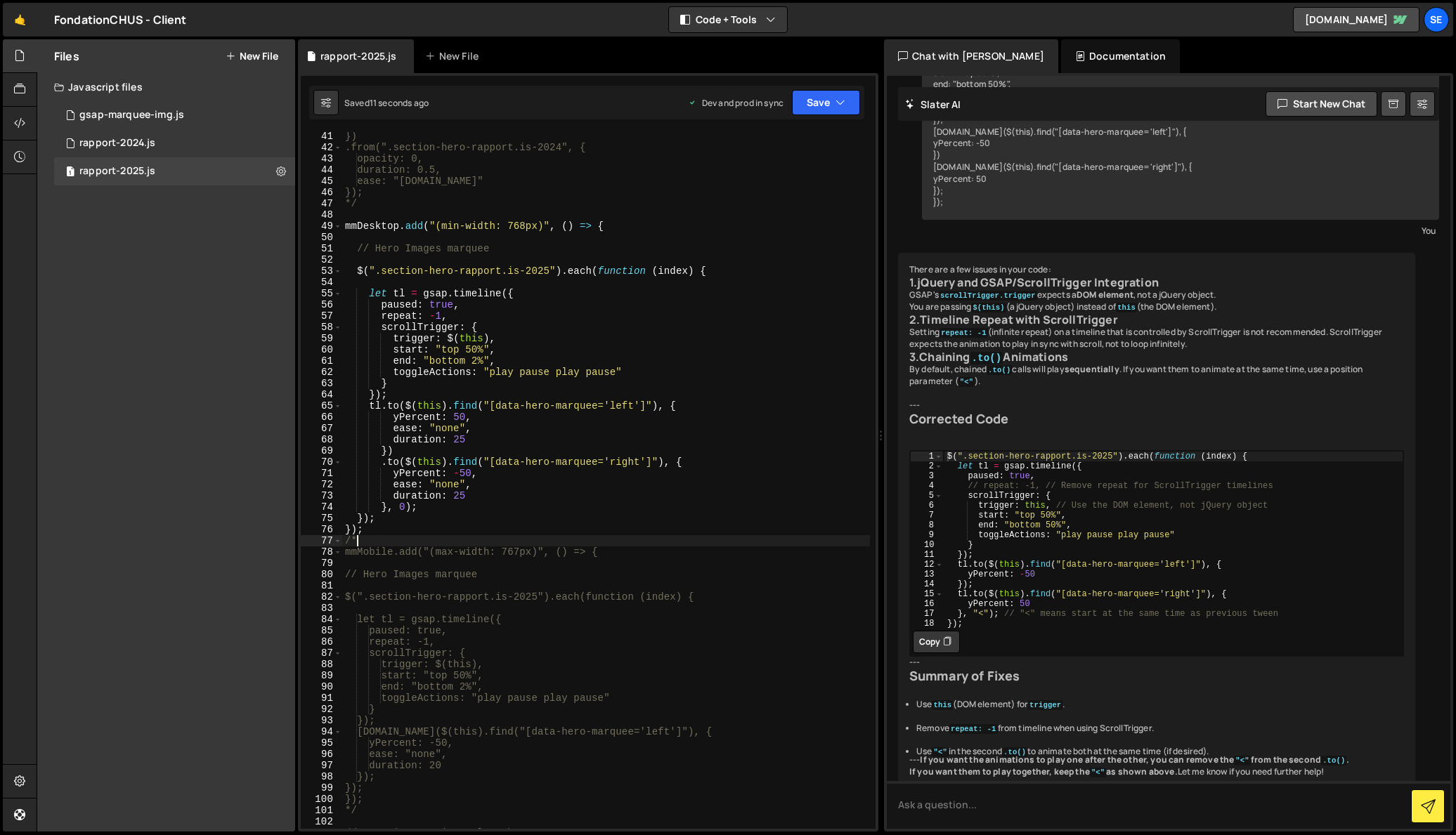
click at [368, 542] on div "}) .from(".section-hero-rapport.is-2024", { opacity: 0, duration: 0.5, ease: "[…" at bounding box center [606, 490] width 528 height 719
type textarea "/"
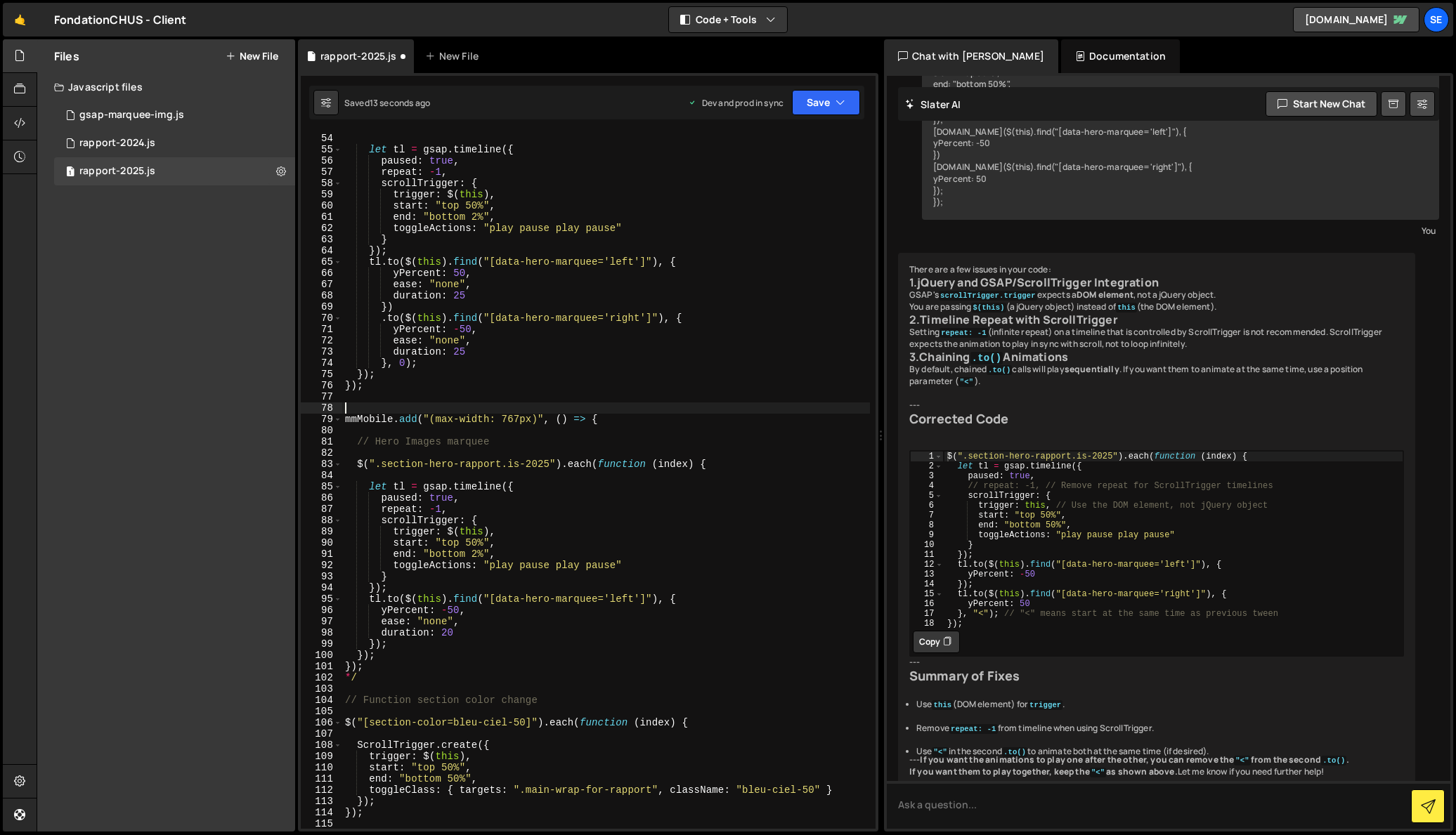
scroll to position [601, 0]
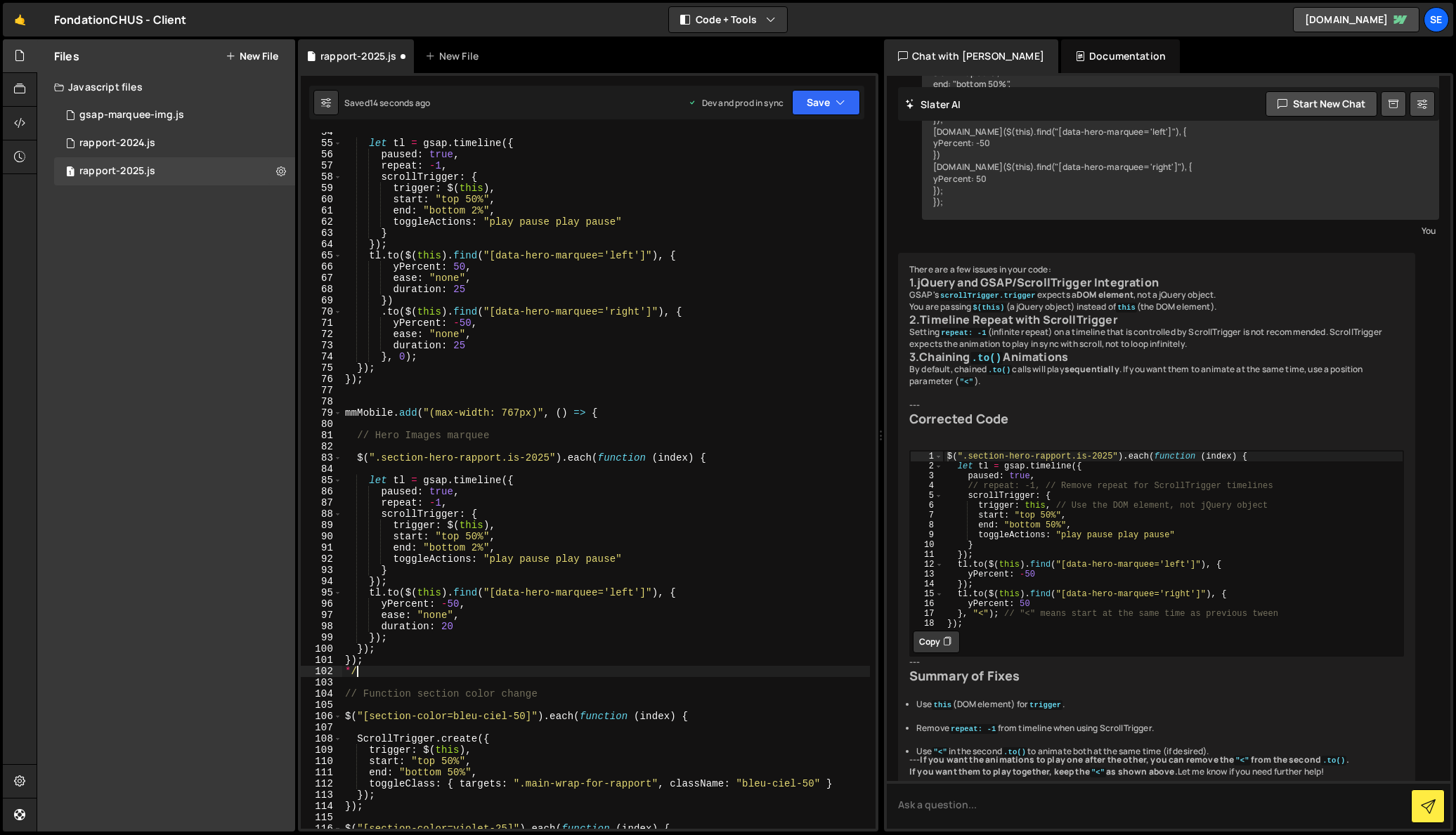
click at [359, 673] on div "let tl = gsap . timeline ({ paused : true , repeat : - 1 , scrollTrigger : { tr…" at bounding box center [606, 487] width 528 height 719
type textarea "*"
drag, startPoint x: 395, startPoint y: 413, endPoint x: 358, endPoint y: 411, distance: 37.1
click at [359, 411] on div "let tl = gsap . timeline ({ paused : true , repeat : - 1 , scrollTrigger : { tr…" at bounding box center [606, 487] width 528 height 719
click at [406, 414] on div "let tl = gsap . timeline ({ paused : true , repeat : - 1 , scrollTrigger : { tr…" at bounding box center [606, 487] width 528 height 719
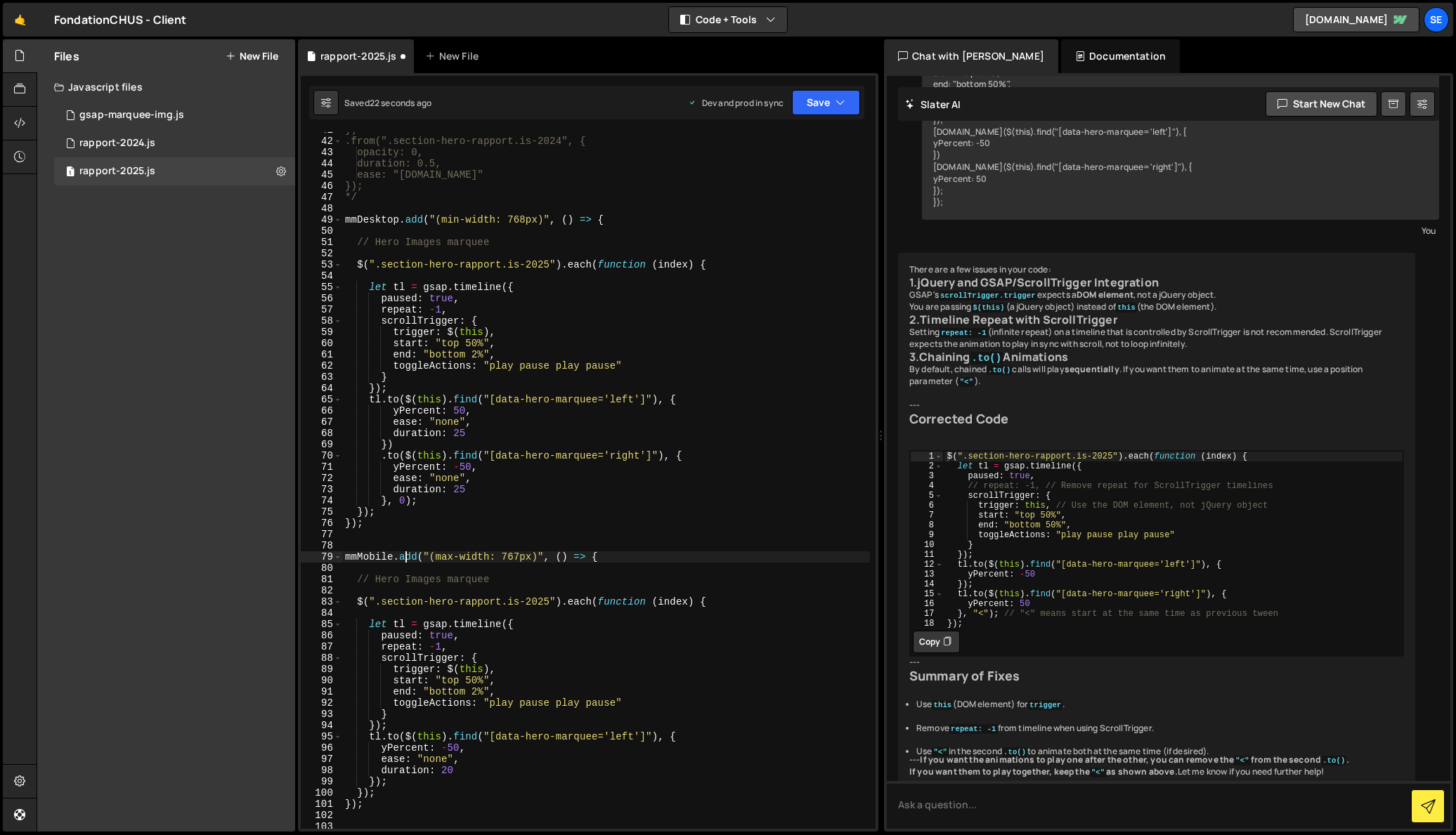
scroll to position [456, 0]
drag, startPoint x: 392, startPoint y: 556, endPoint x: 358, endPoint y: 553, distance: 34.1
click at [358, 553] on div "}) .from(".section-hero-rapport.is-2024", { opacity: 0, duration: 0.5, ease: "[…" at bounding box center [606, 485] width 528 height 719
drag, startPoint x: 397, startPoint y: 219, endPoint x: 358, endPoint y: 219, distance: 39.0
click at [358, 219] on div "}) .from(".section-hero-rapport.is-2024", { opacity: 0, duration: 0.5, ease: "[…" at bounding box center [606, 485] width 528 height 719
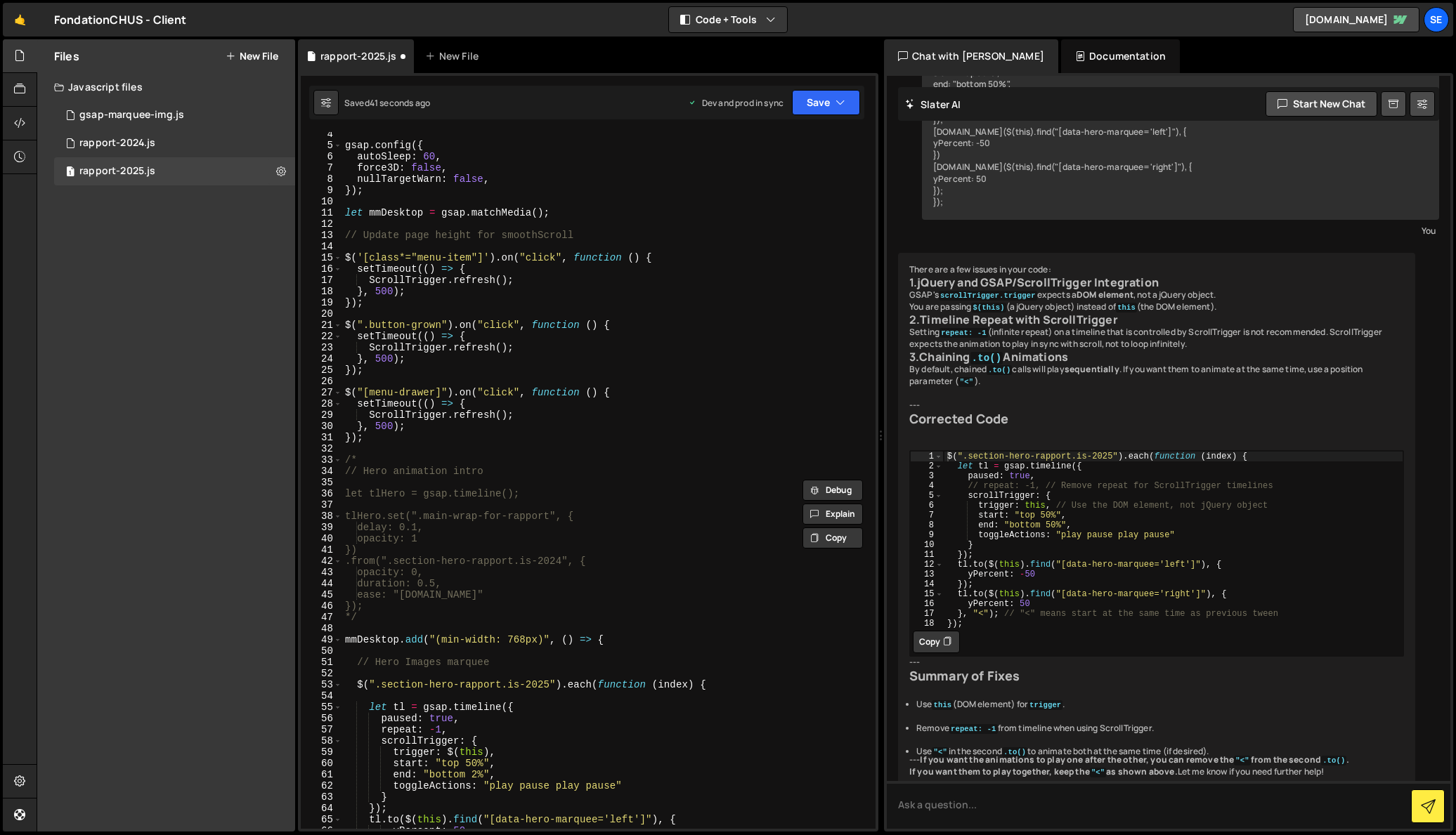
scroll to position [0, 0]
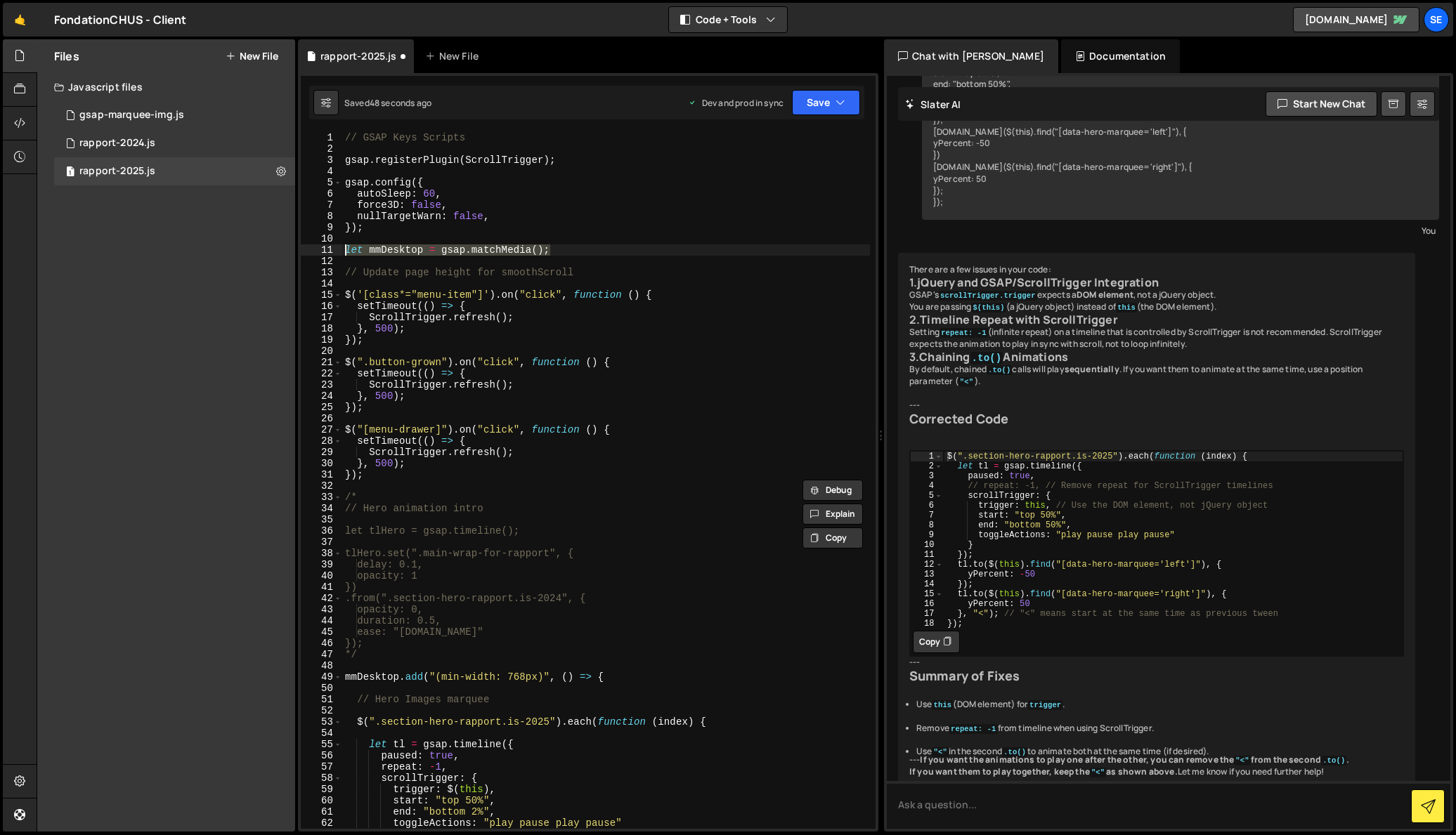
drag, startPoint x: 567, startPoint y: 252, endPoint x: 320, endPoint y: 247, distance: 247.1
click at [320, 247] on div "mmMobile.add("(max-width: 767px)", () => { 1 2 3 4 5 6 7 8 9 10 11 12 13 14 15 …" at bounding box center [588, 481] width 575 height 697
type textarea "let mmDesktop = gsap.matchMedia();"
click at [563, 253] on div "// GSAP Keys Scripts gsap . registerPlugin ( ScrollTrigger ) ; gsap . config ({…" at bounding box center [606, 481] width 528 height 697
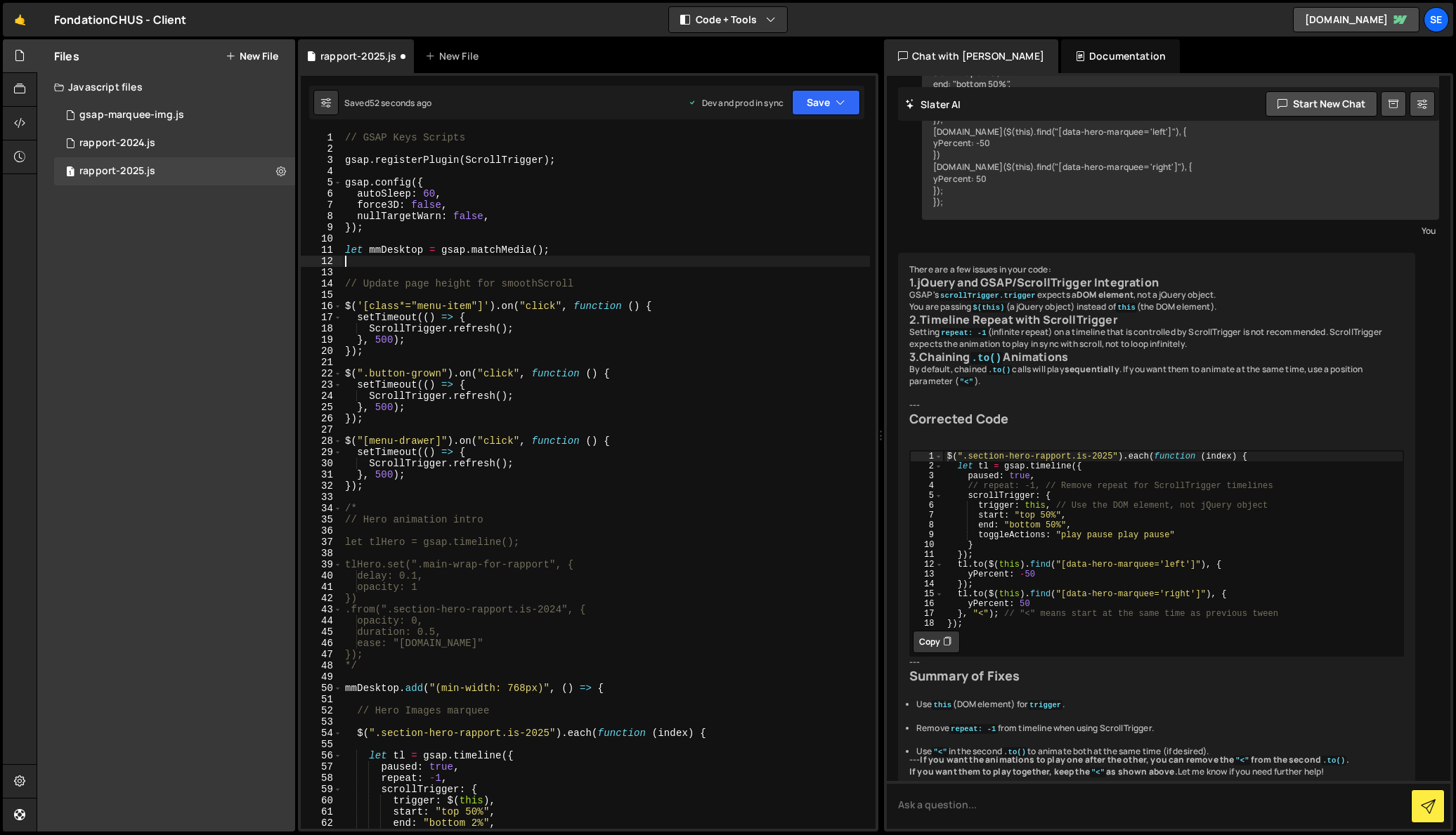
paste textarea "let mmDesktop = gsap.matchMedia();"
drag, startPoint x: 423, startPoint y: 261, endPoint x: 381, endPoint y: 258, distance: 42.1
click at [381, 258] on div "// GSAP Keys Scripts gsap . registerPlugin ( ScrollTrigger ) ; gsap . config ({…" at bounding box center [606, 492] width 528 height 719
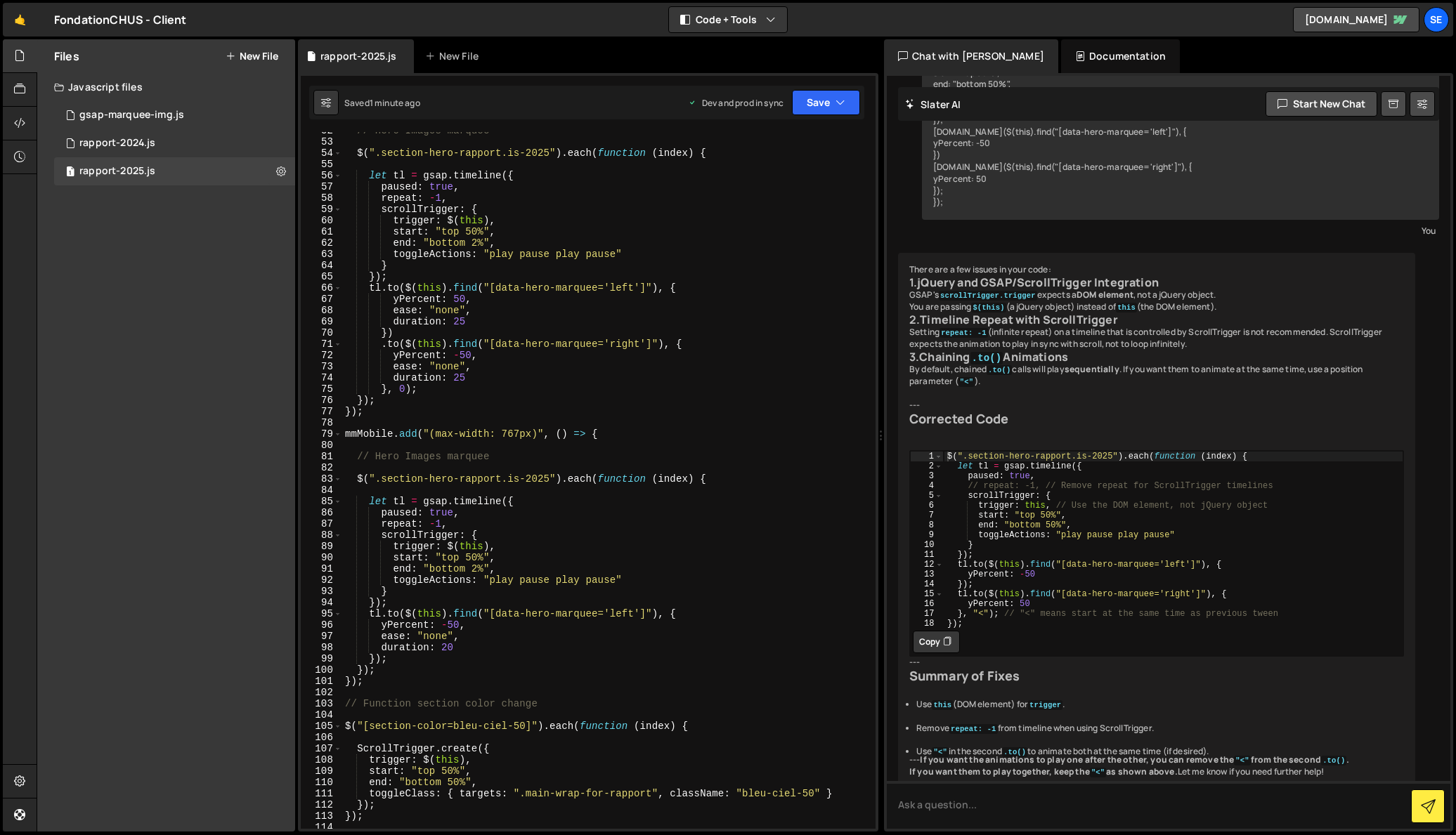
scroll to position [580, 0]
click at [386, 627] on div "// Hero Images marquee $ ( ".section-hero-rapport.is-2025" ) . each ( function …" at bounding box center [606, 485] width 528 height 719
click at [499, 626] on div "// Hero Images marquee $ ( ".section-hero-rapport.is-2025" ) . each ( function …" at bounding box center [606, 485] width 528 height 719
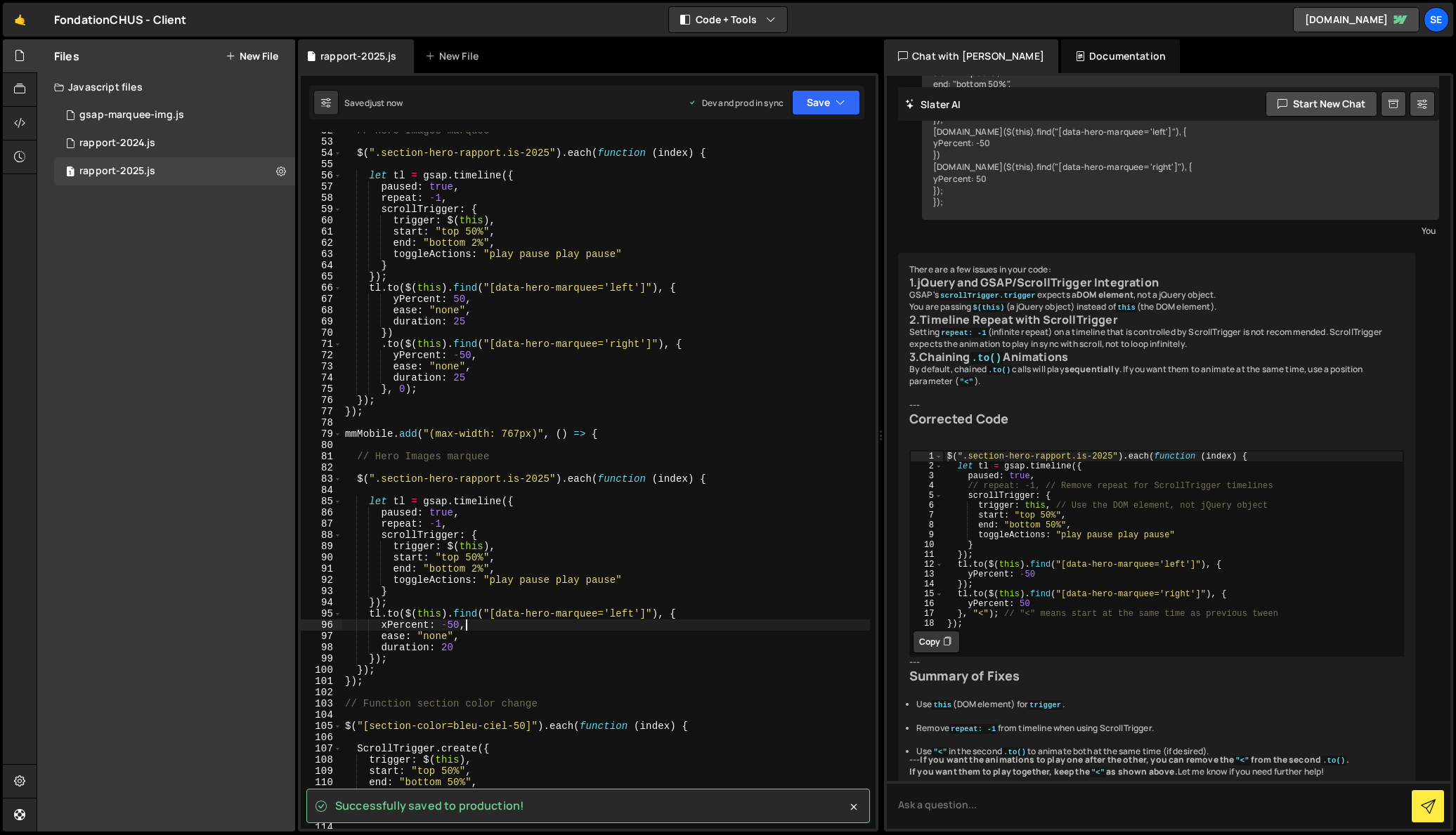
type textarea "xPercent: -50,"
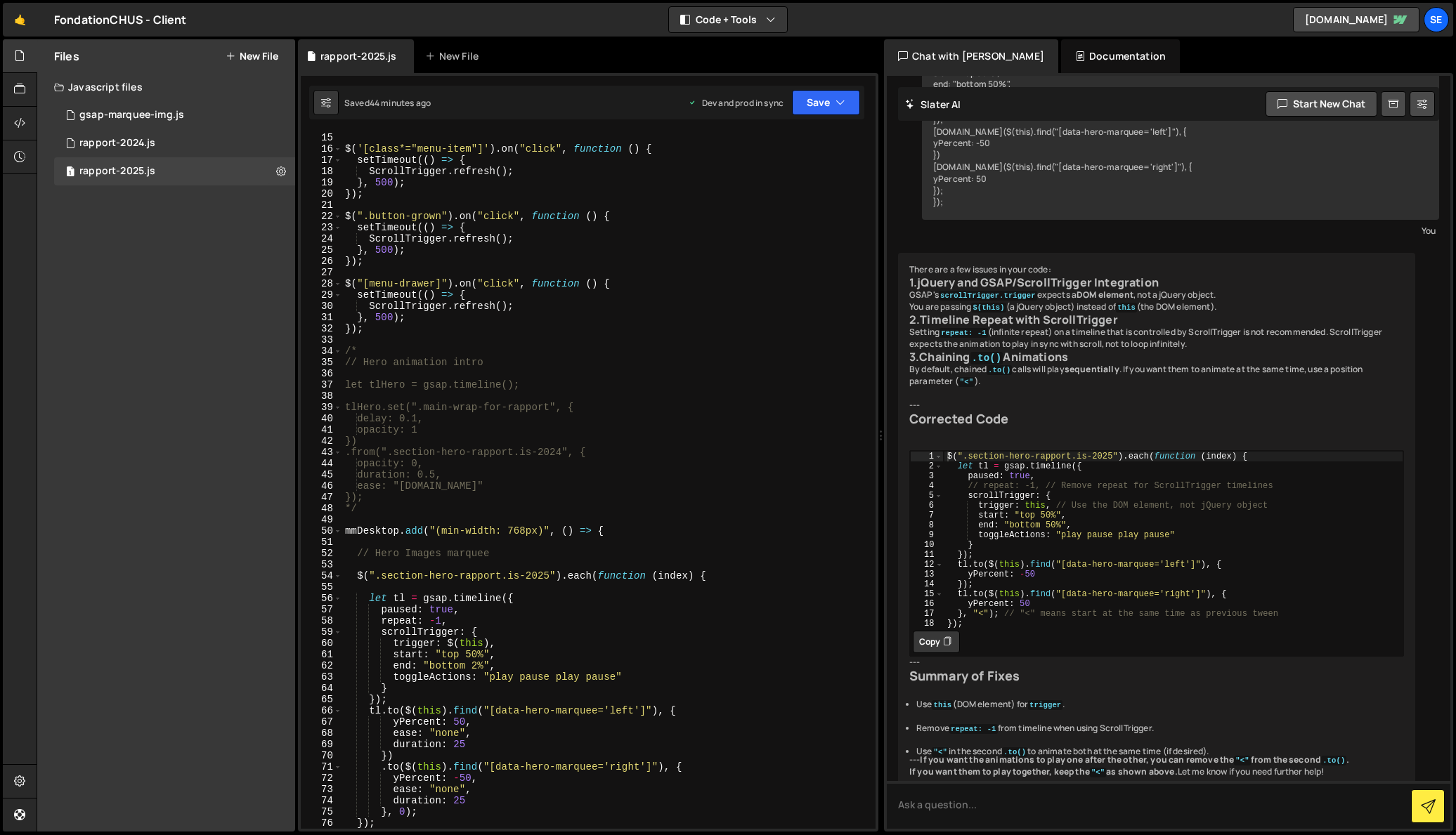
scroll to position [53, 0]
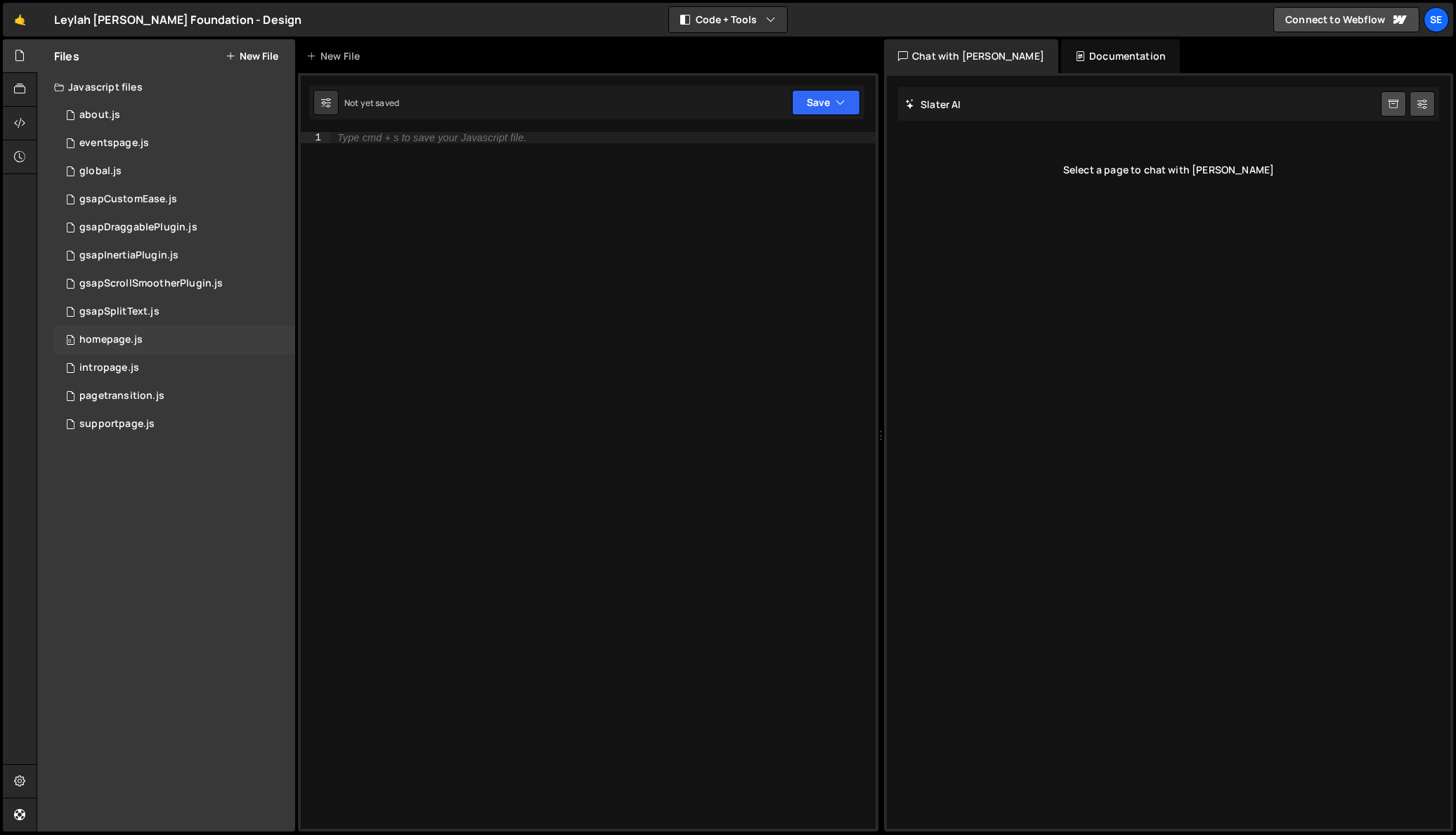
click at [118, 339] on div "homepage.js" at bounding box center [111, 339] width 63 height 12
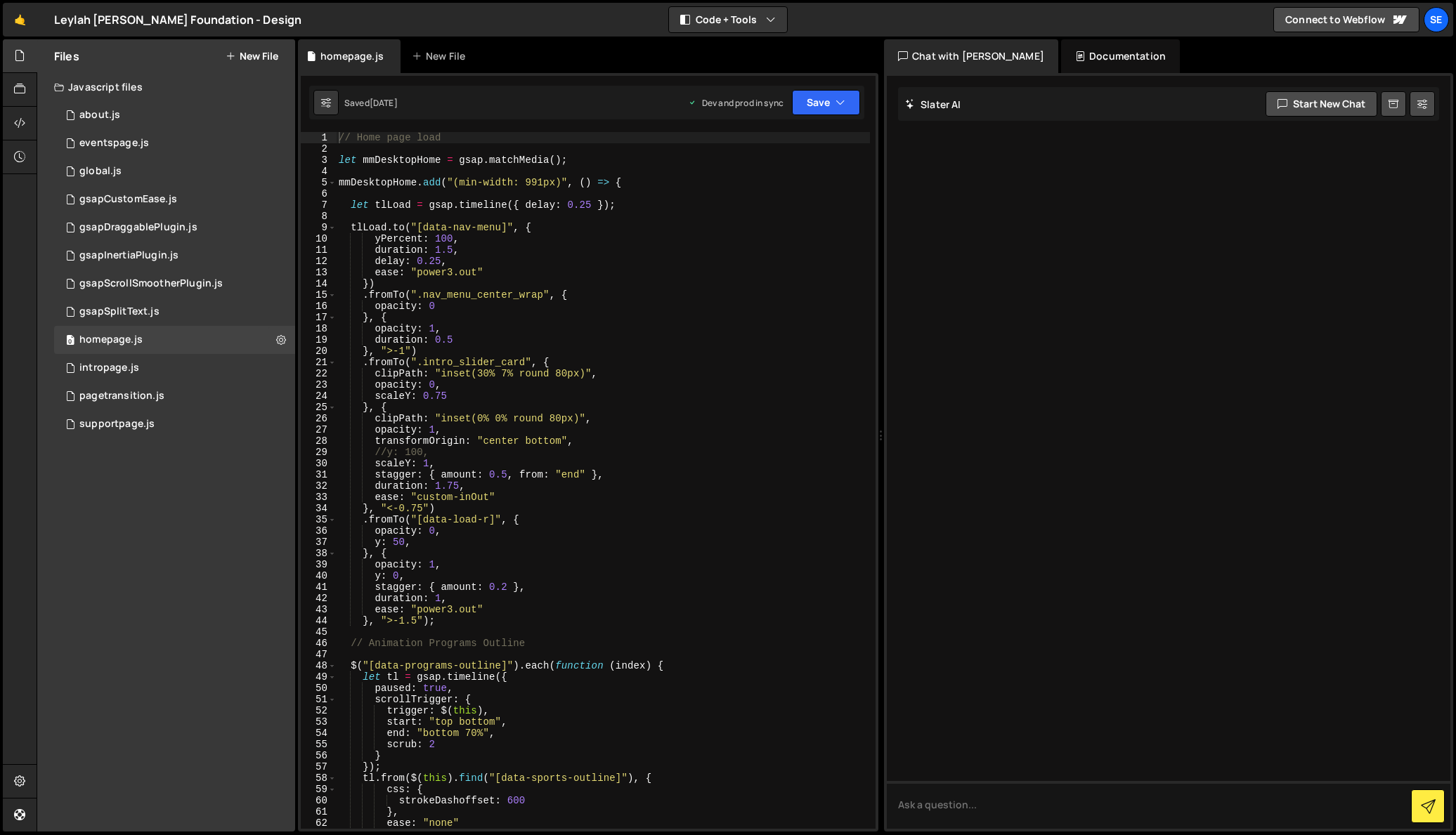
type textarea "mmDesktopHome.add("(min-width: 991px)", () => {"
drag, startPoint x: 643, startPoint y: 182, endPoint x: 334, endPoint y: 179, distance: 309.0
click at [334, 179] on div "mmDesktopHome.add("(min-width: 991px)", () => { 1 2 3 4 5 6 7 8 9 10 11 12 13 1…" at bounding box center [588, 481] width 575 height 697
